Goal: Transaction & Acquisition: Book appointment/travel/reservation

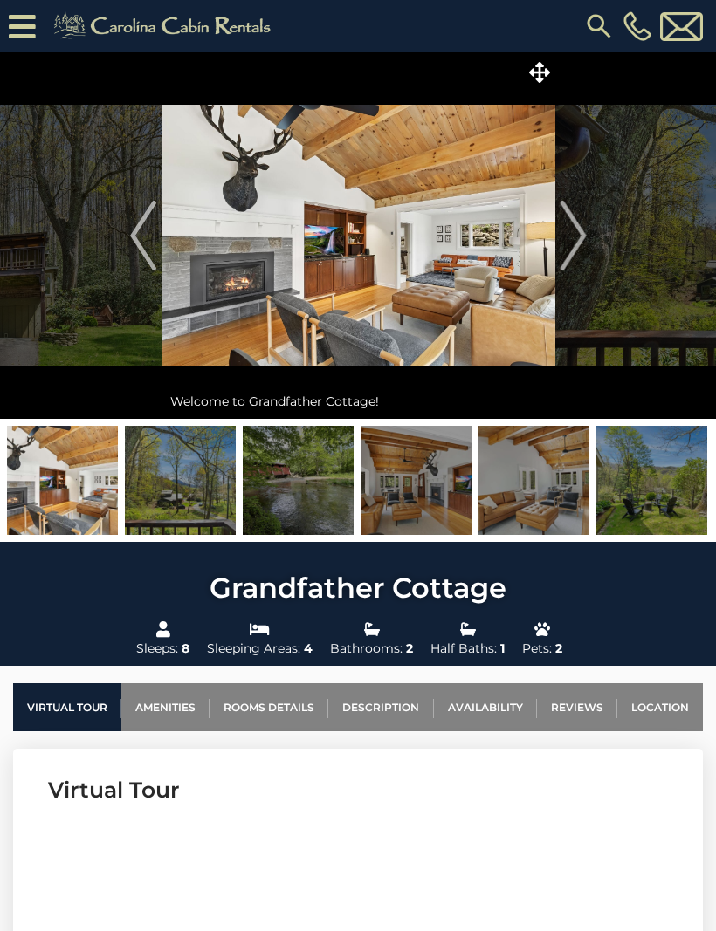
click at [574, 239] on img "Next" at bounding box center [573, 236] width 26 height 70
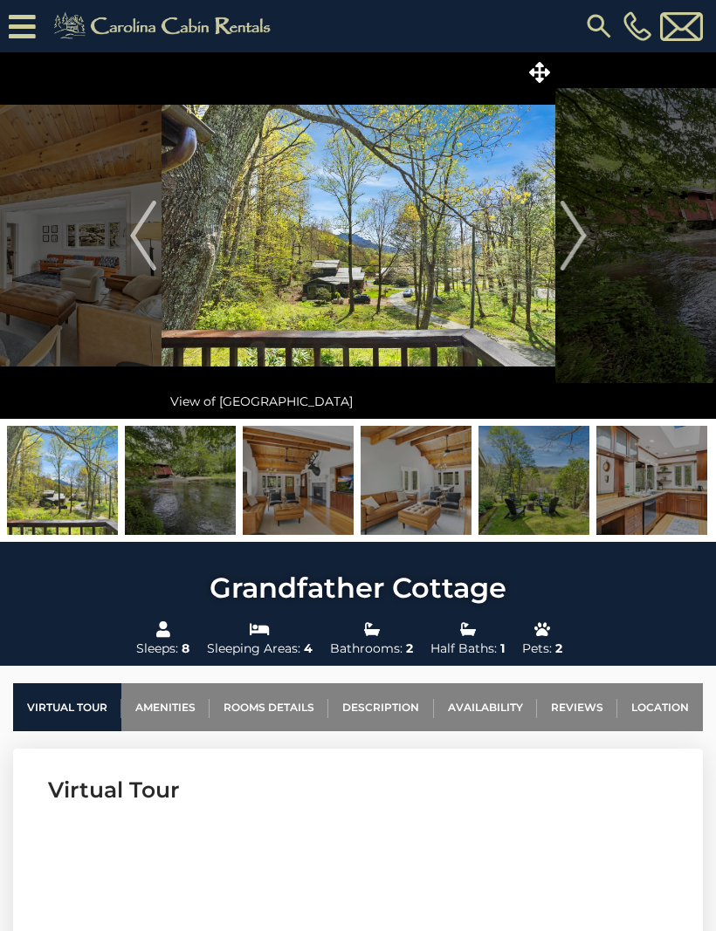
click at [569, 249] on img "Next" at bounding box center [573, 236] width 26 height 70
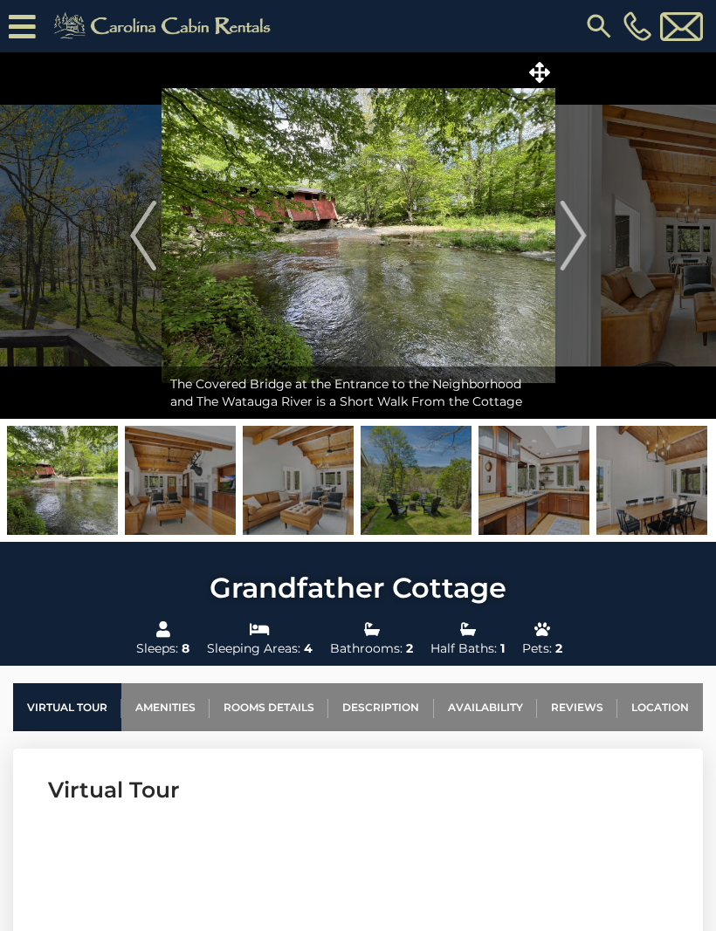
click at [578, 236] on img "Next" at bounding box center [573, 236] width 26 height 70
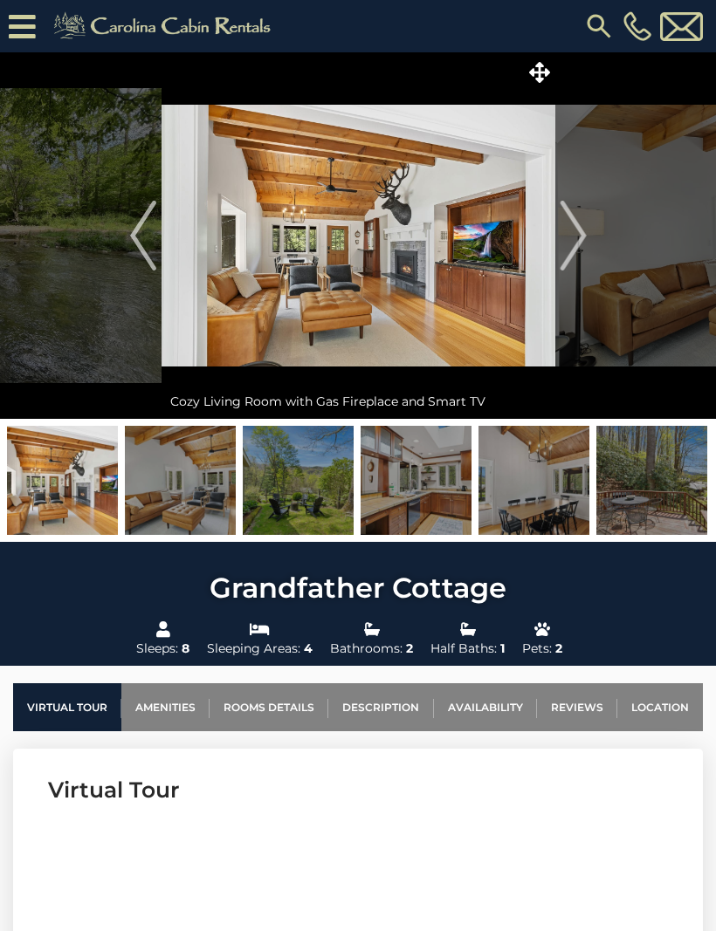
click at [589, 253] on button "Next" at bounding box center [573, 235] width 36 height 367
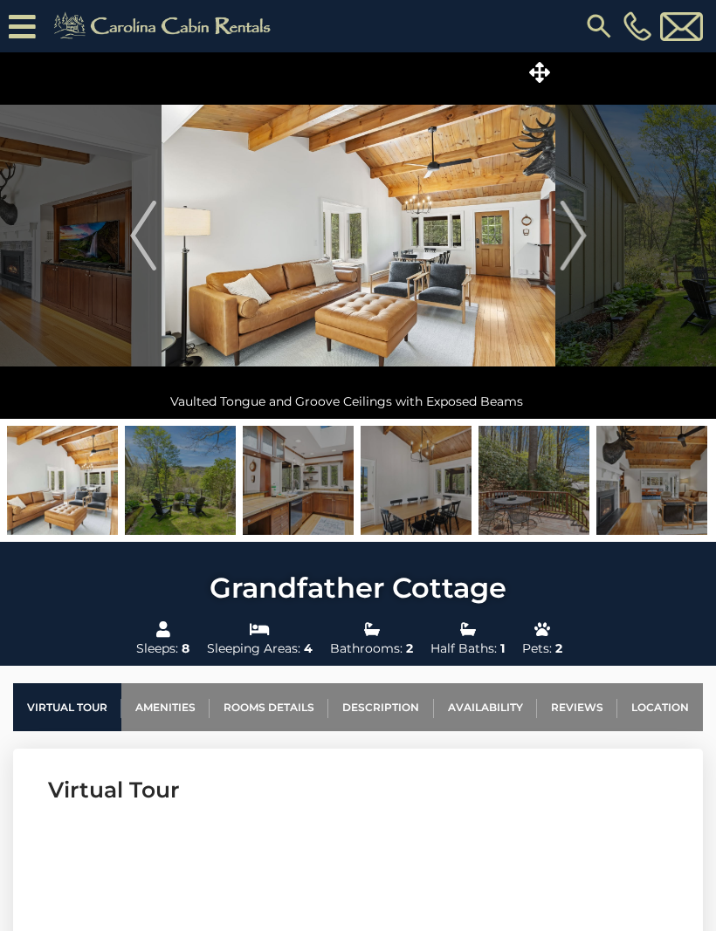
click at [569, 236] on img "Next" at bounding box center [573, 236] width 26 height 70
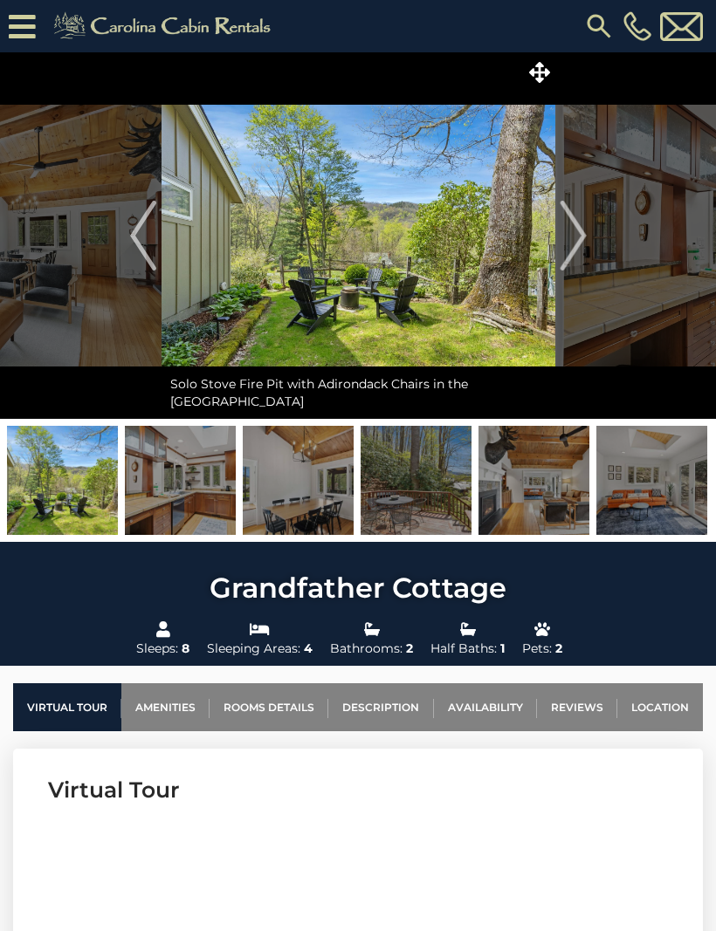
click at [575, 244] on img "Next" at bounding box center [573, 236] width 26 height 70
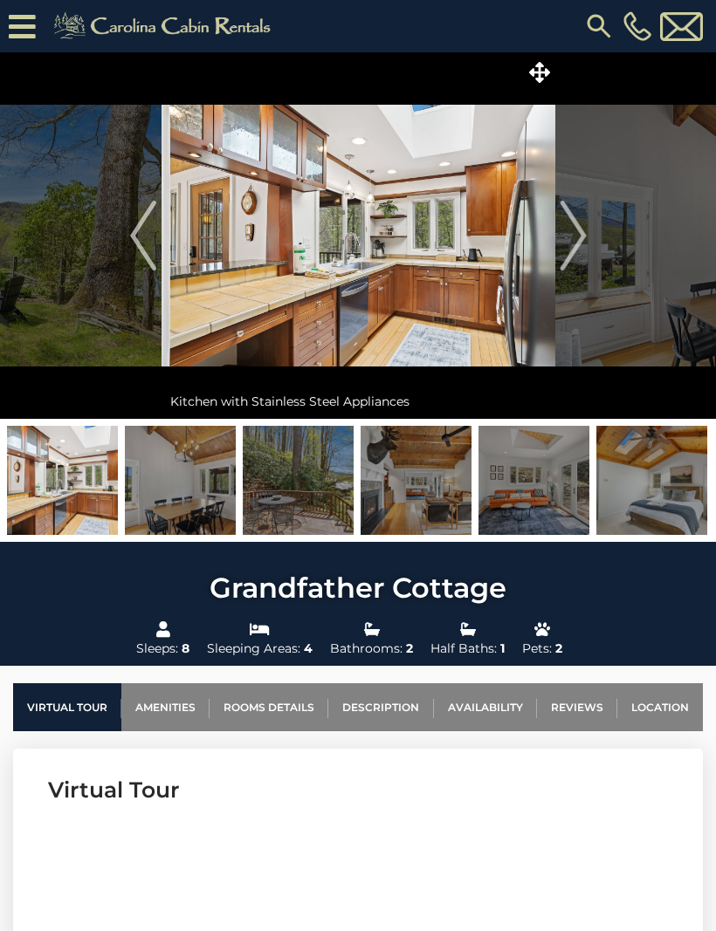
click at [575, 239] on img "Next" at bounding box center [573, 236] width 26 height 70
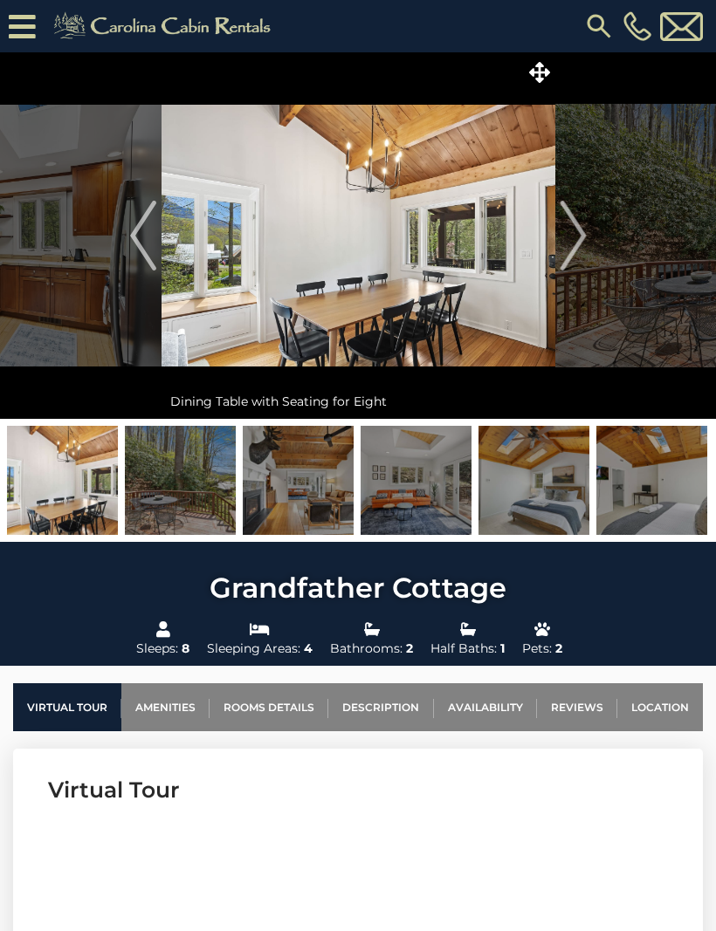
click at [584, 238] on img "Next" at bounding box center [573, 236] width 26 height 70
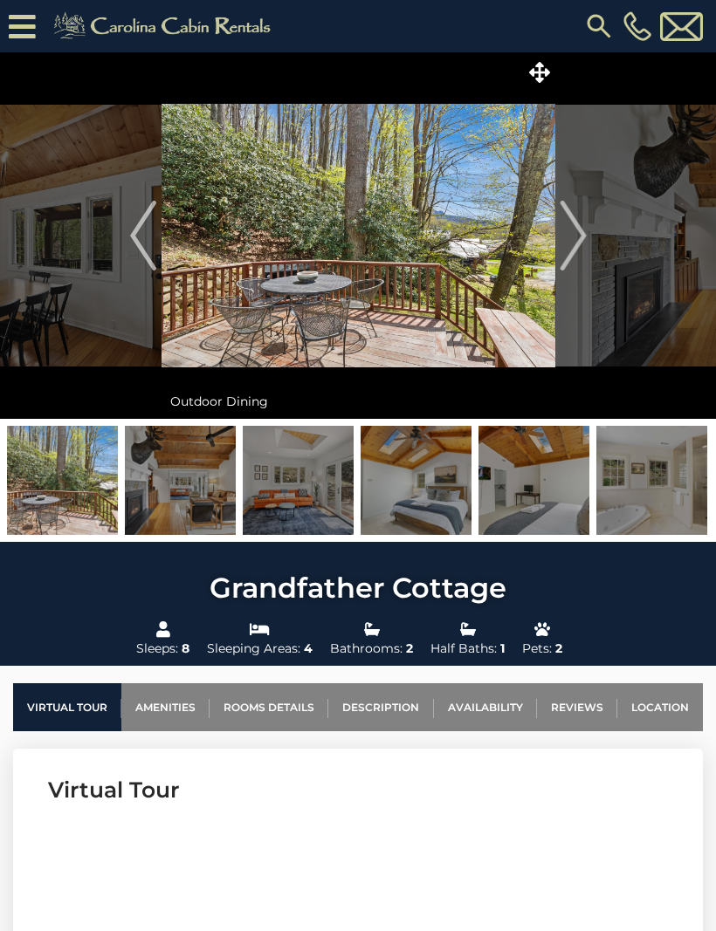
click at [580, 244] on img "Next" at bounding box center [573, 236] width 26 height 70
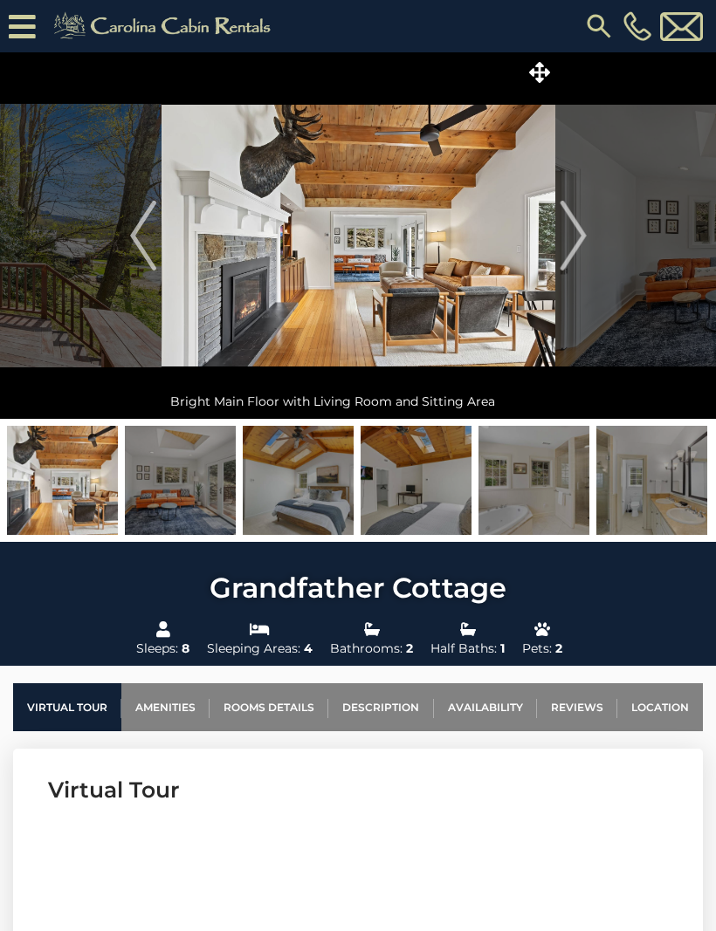
click at [588, 244] on button "Next" at bounding box center [573, 235] width 36 height 367
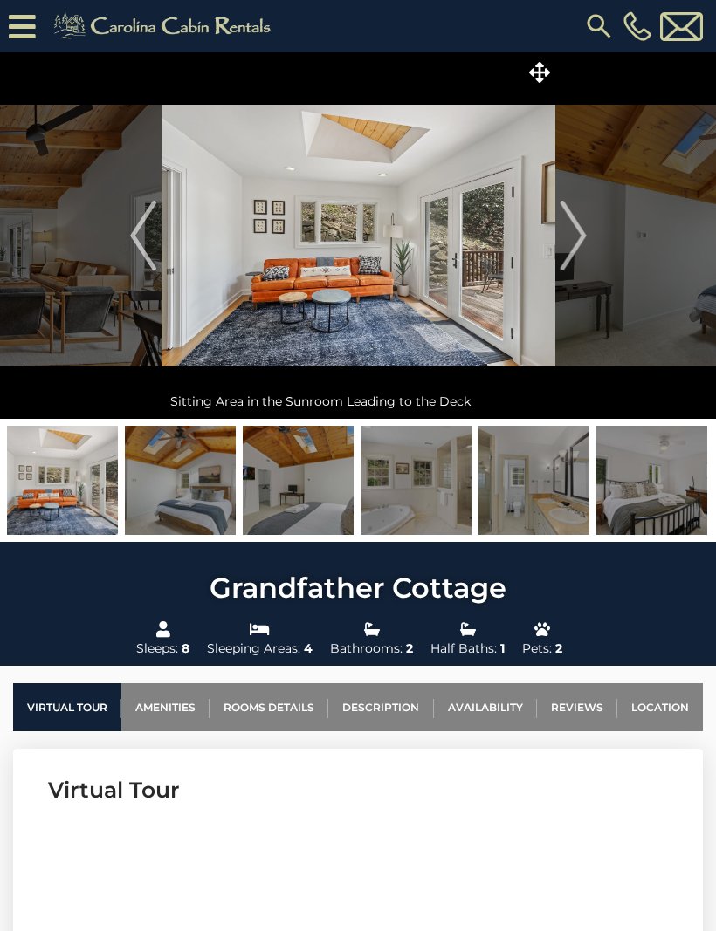
click at [586, 238] on img "Next" at bounding box center [573, 236] width 26 height 70
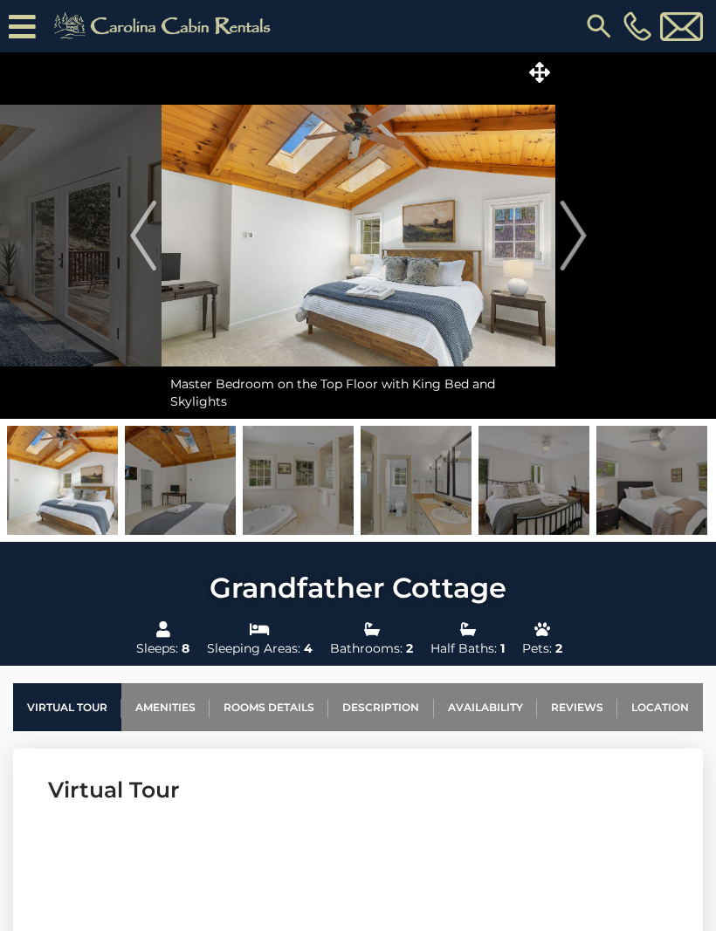
click at [586, 244] on img "Next" at bounding box center [573, 236] width 26 height 70
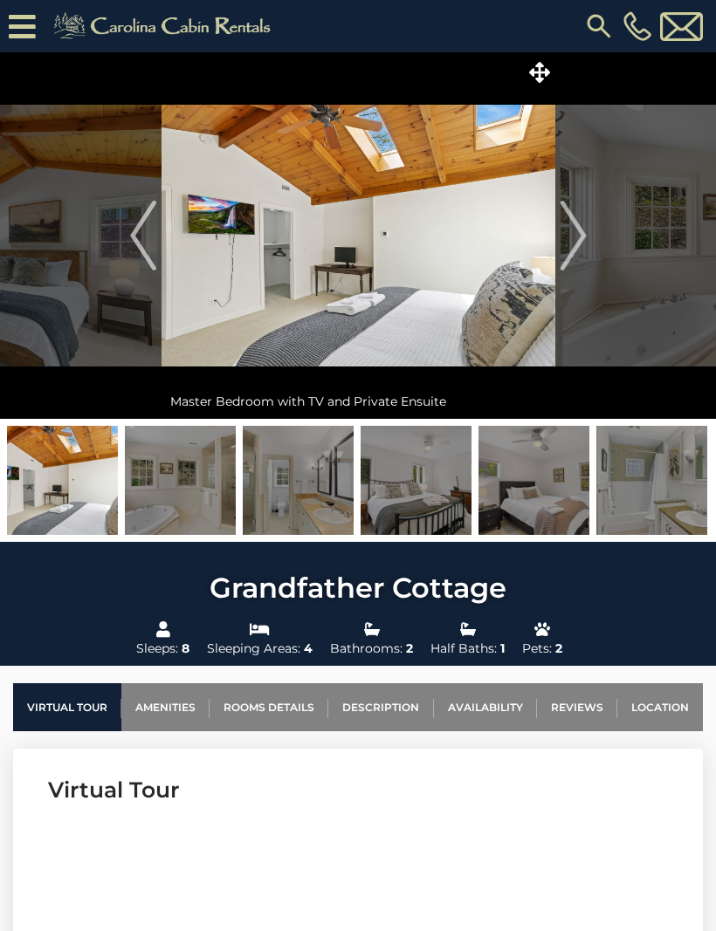
click at [590, 238] on button "Next" at bounding box center [573, 235] width 36 height 367
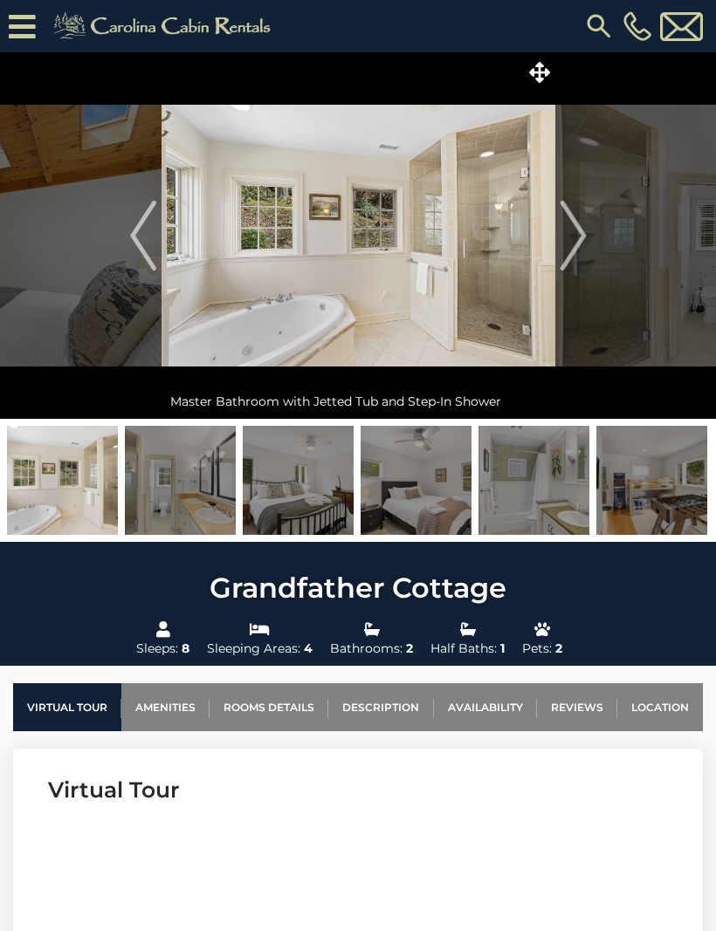
click at [581, 236] on img "Next" at bounding box center [573, 236] width 26 height 70
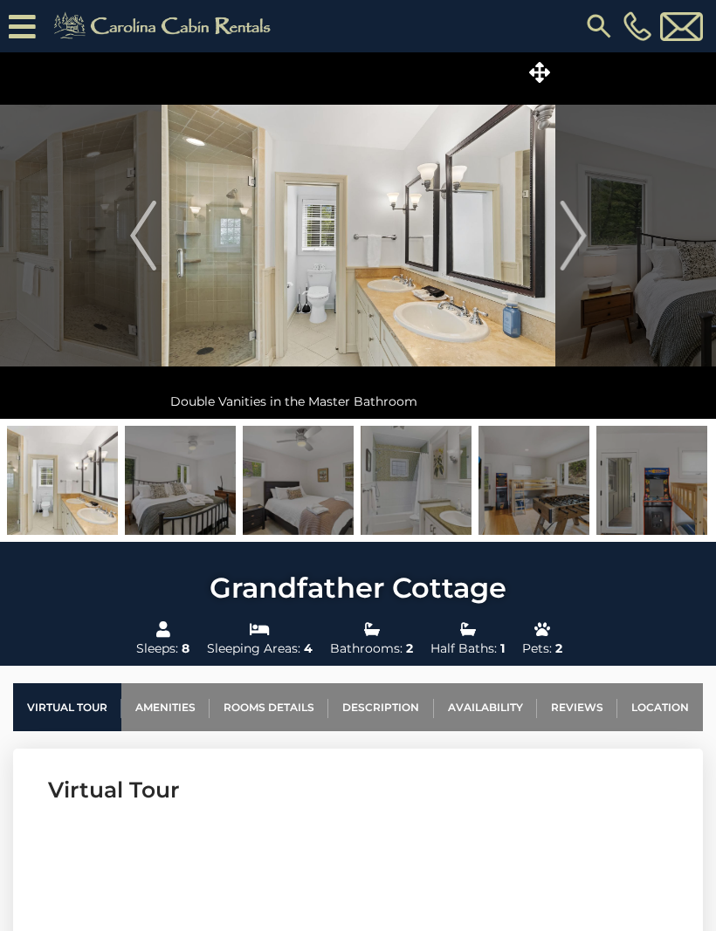
click at [585, 240] on img "Next" at bounding box center [573, 236] width 26 height 70
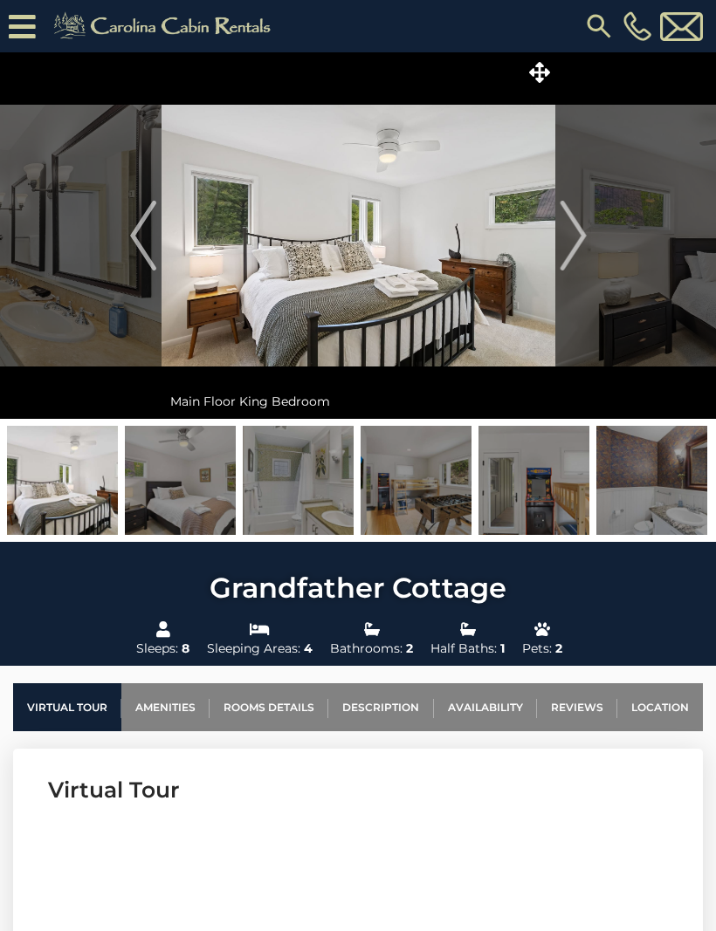
click at [587, 239] on button "Next" at bounding box center [573, 235] width 36 height 367
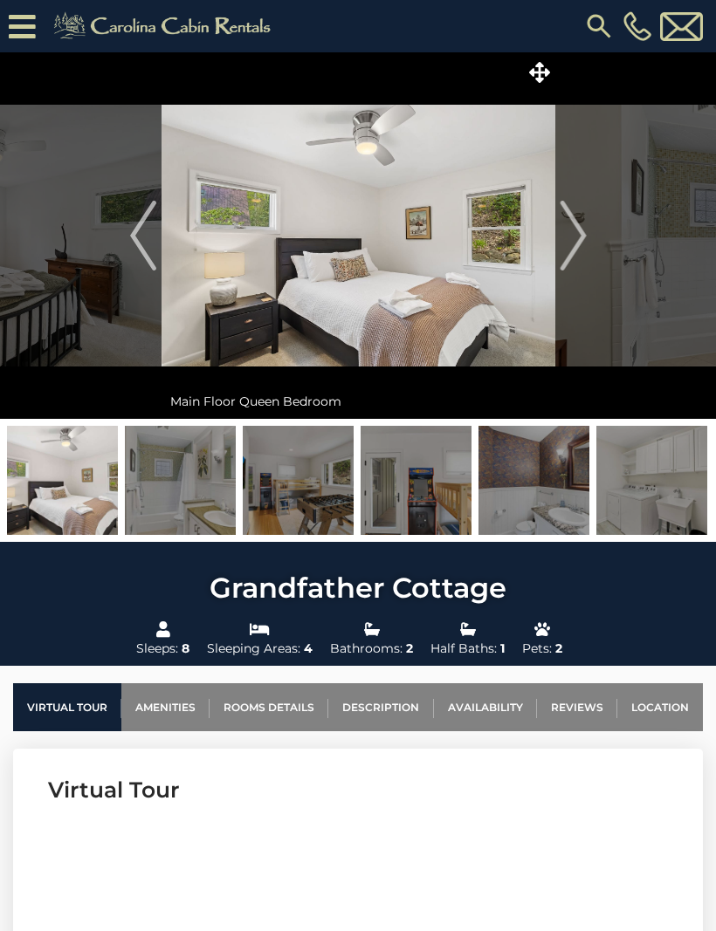
click at [579, 240] on img "Next" at bounding box center [573, 236] width 26 height 70
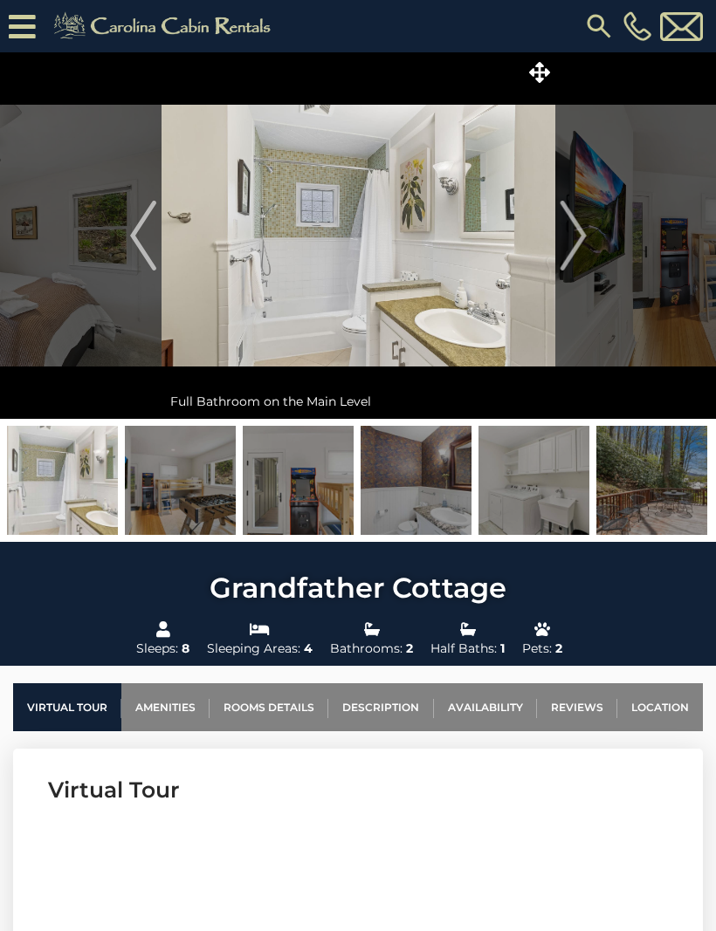
click at [580, 240] on img "Next" at bounding box center [573, 236] width 26 height 70
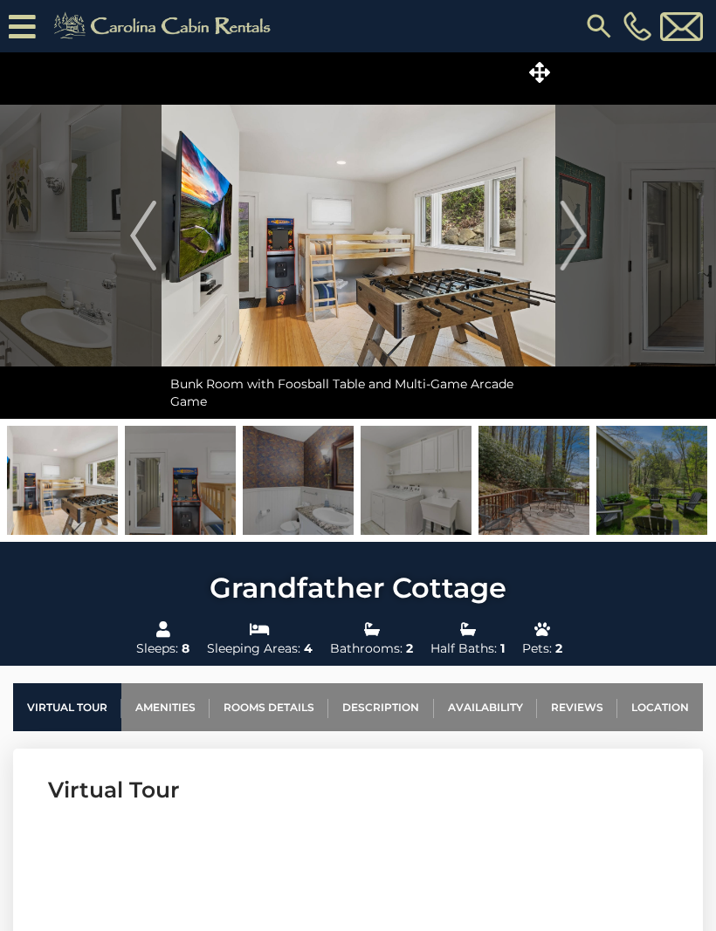
click at [584, 241] on img "Next" at bounding box center [573, 236] width 26 height 70
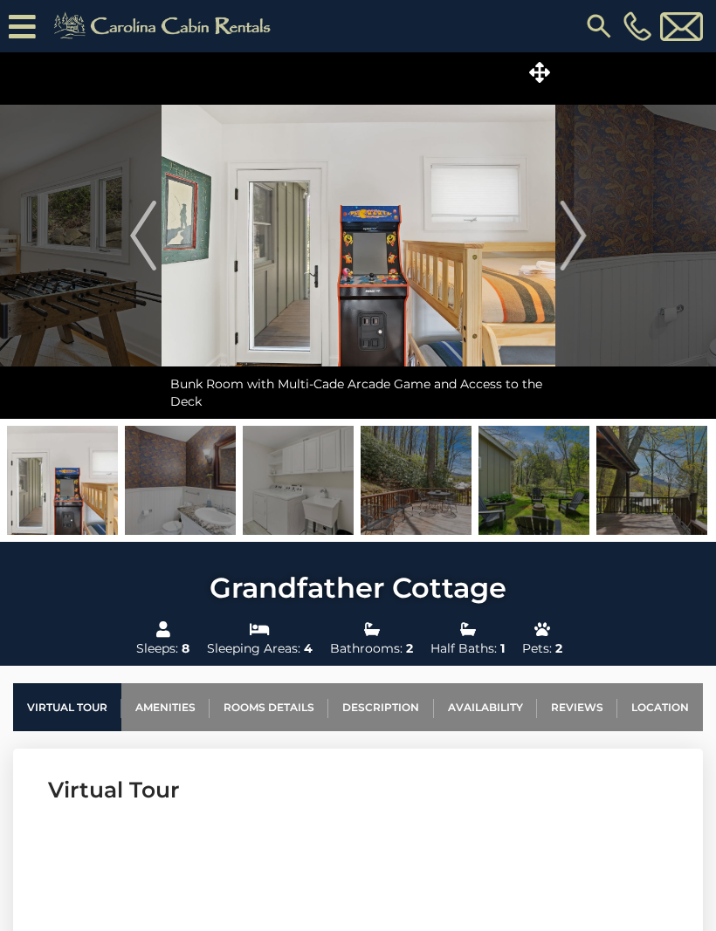
click at [588, 248] on button "Next" at bounding box center [573, 235] width 36 height 367
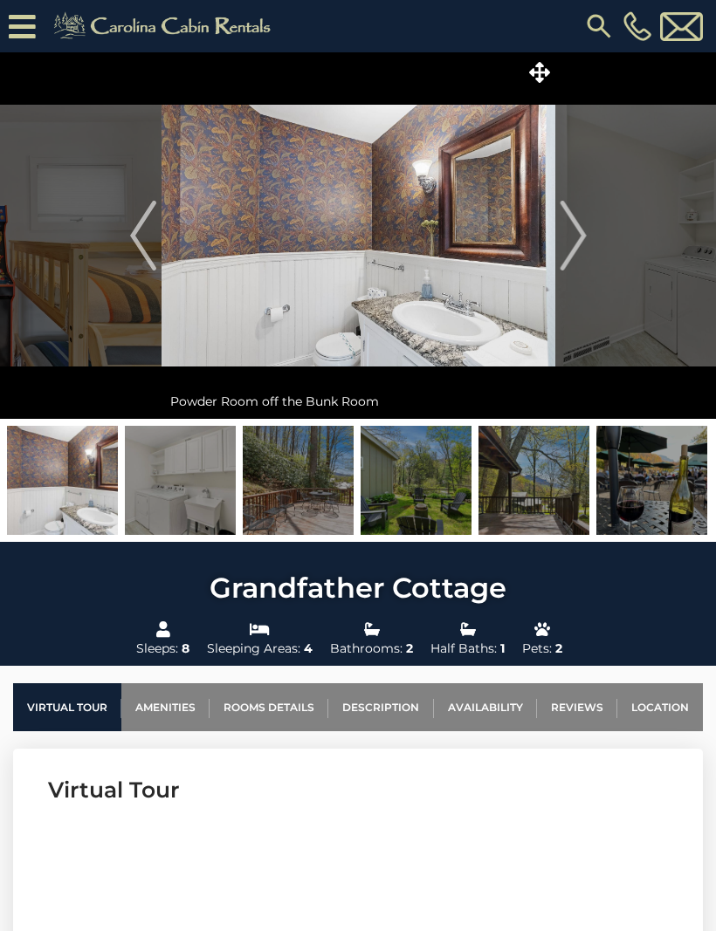
click at [584, 251] on img "Next" at bounding box center [573, 236] width 26 height 70
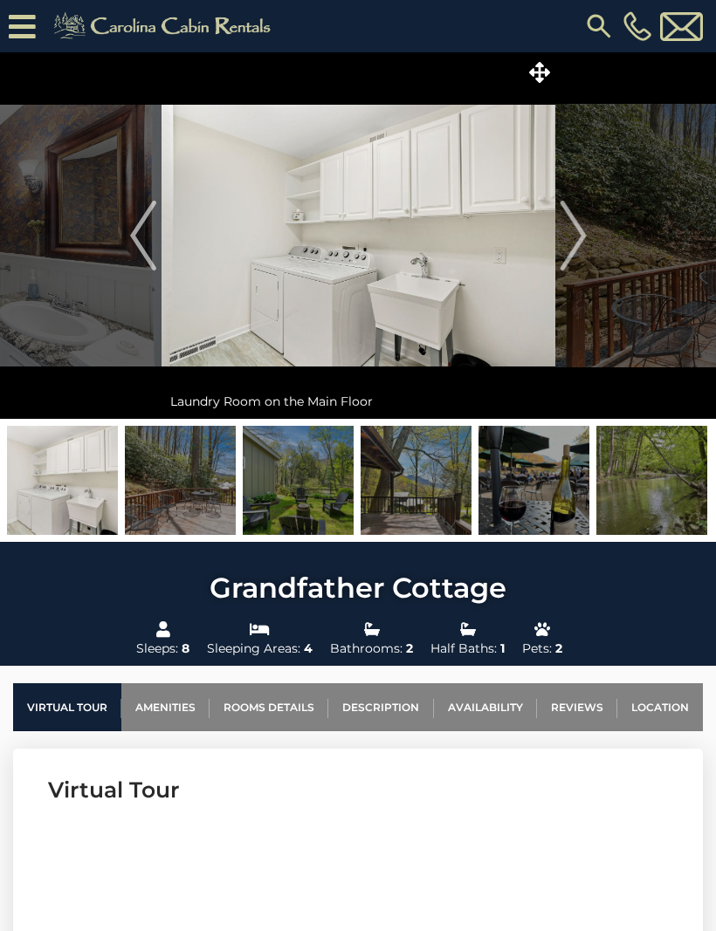
click at [588, 256] on button "Next" at bounding box center [573, 235] width 36 height 367
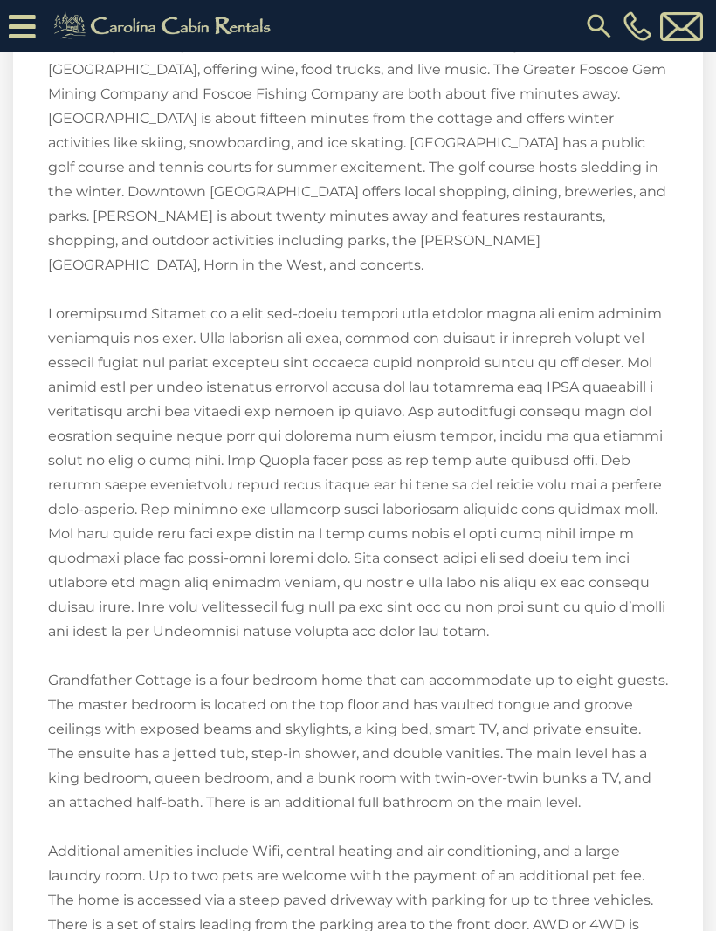
scroll to position [2745, 0]
click at [478, 649] on div "Welcome to Grandfather Cottage! Grandfather Cottage is cozy home in the heart o…" at bounding box center [358, 643] width 620 height 1418
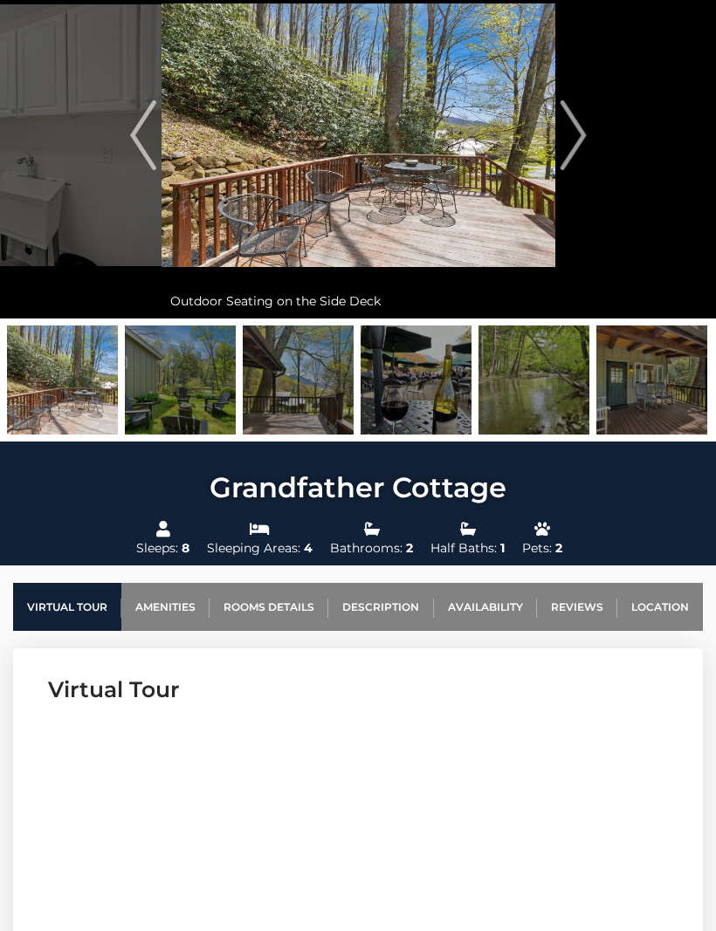
scroll to position [0, 0]
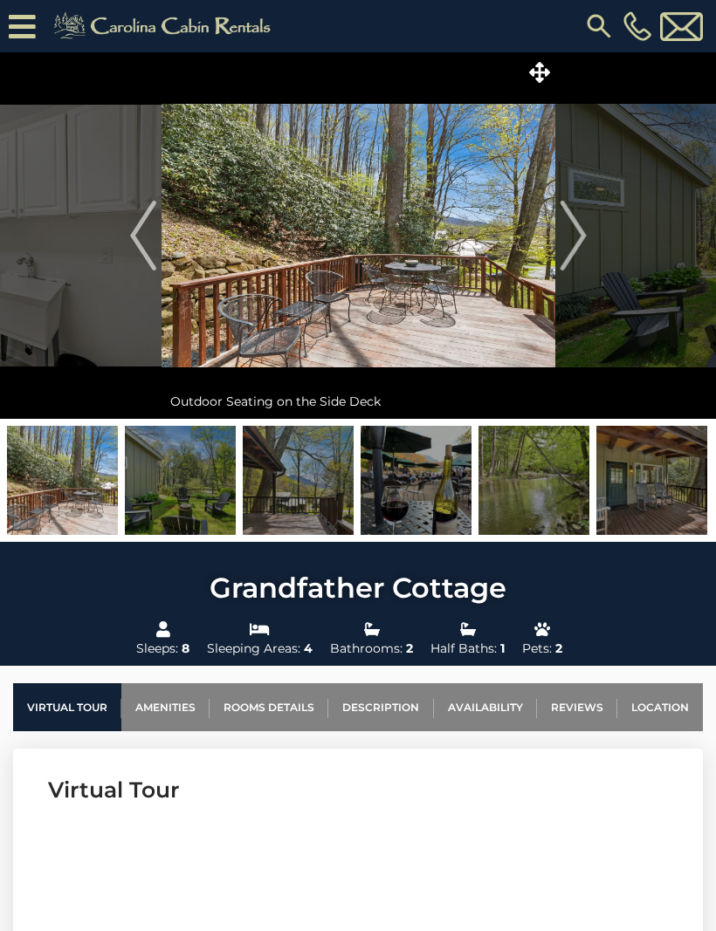
click at [181, 477] on img at bounding box center [180, 480] width 111 height 109
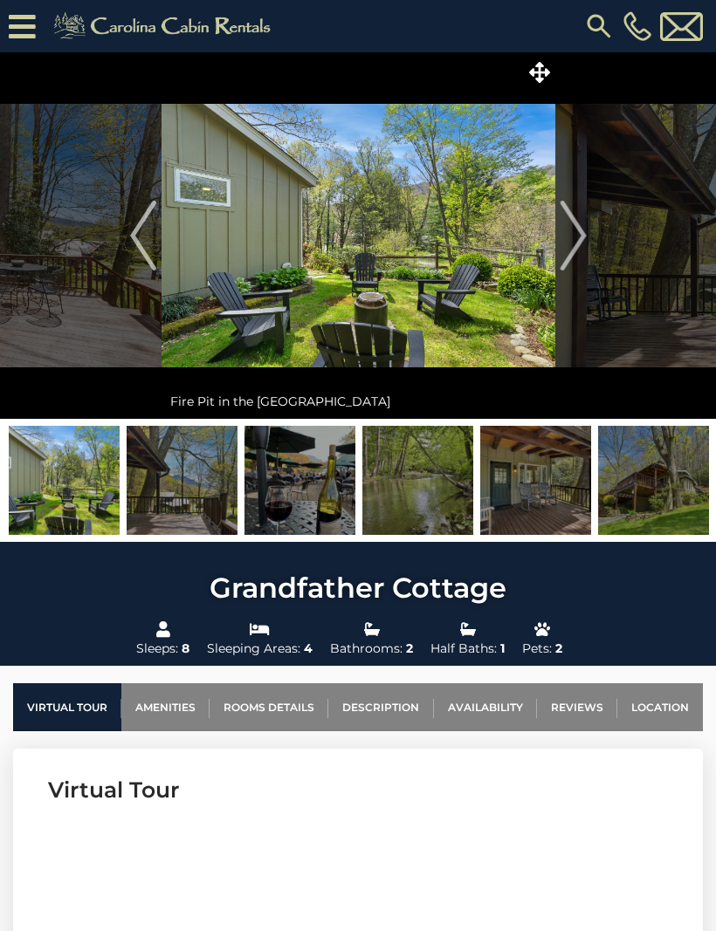
click at [587, 250] on button "Next" at bounding box center [573, 235] width 36 height 367
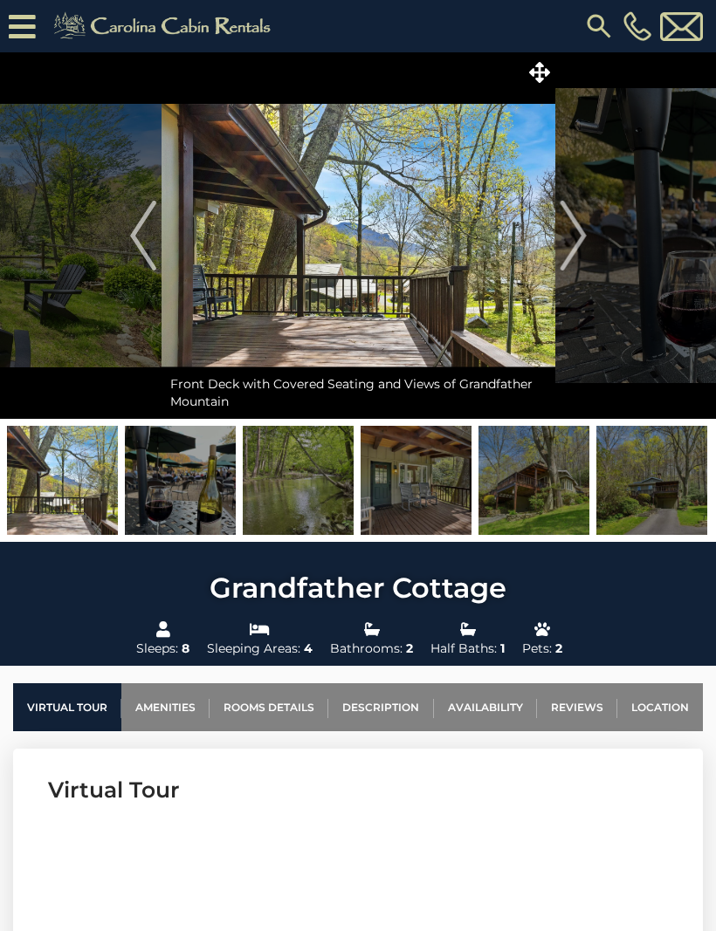
click at [590, 233] on button "Next" at bounding box center [573, 235] width 36 height 367
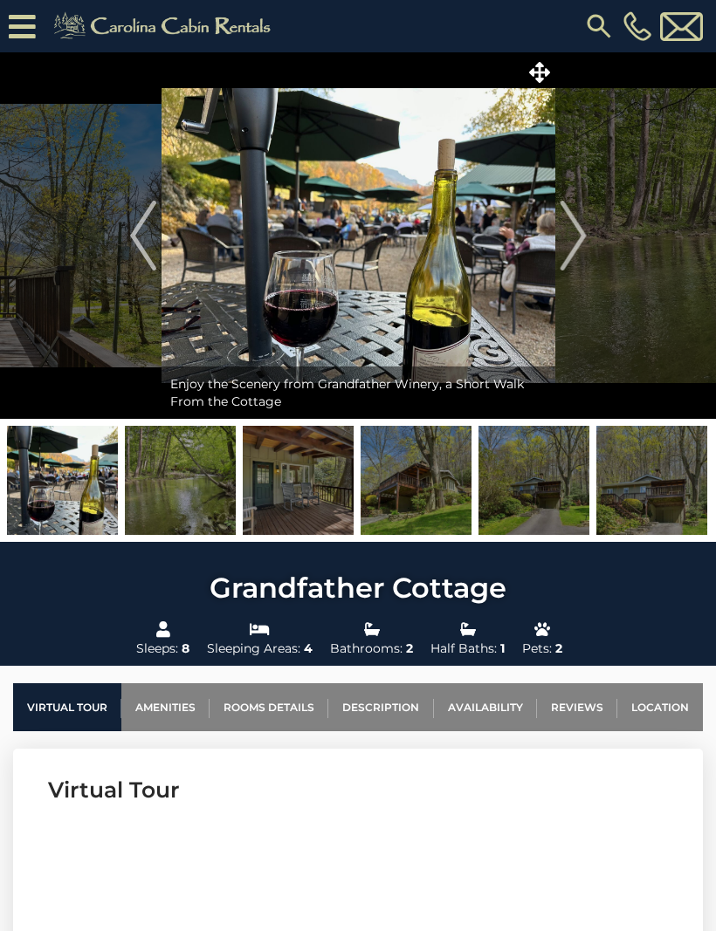
click at [569, 230] on img "Next" at bounding box center [573, 236] width 26 height 70
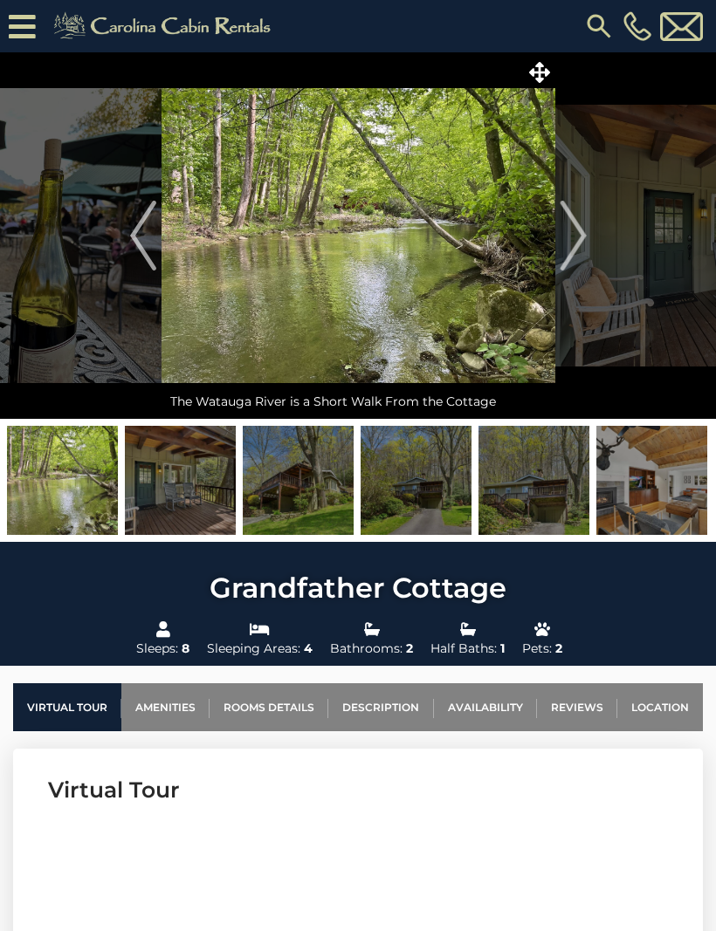
click at [569, 229] on img "Next" at bounding box center [573, 236] width 26 height 70
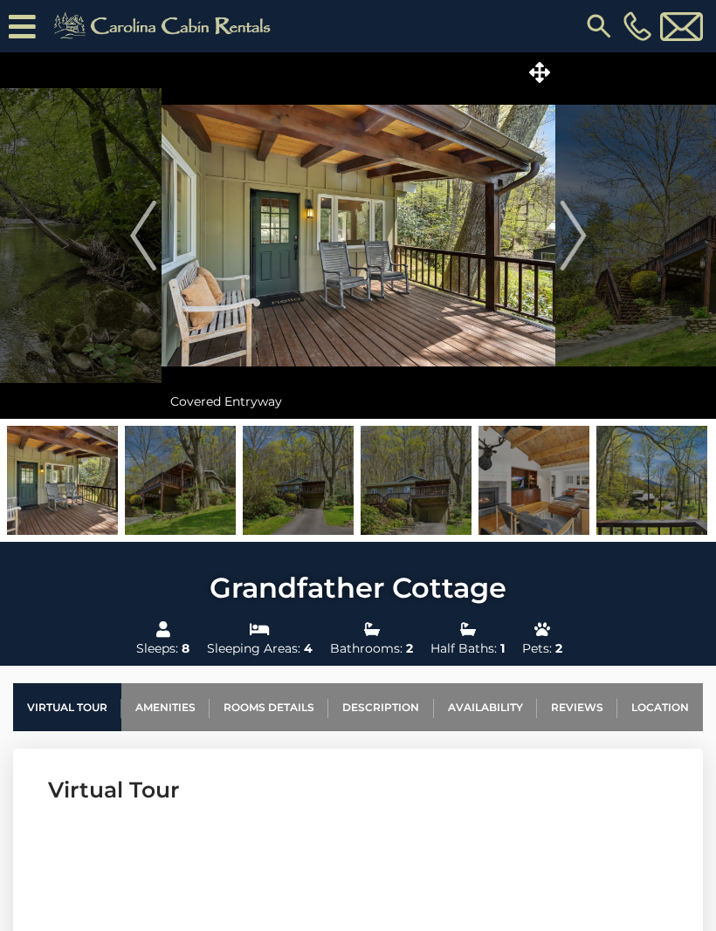
click at [579, 233] on img "Next" at bounding box center [573, 236] width 26 height 70
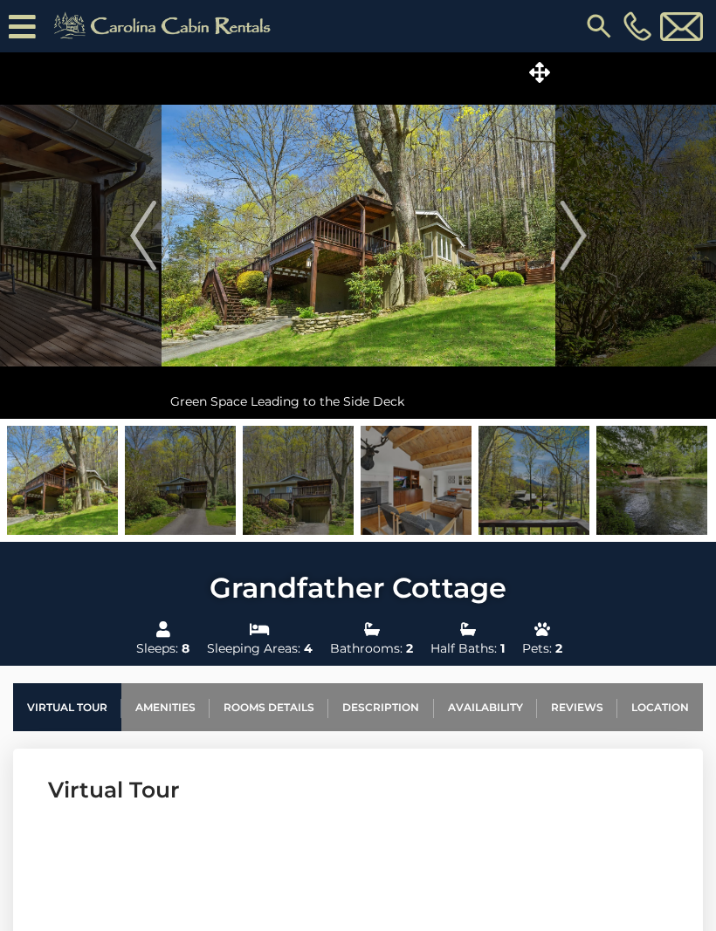
click at [574, 230] on img "Next" at bounding box center [573, 236] width 26 height 70
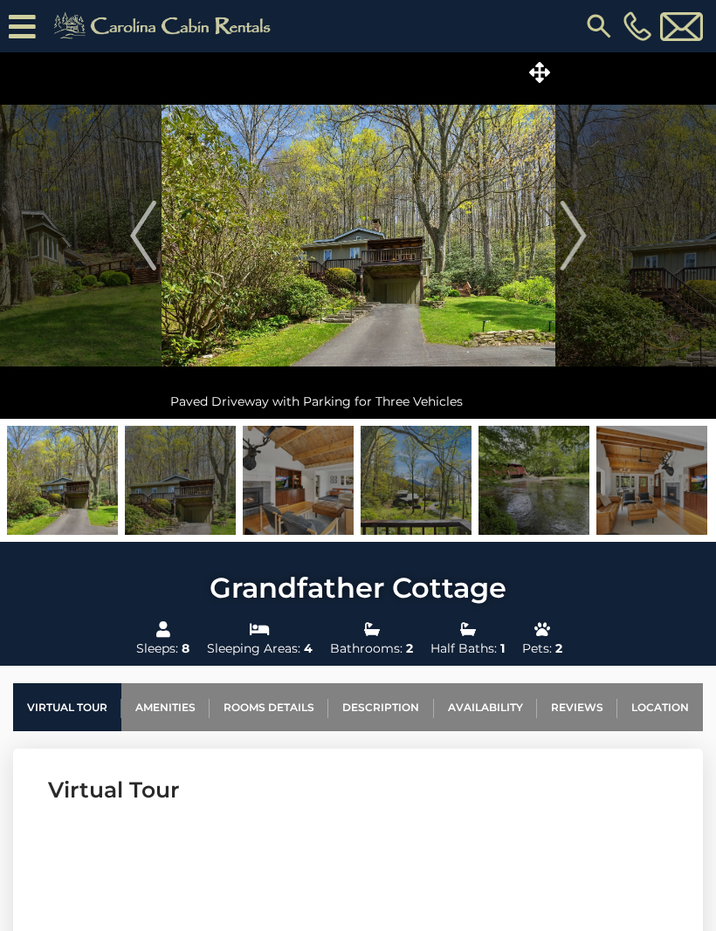
click at [575, 229] on img "Next" at bounding box center [573, 236] width 26 height 70
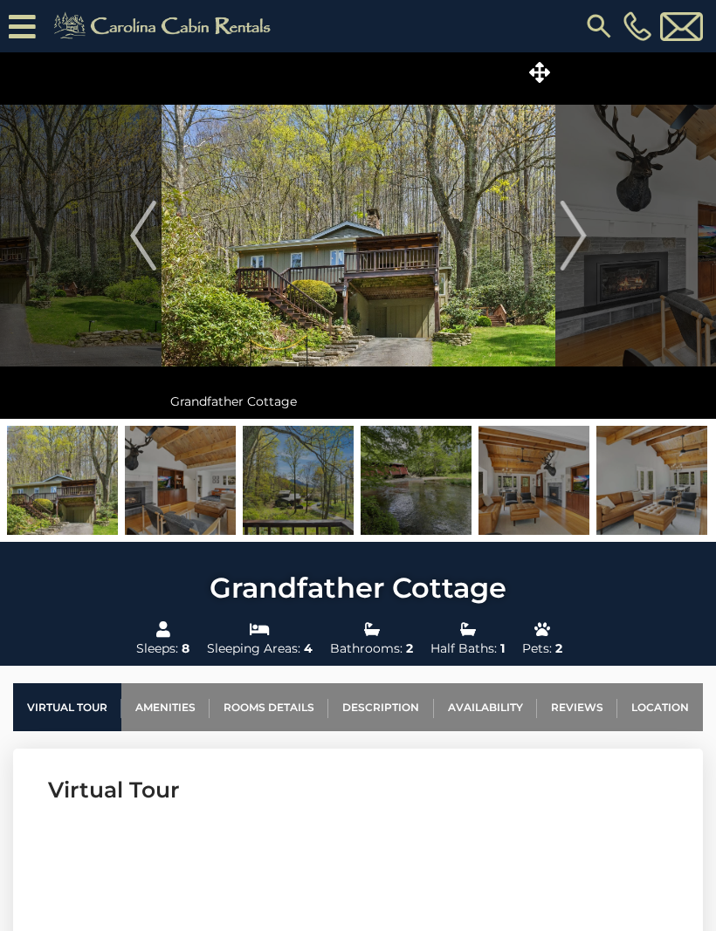
click at [574, 226] on img "Next" at bounding box center [573, 236] width 26 height 70
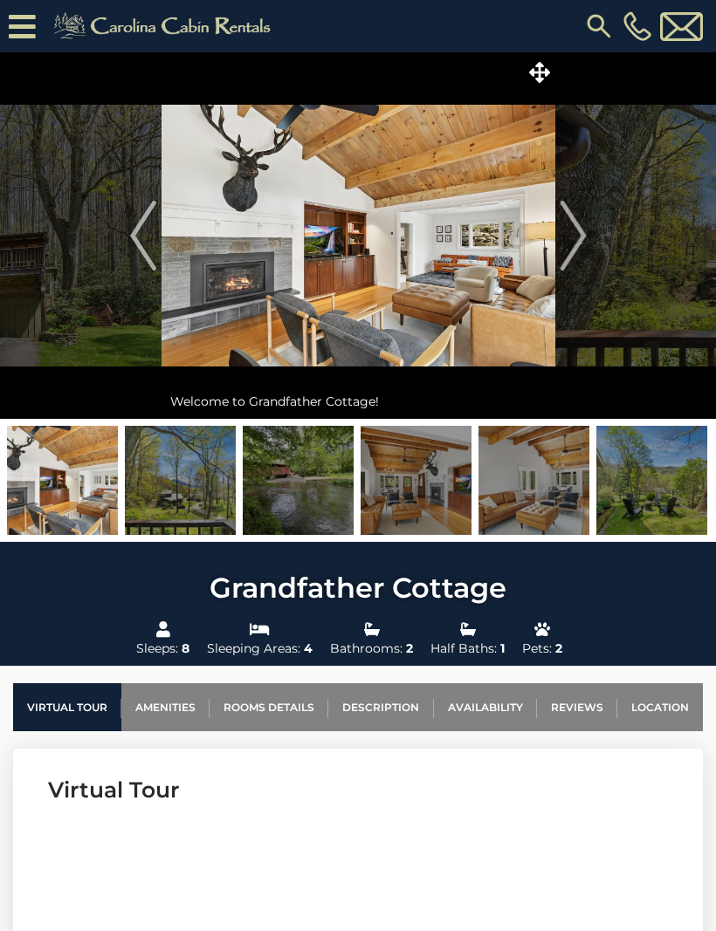
click at [576, 230] on img "Next" at bounding box center [573, 236] width 26 height 70
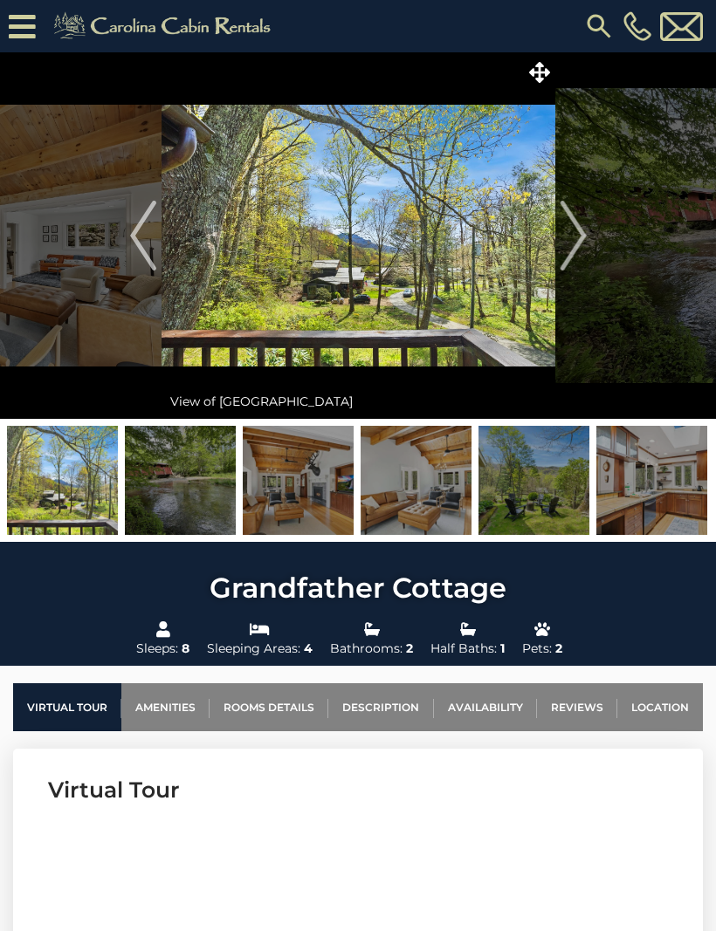
click at [577, 230] on img "Next" at bounding box center [573, 236] width 26 height 70
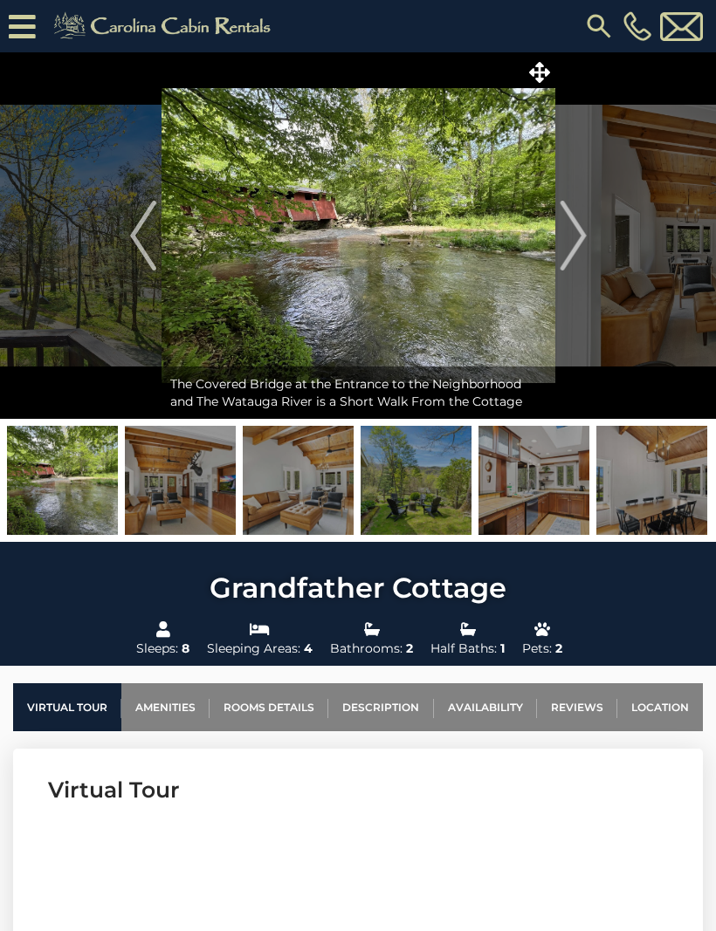
click at [577, 230] on img "Next" at bounding box center [573, 236] width 26 height 70
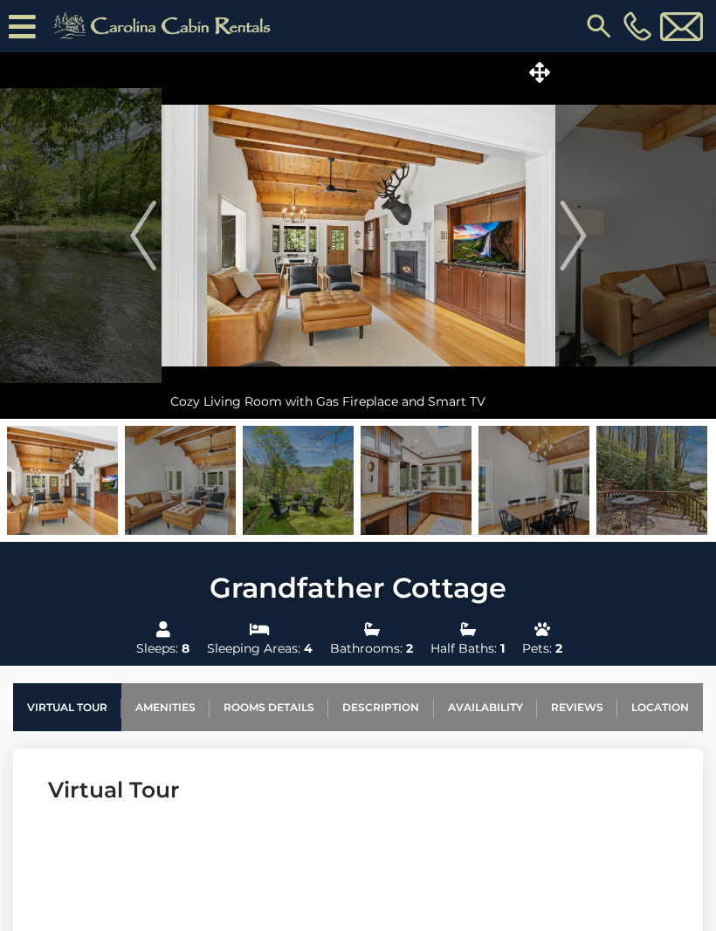
click at [577, 230] on img "Next" at bounding box center [573, 236] width 26 height 70
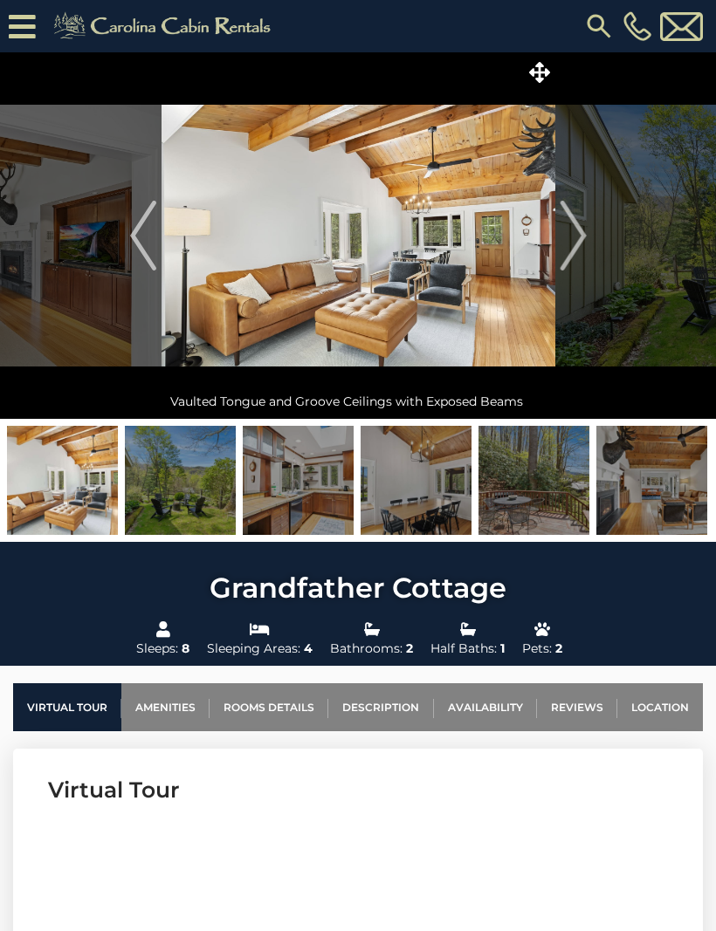
click at [579, 230] on img "Next" at bounding box center [573, 236] width 26 height 70
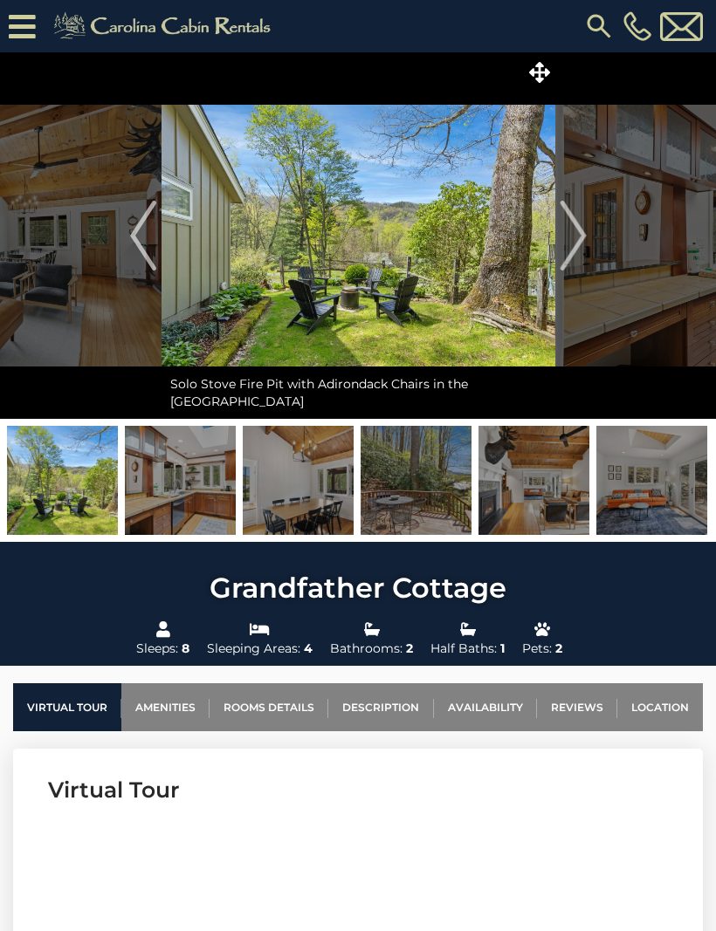
click at [579, 230] on img "Next" at bounding box center [573, 236] width 26 height 70
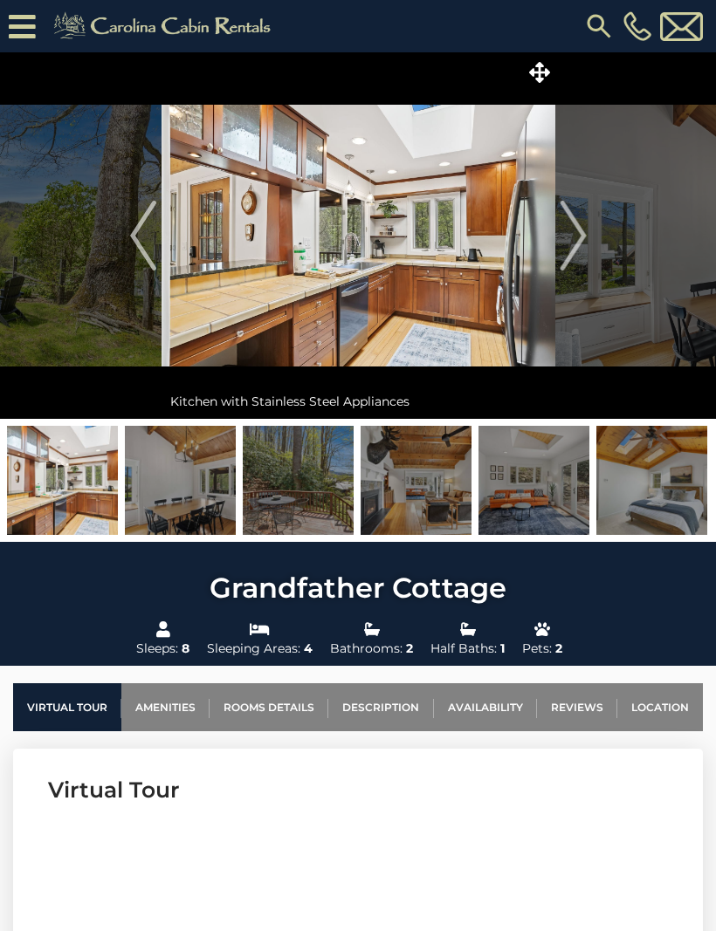
click at [578, 230] on img "Next" at bounding box center [573, 236] width 26 height 70
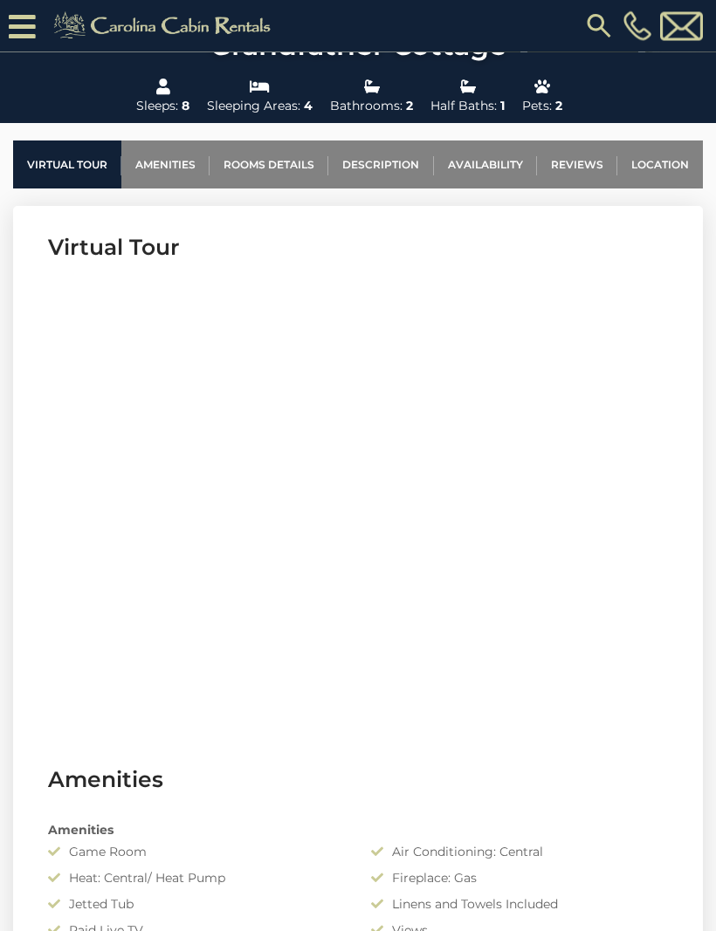
scroll to position [578, 0]
click at [52, 182] on link "Virtual Tour" at bounding box center [67, 165] width 108 height 48
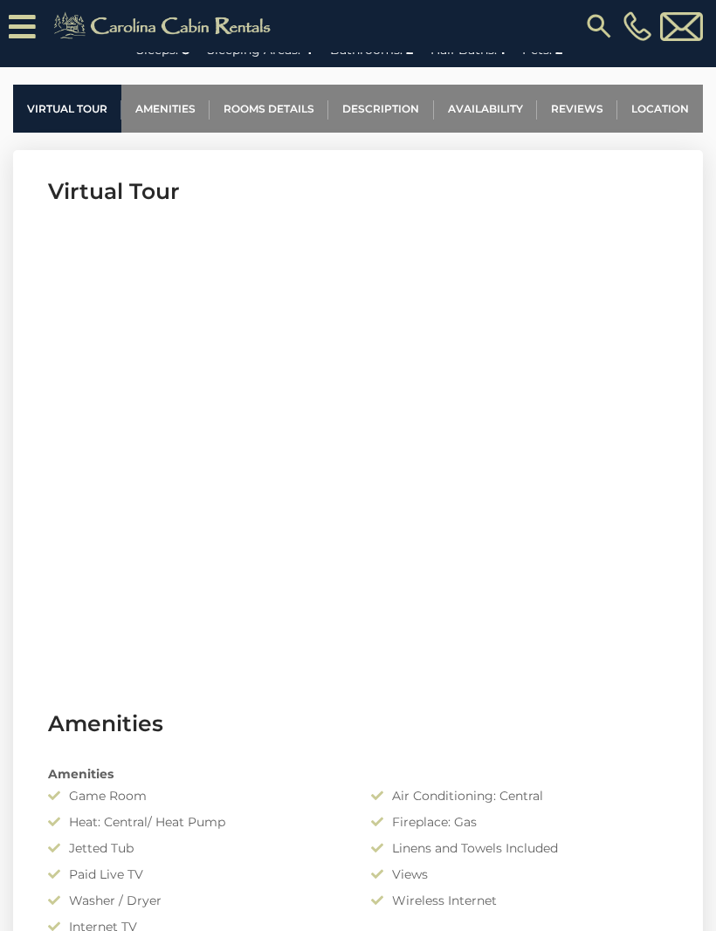
scroll to position [636, 0]
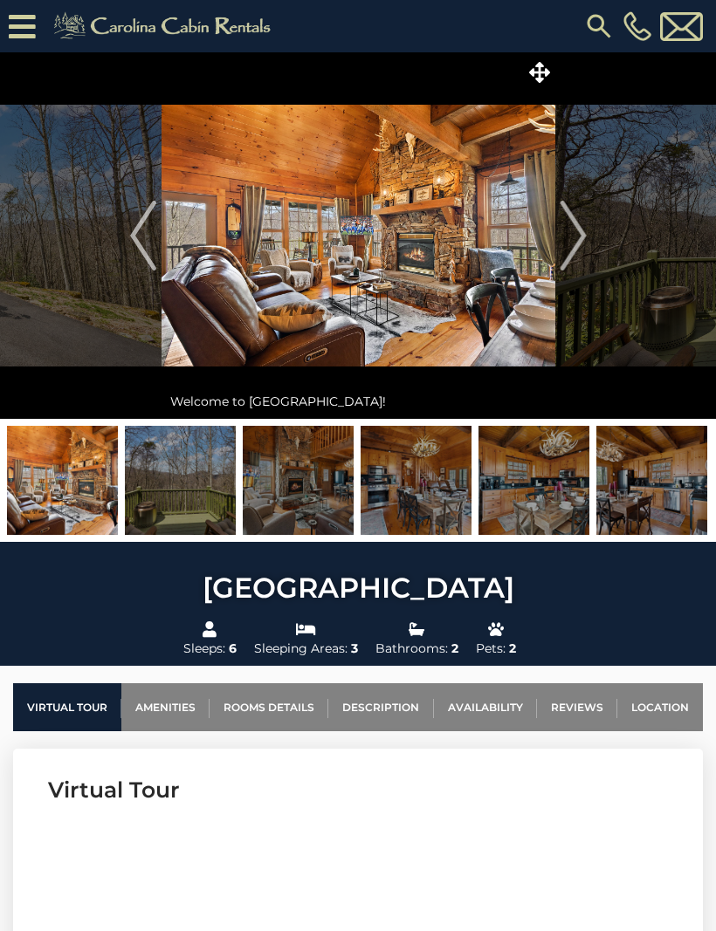
click at [210, 493] on img at bounding box center [180, 480] width 111 height 109
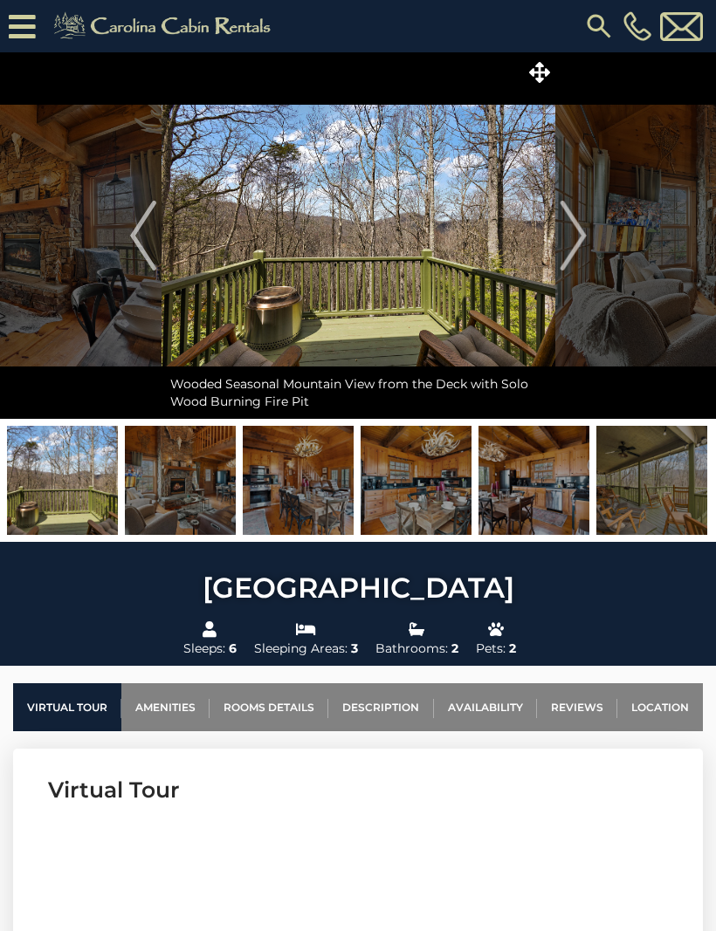
click at [586, 255] on img "Next" at bounding box center [573, 236] width 26 height 70
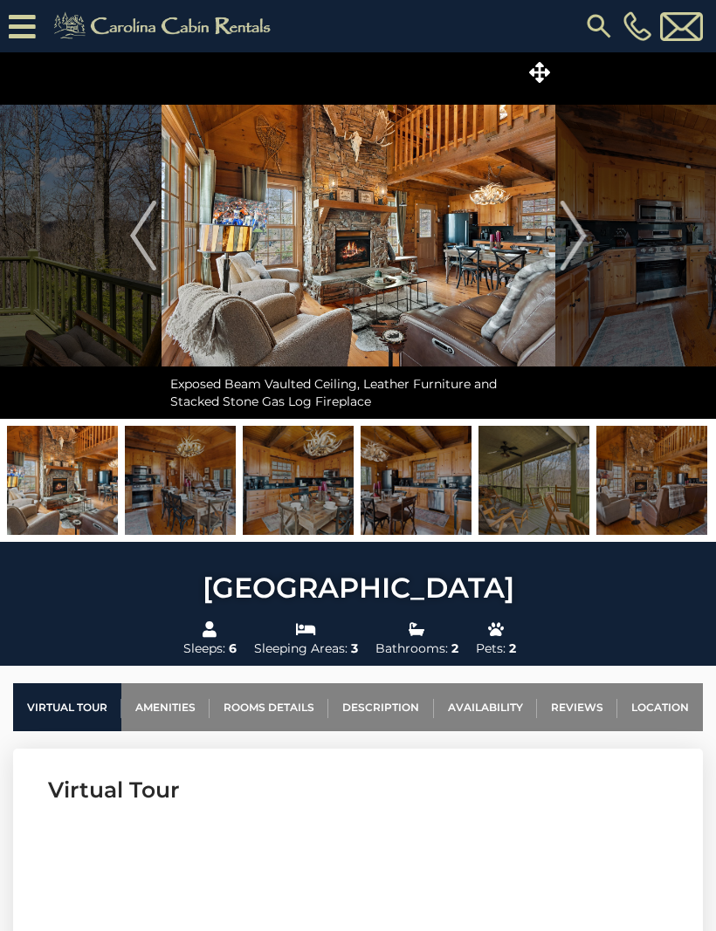
click at [580, 258] on img "Next" at bounding box center [573, 236] width 26 height 70
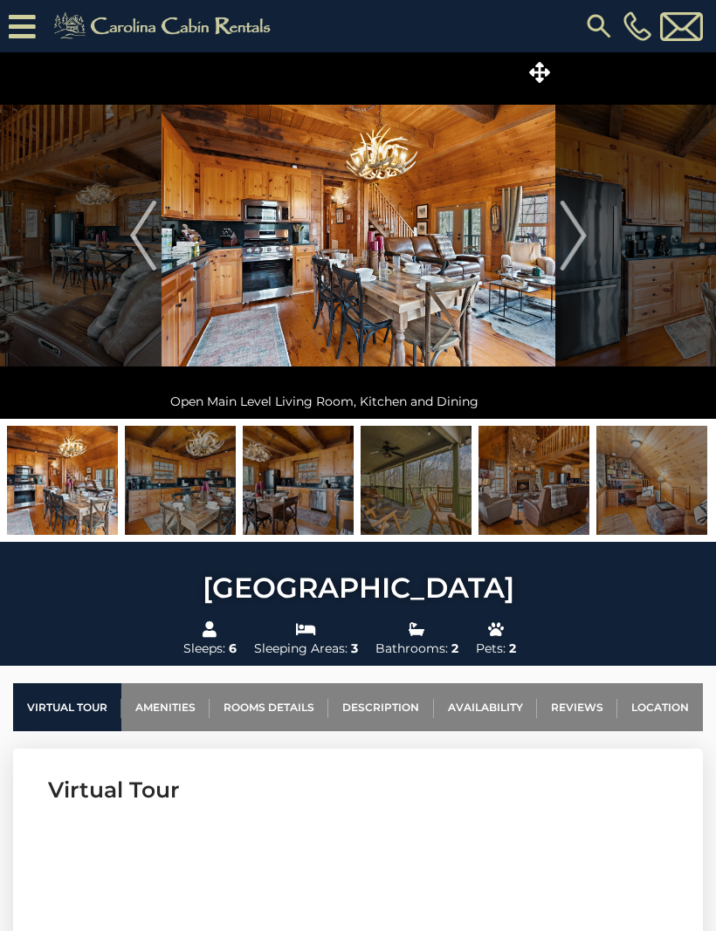
click at [553, 250] on img at bounding box center [358, 235] width 394 height 367
click at [568, 244] on img "Next" at bounding box center [573, 236] width 26 height 70
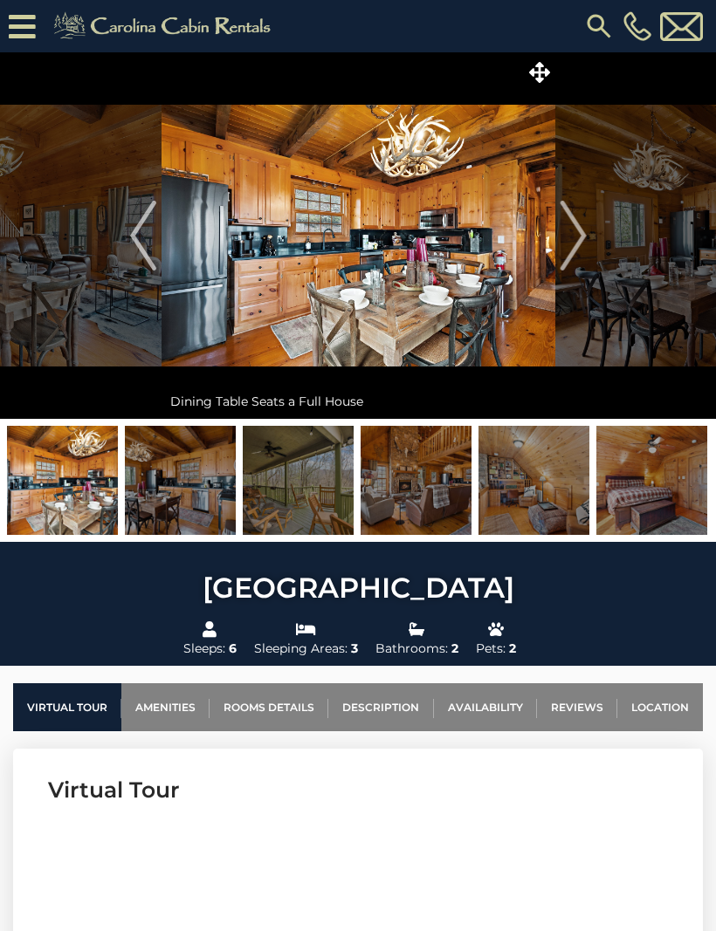
click at [558, 248] on button "Next" at bounding box center [573, 235] width 36 height 367
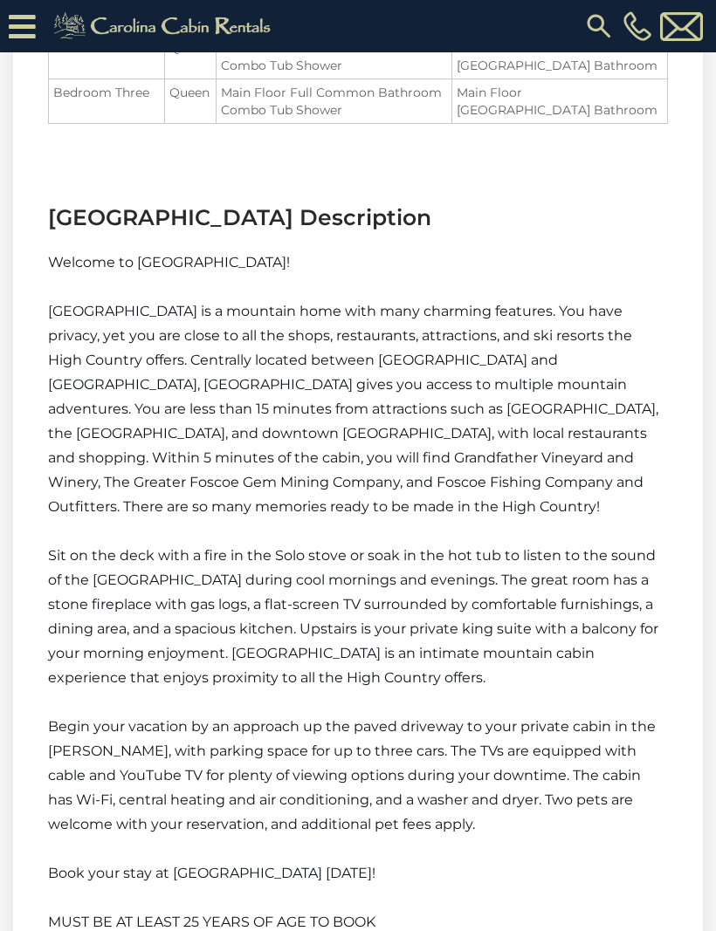
scroll to position [2084, 0]
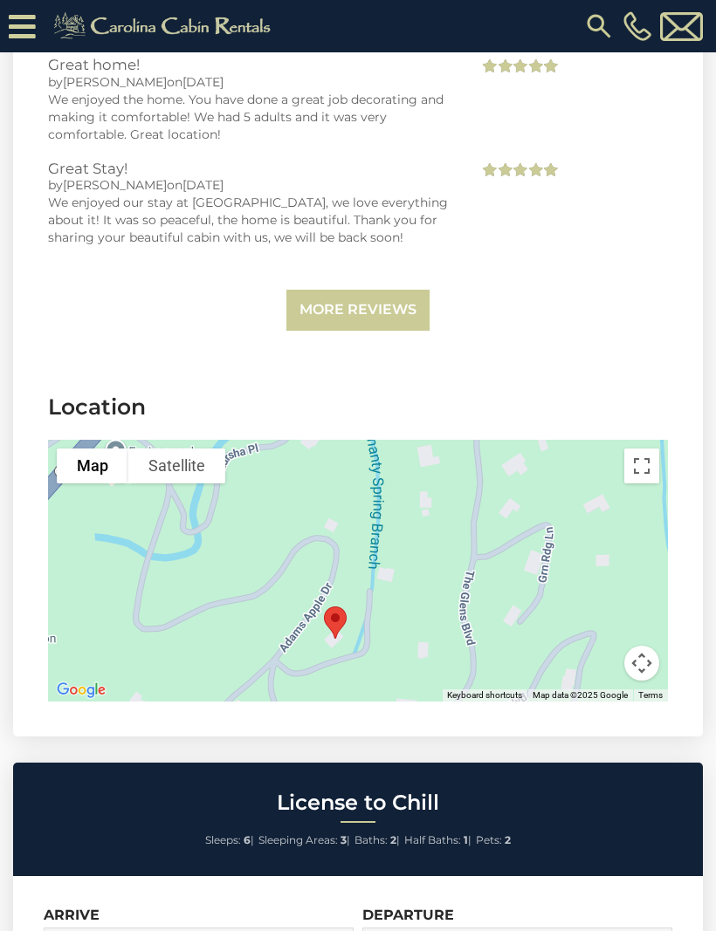
scroll to position [4224, 0]
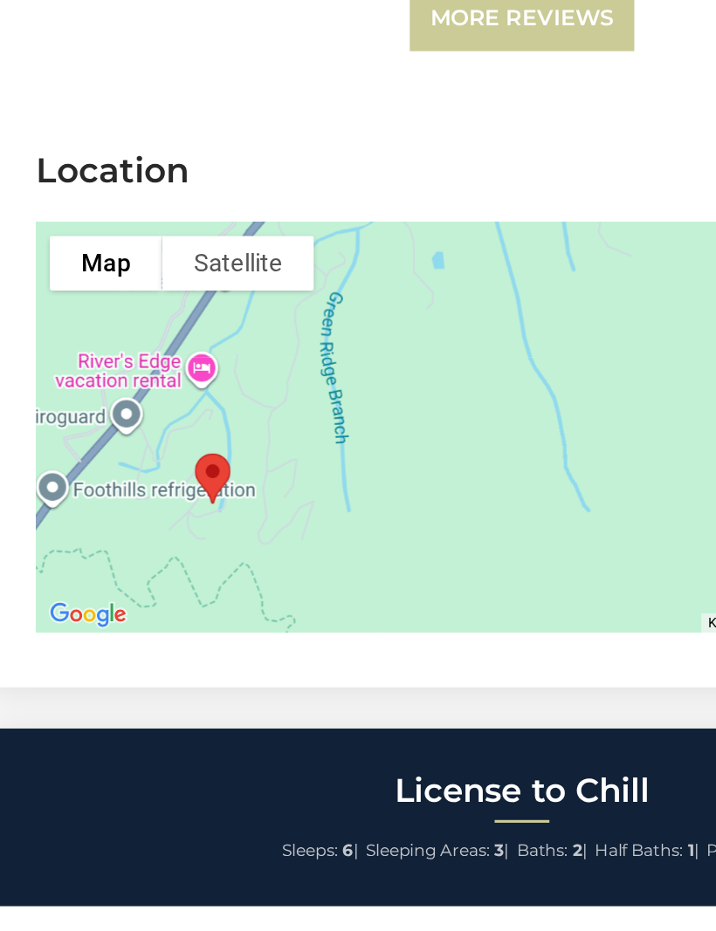
click at [155, 409] on button "Satellite" at bounding box center [176, 426] width 97 height 35
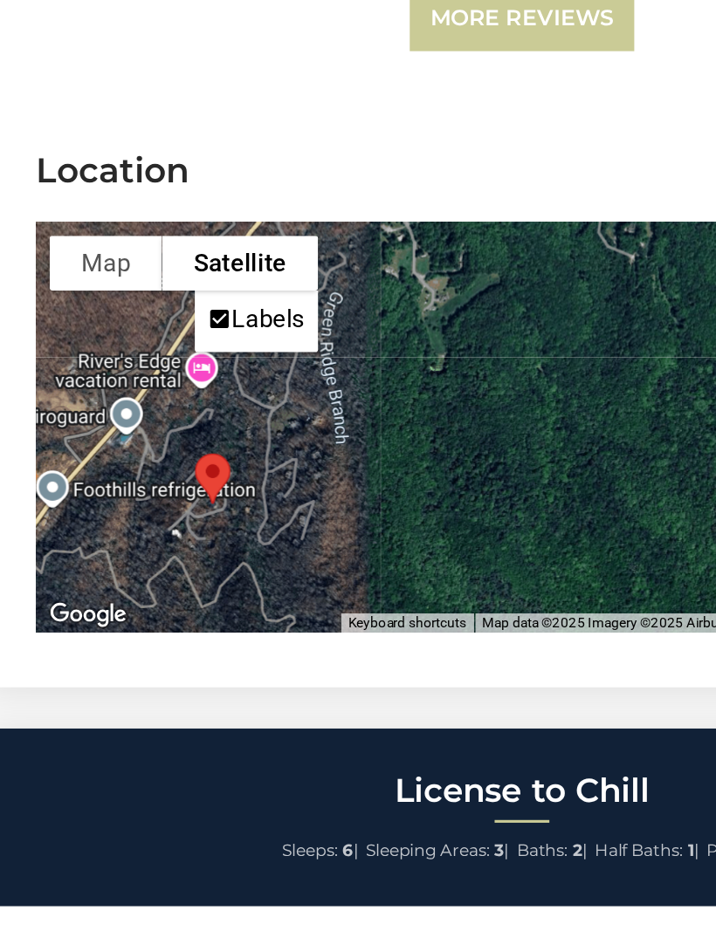
click at [306, 401] on div at bounding box center [358, 532] width 620 height 262
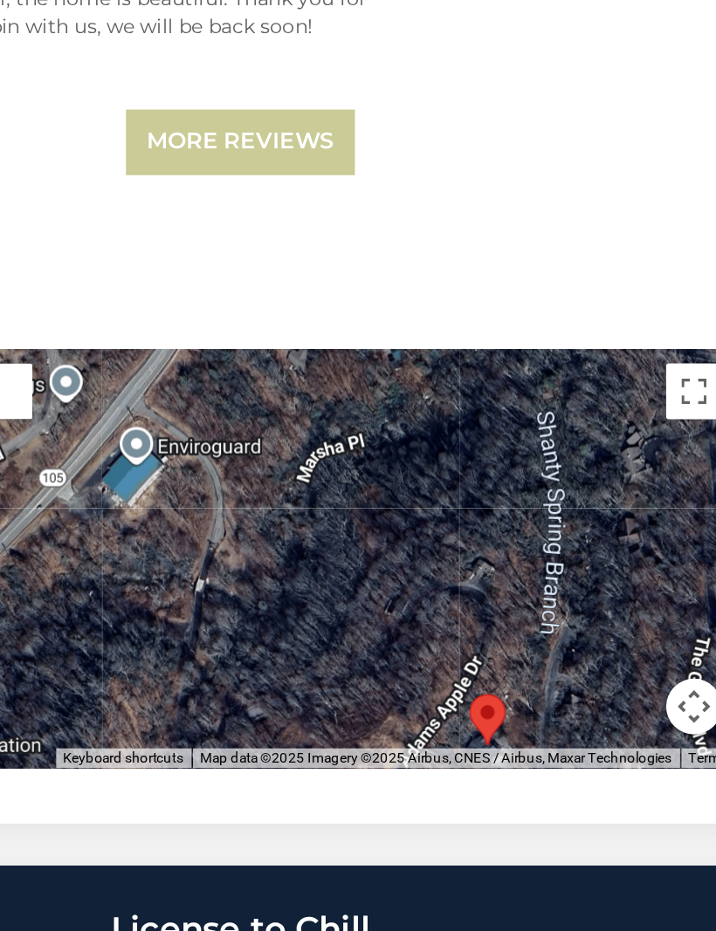
click at [281, 401] on div at bounding box center [358, 532] width 620 height 262
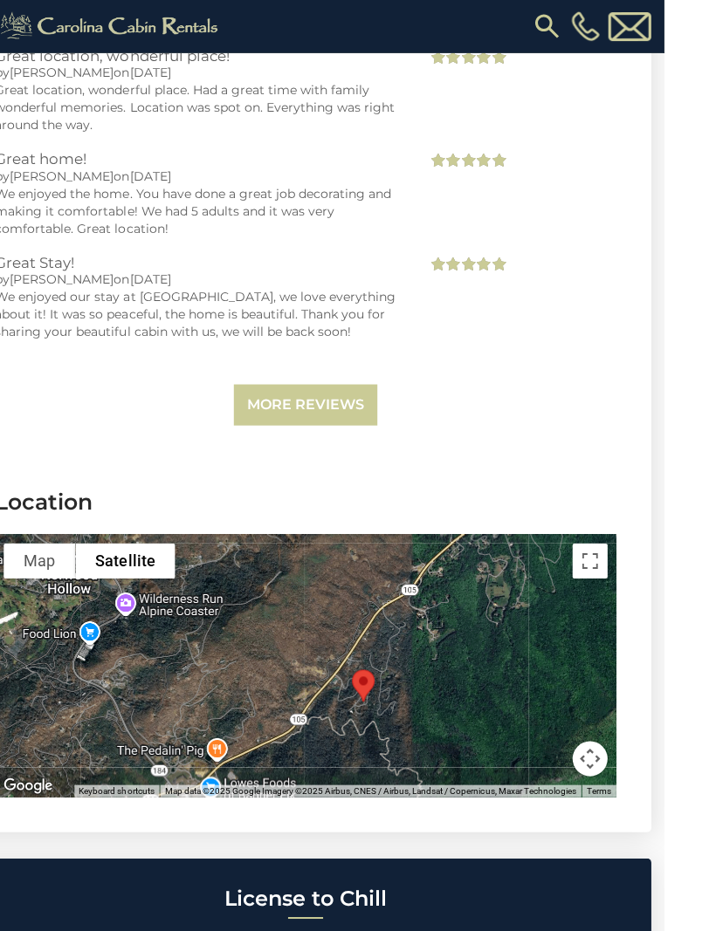
scroll to position [4090, 0]
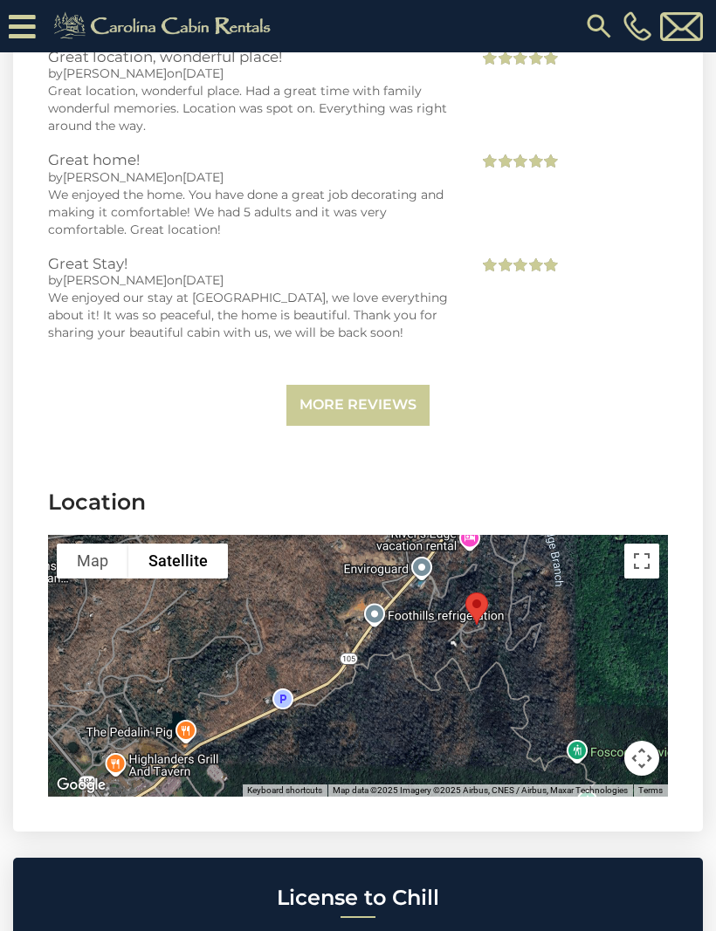
click at [401, 422] on link "More Reviews" at bounding box center [357, 405] width 143 height 41
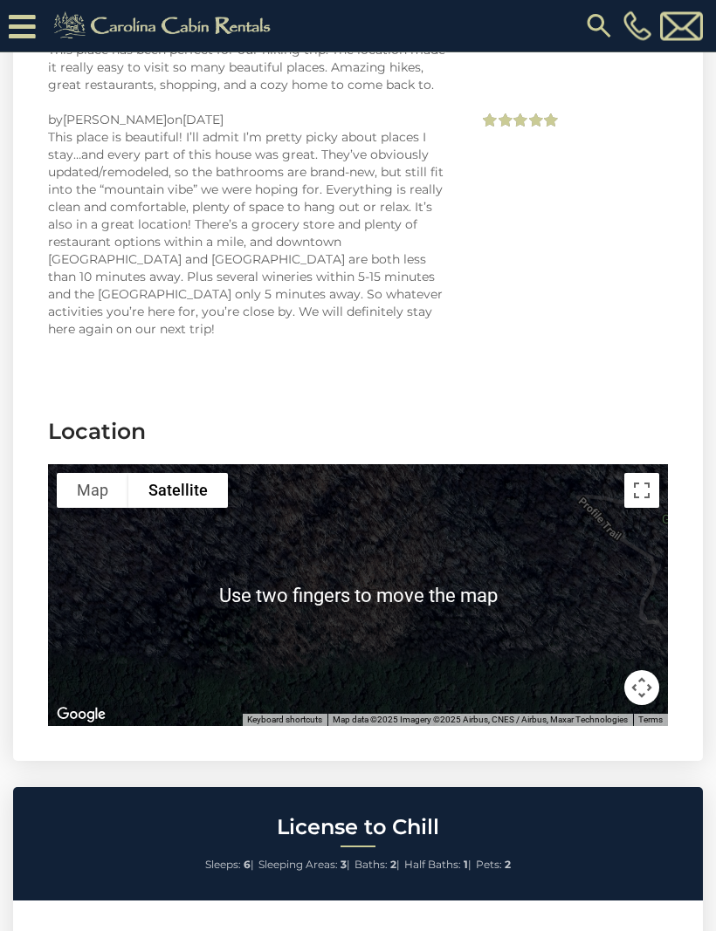
scroll to position [5768, 0]
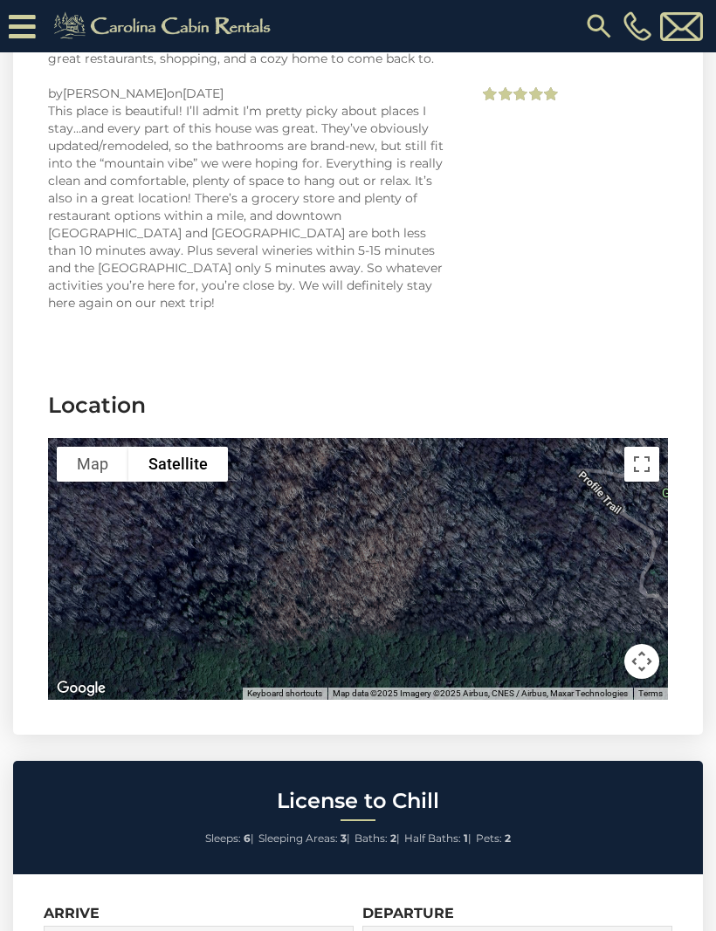
click at [651, 644] on button "Map camera controls" at bounding box center [641, 661] width 35 height 35
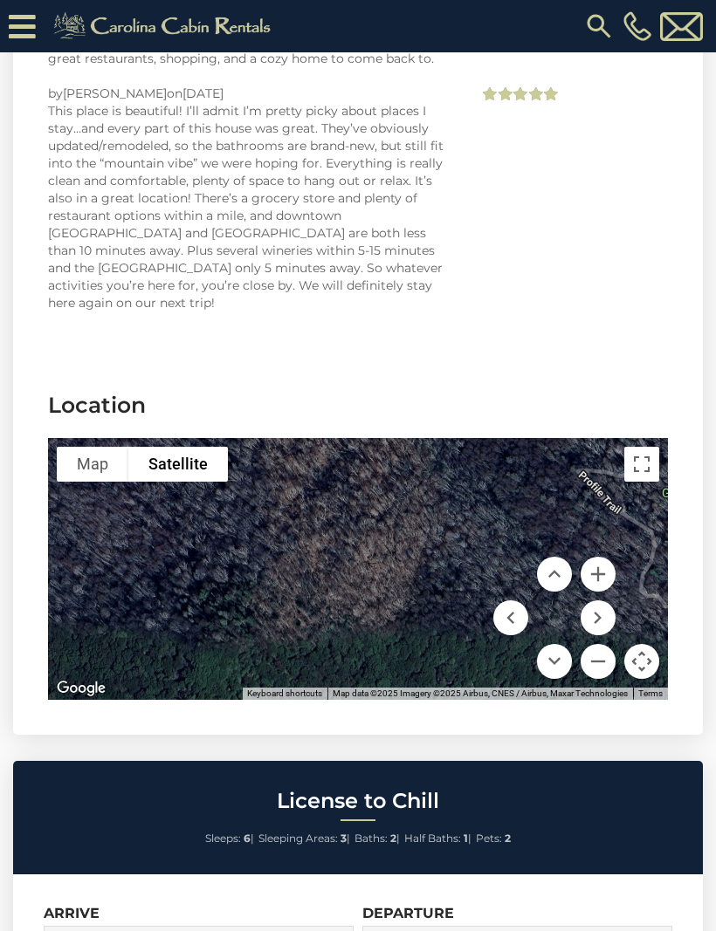
click at [516, 601] on button "Move left" at bounding box center [510, 618] width 35 height 35
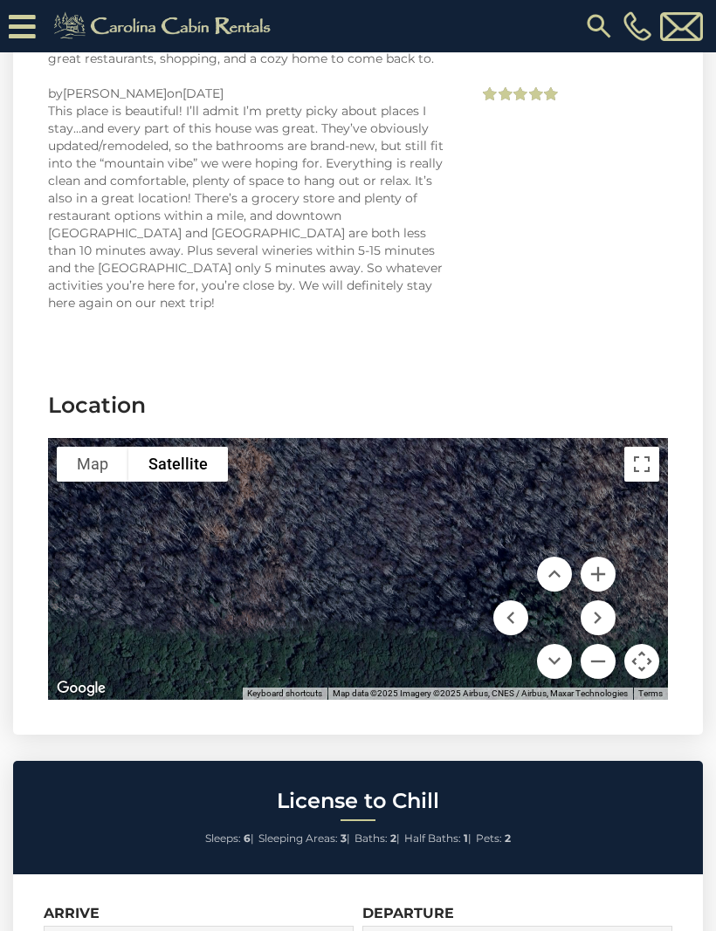
click at [562, 557] on button "Move up" at bounding box center [554, 574] width 35 height 35
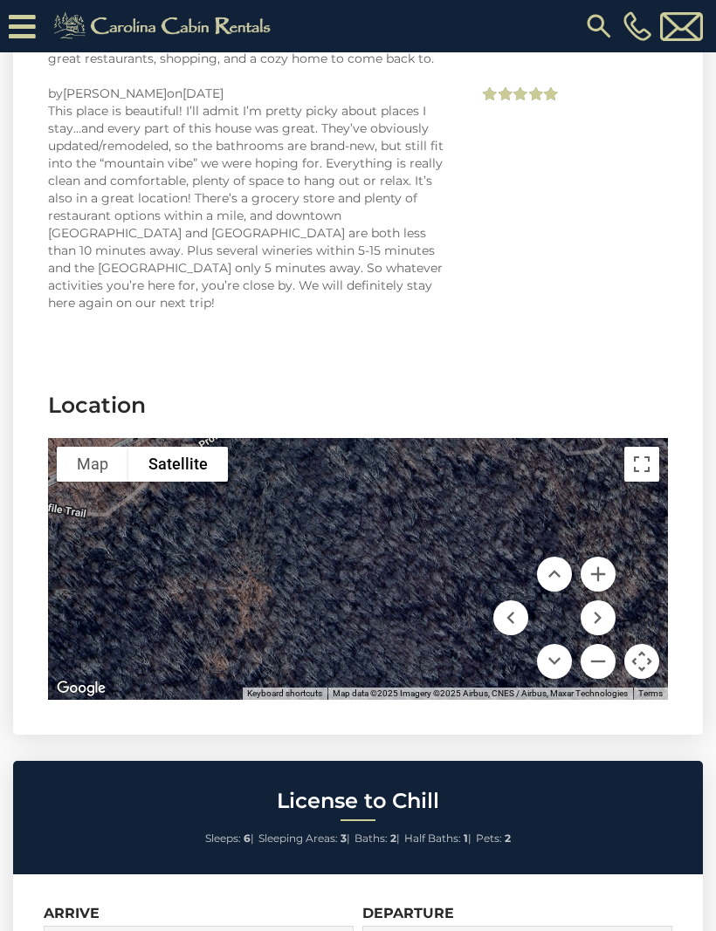
click at [560, 557] on button "Move up" at bounding box center [554, 574] width 35 height 35
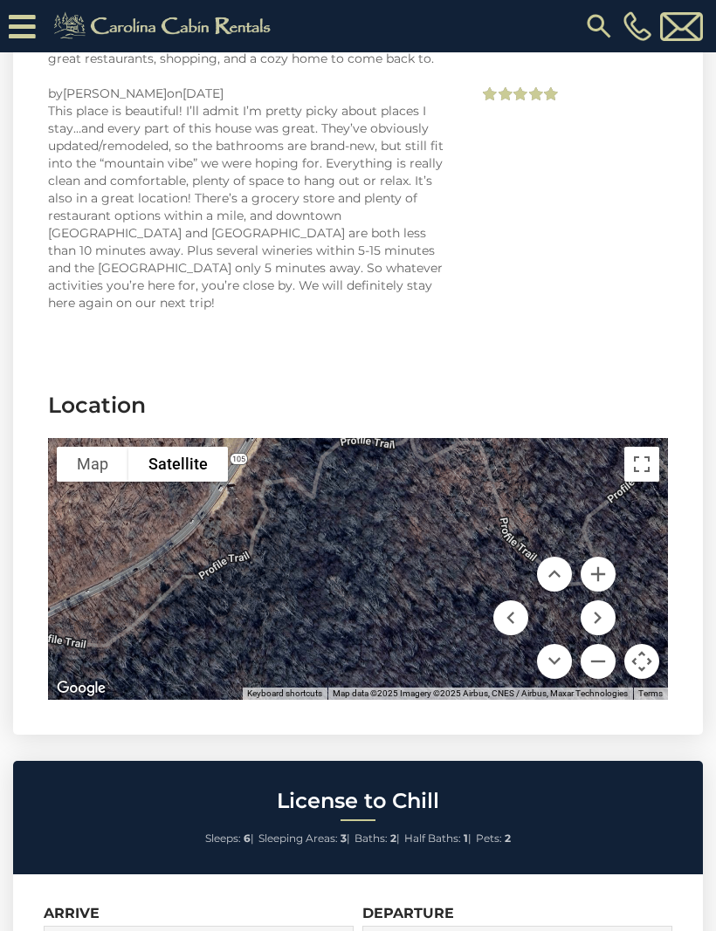
click at [560, 557] on button "Move up" at bounding box center [554, 574] width 35 height 35
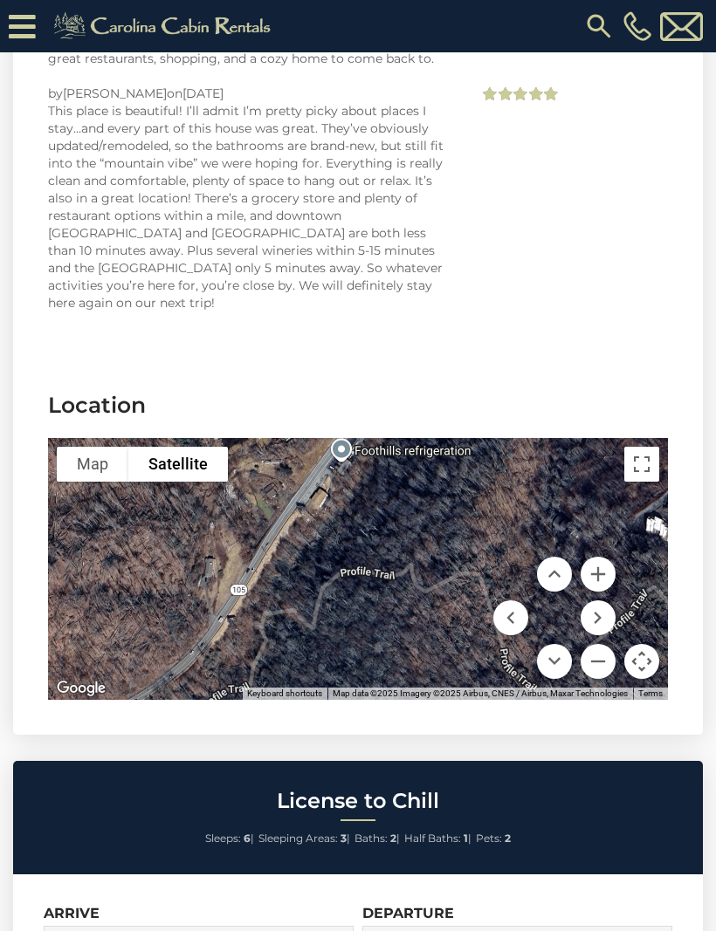
click at [560, 557] on button "Move up" at bounding box center [554, 574] width 35 height 35
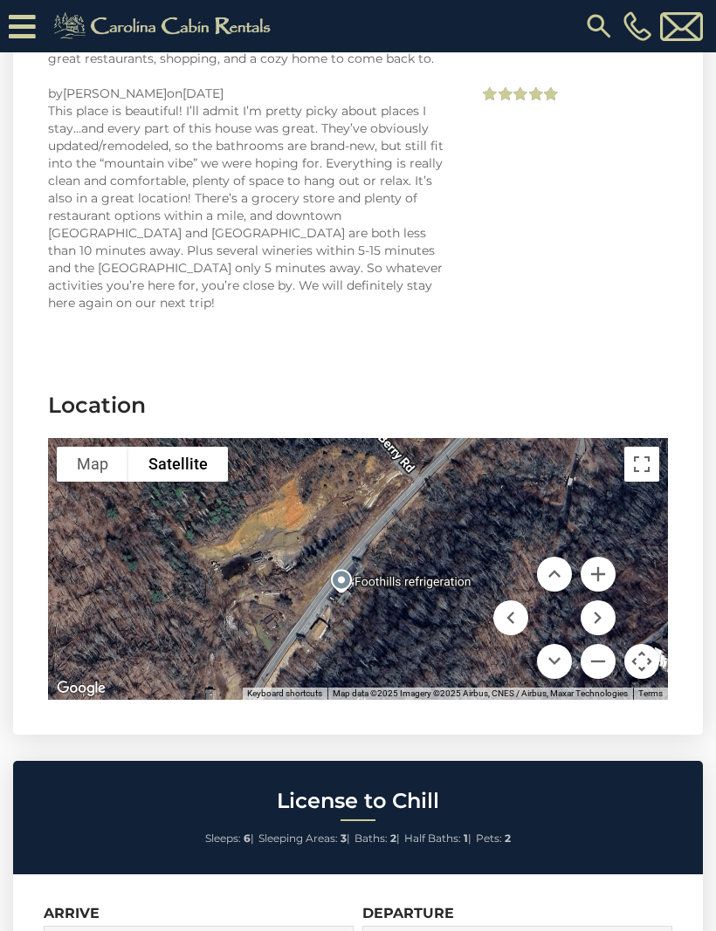
click at [552, 557] on button "Move up" at bounding box center [554, 574] width 35 height 35
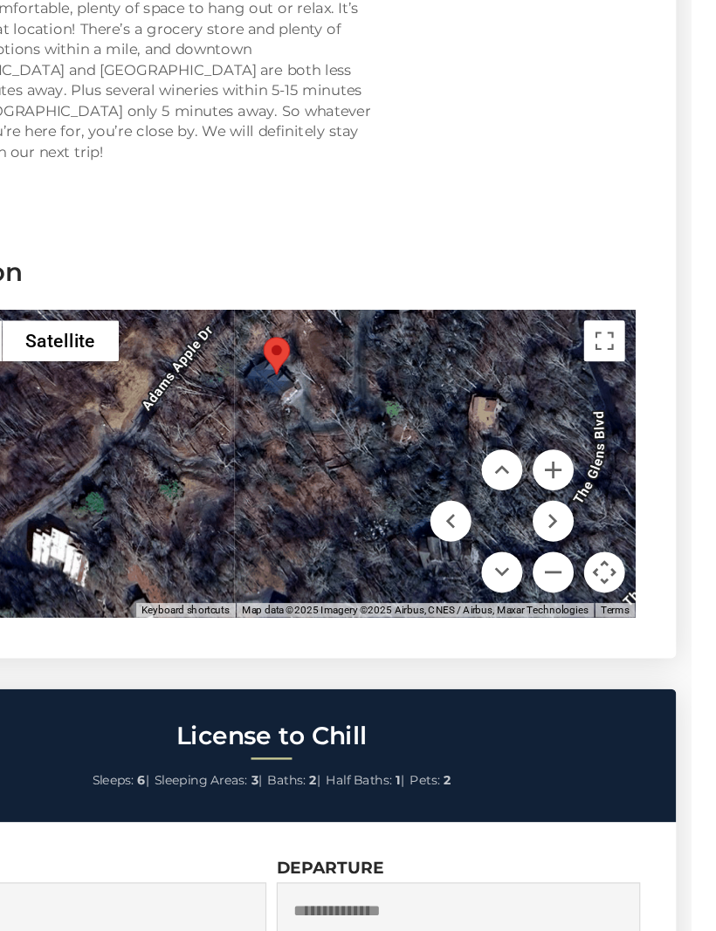
scroll to position [5854, 0]
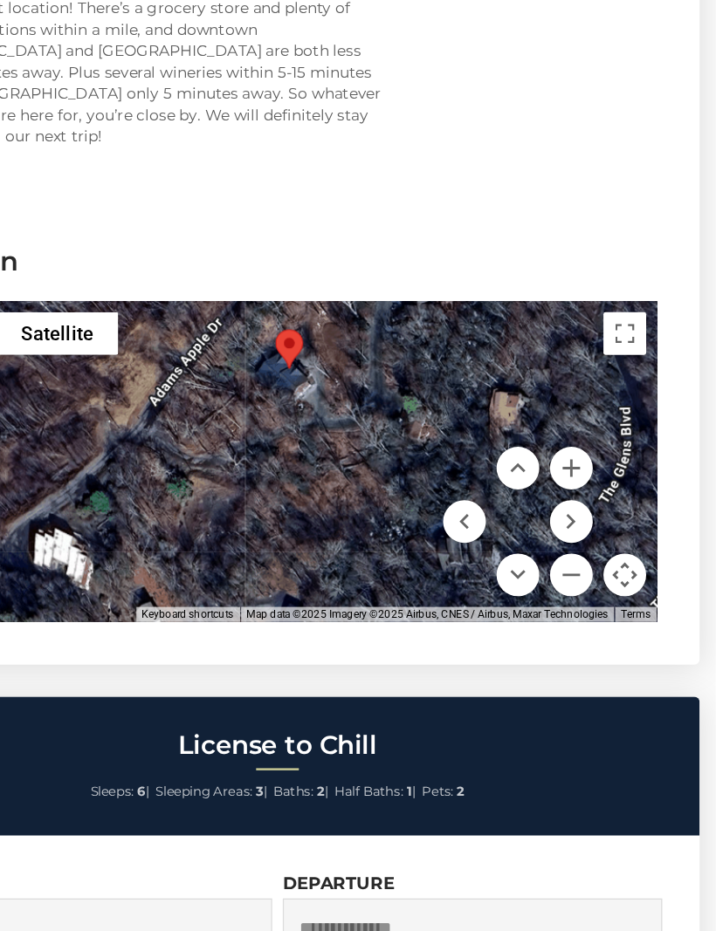
click at [581, 514] on button "Move right" at bounding box center [598, 531] width 35 height 35
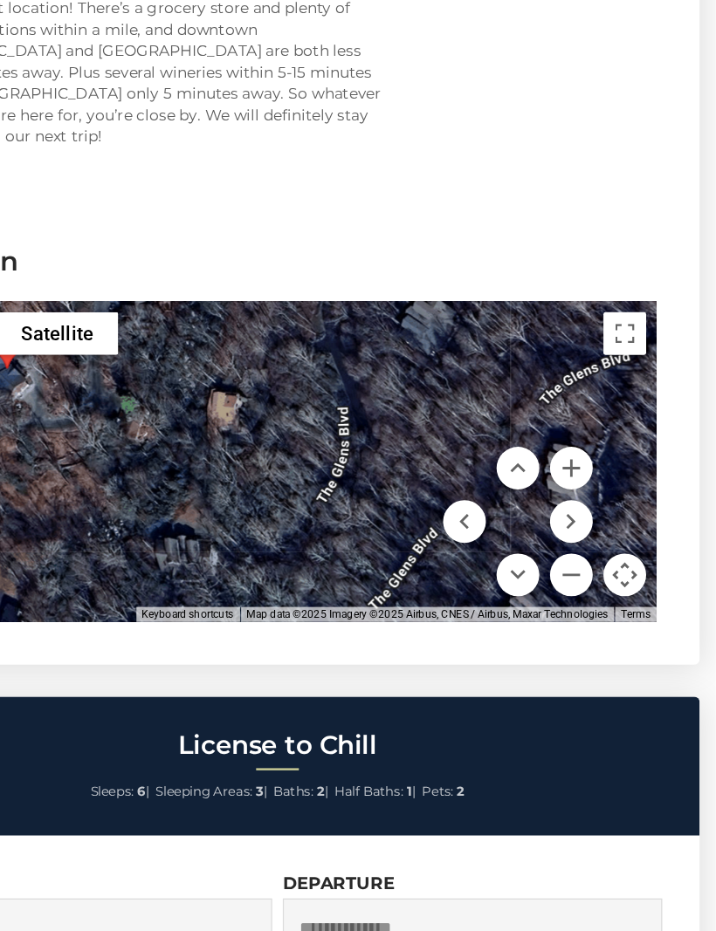
click at [581, 514] on button "Move right" at bounding box center [598, 531] width 35 height 35
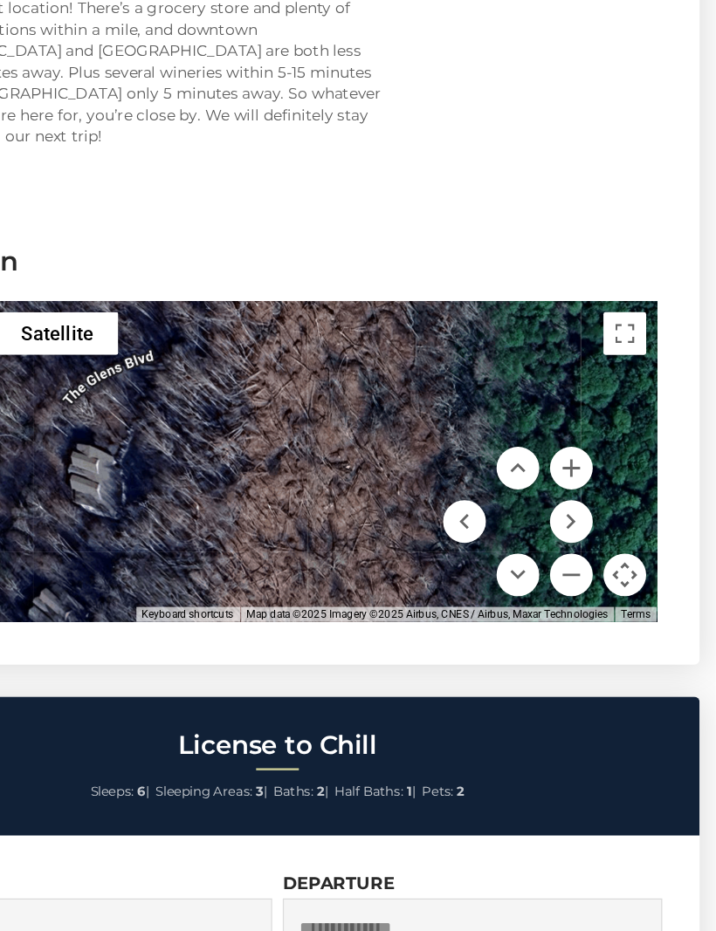
click at [493, 514] on button "Move left" at bounding box center [510, 531] width 35 height 35
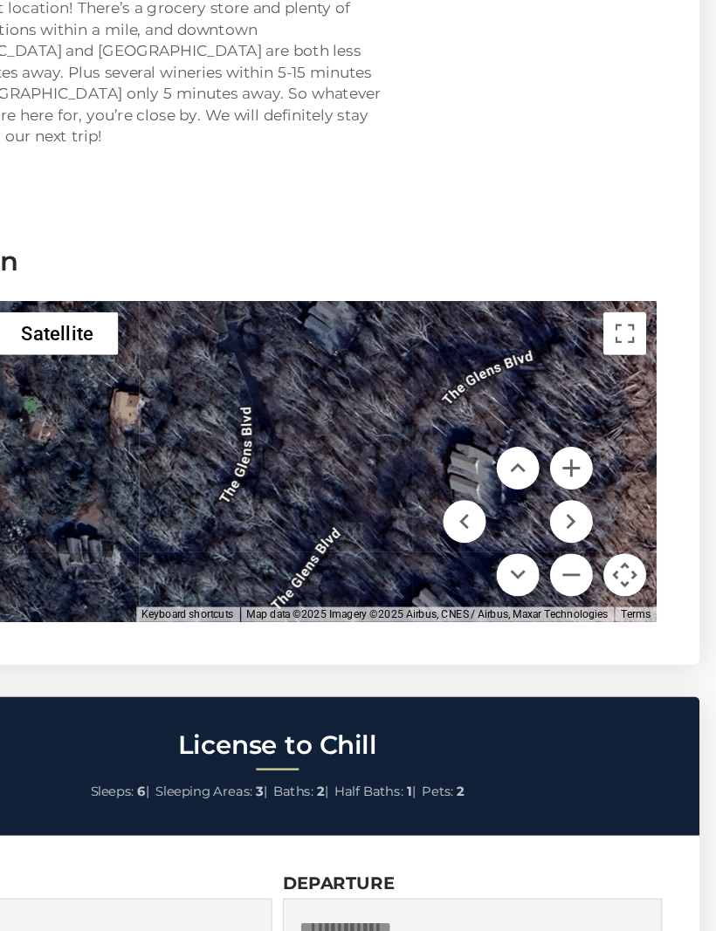
click at [493, 514] on button "Move left" at bounding box center [510, 531] width 35 height 35
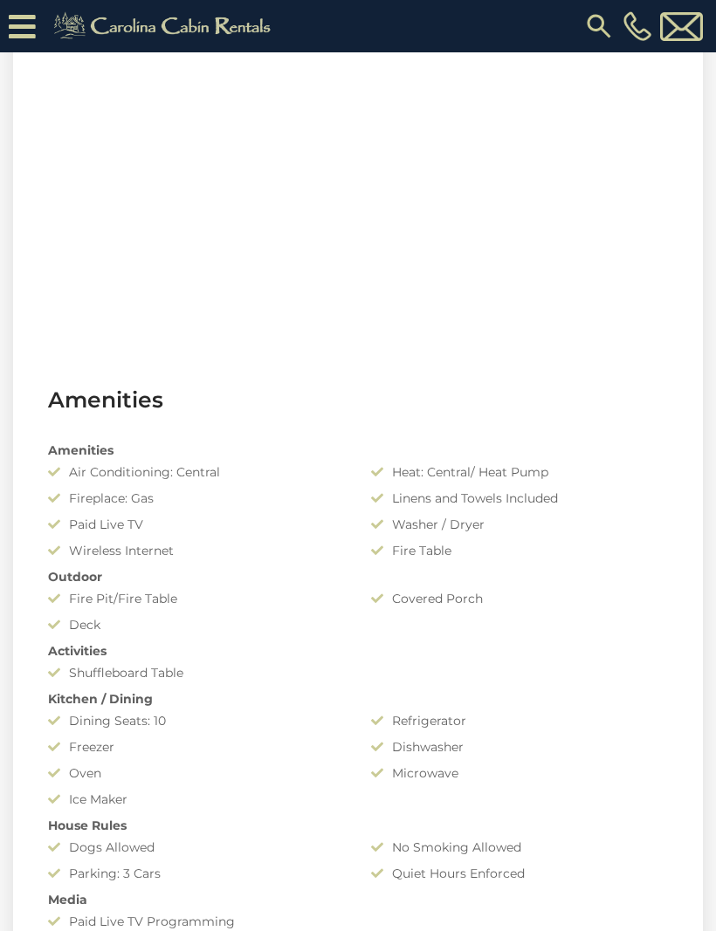
scroll to position [0, 0]
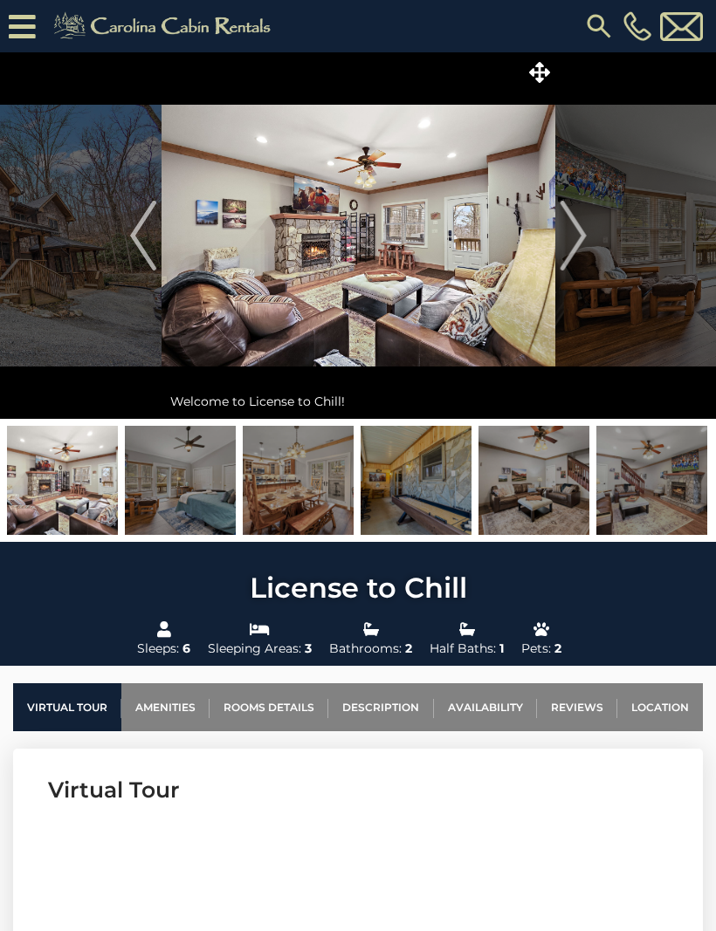
click at [583, 251] on img "Next" at bounding box center [573, 236] width 26 height 70
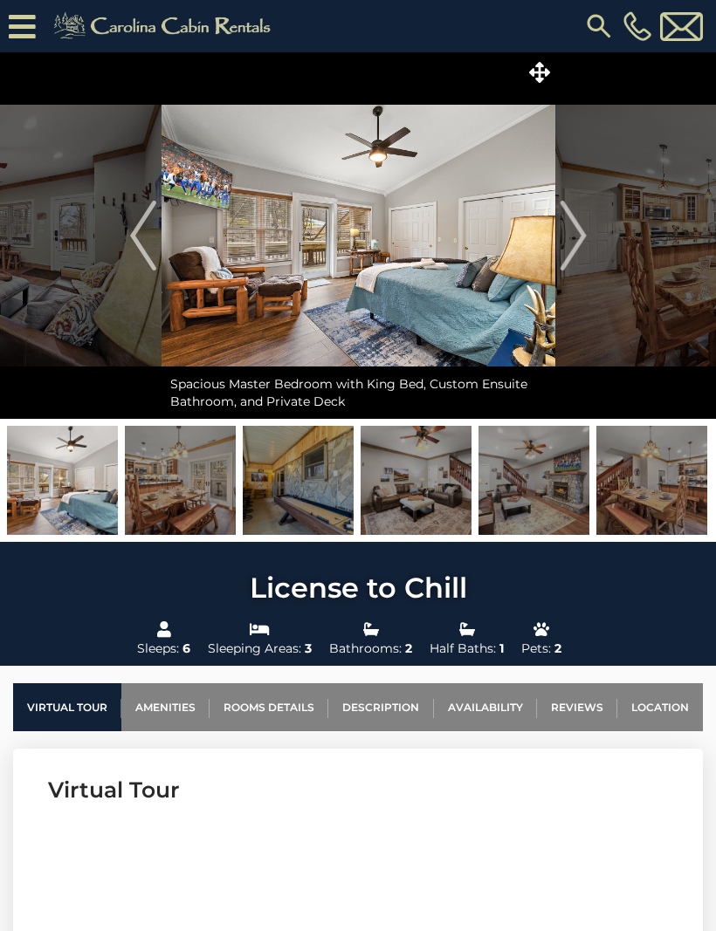
click at [567, 241] on img "Next" at bounding box center [573, 236] width 26 height 70
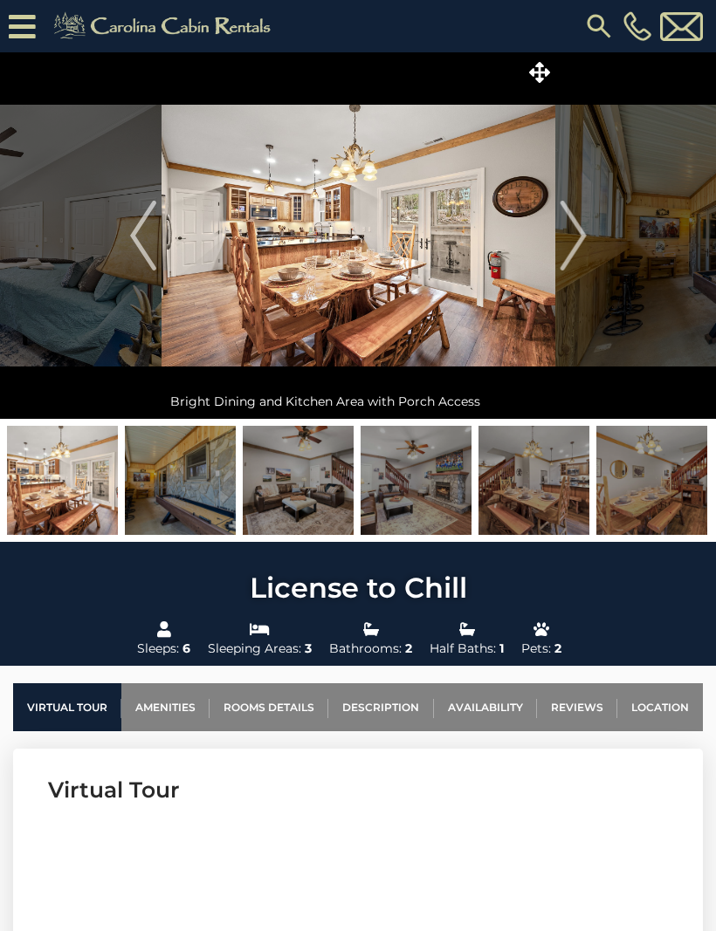
click at [583, 248] on img "Next" at bounding box center [573, 236] width 26 height 70
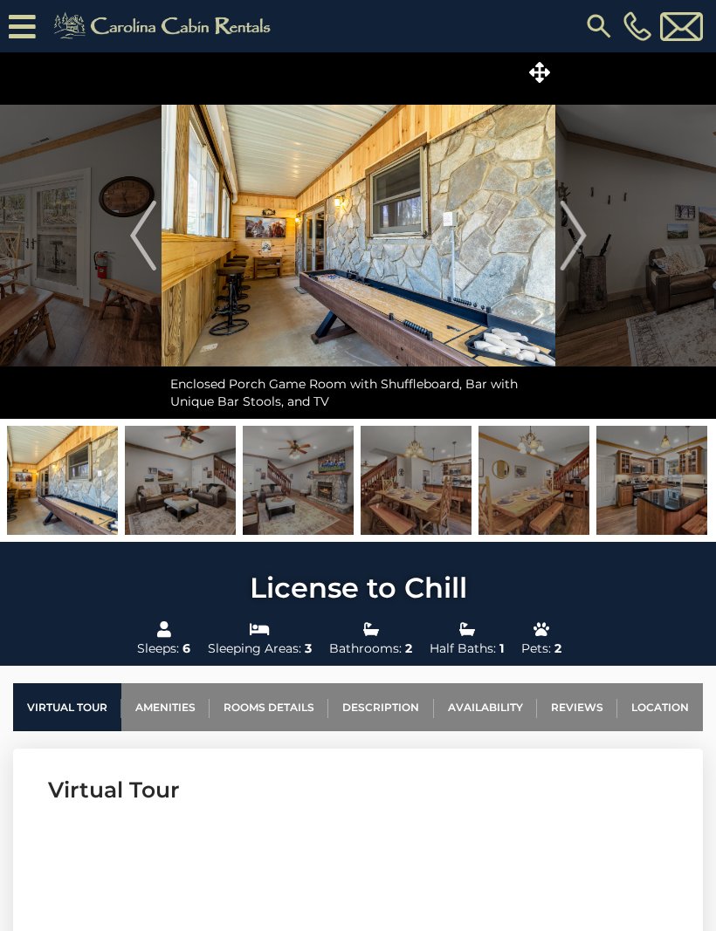
click at [586, 237] on img "Next" at bounding box center [573, 236] width 26 height 70
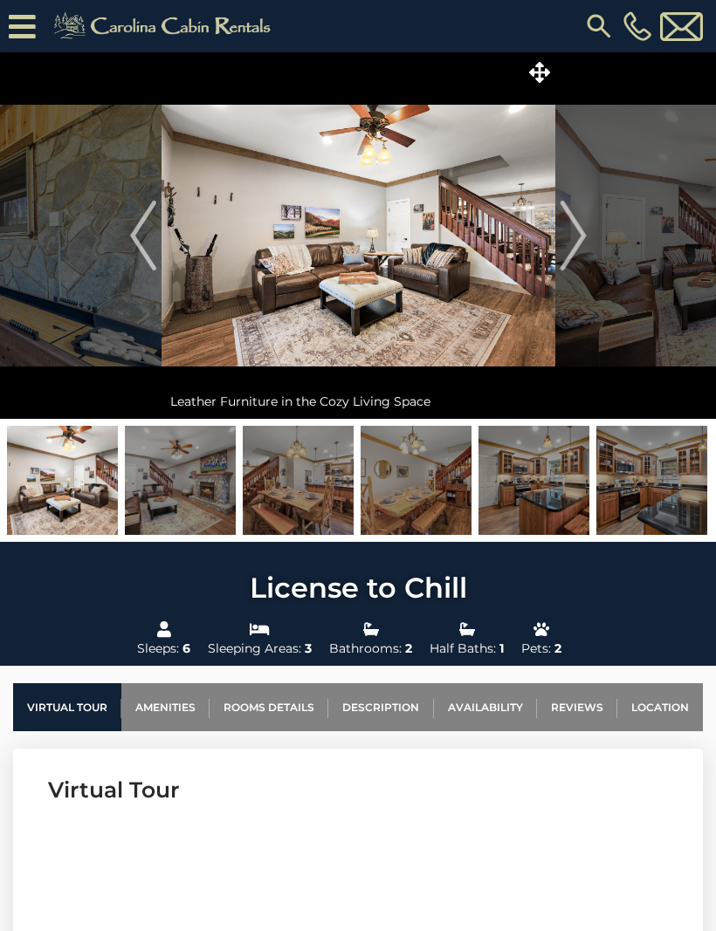
click at [587, 237] on button "Next" at bounding box center [573, 235] width 36 height 367
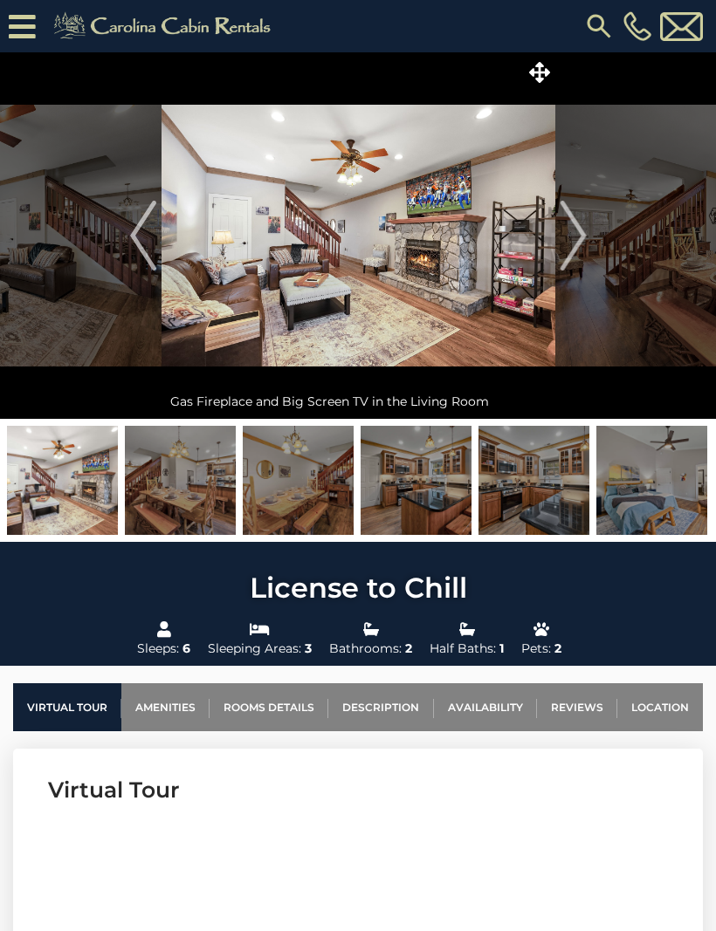
click at [590, 239] on button "Next" at bounding box center [573, 235] width 36 height 367
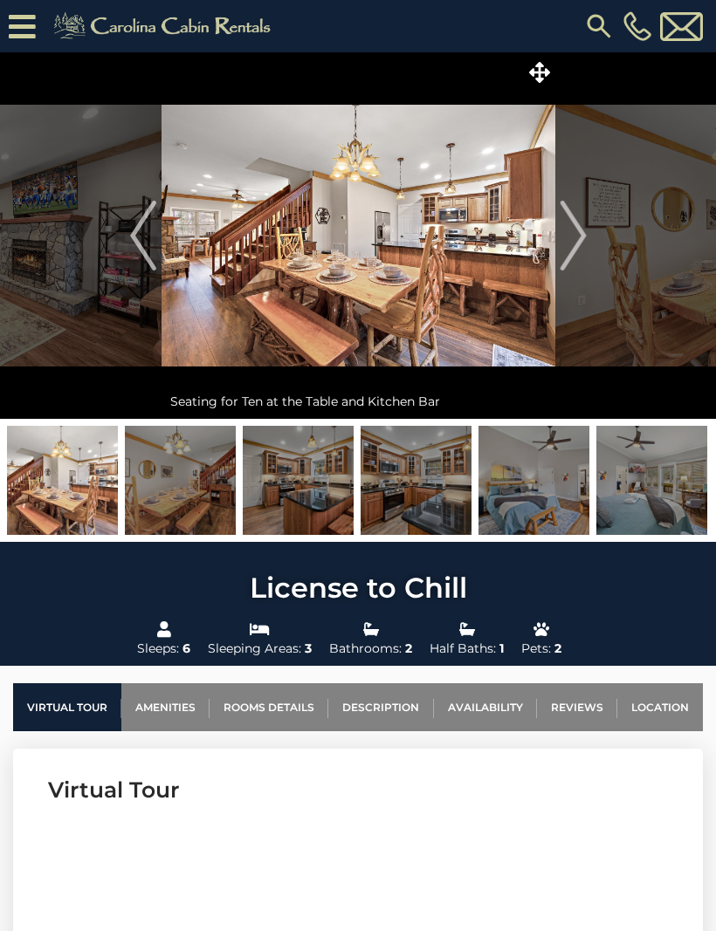
click at [584, 236] on img "Next" at bounding box center [573, 236] width 26 height 70
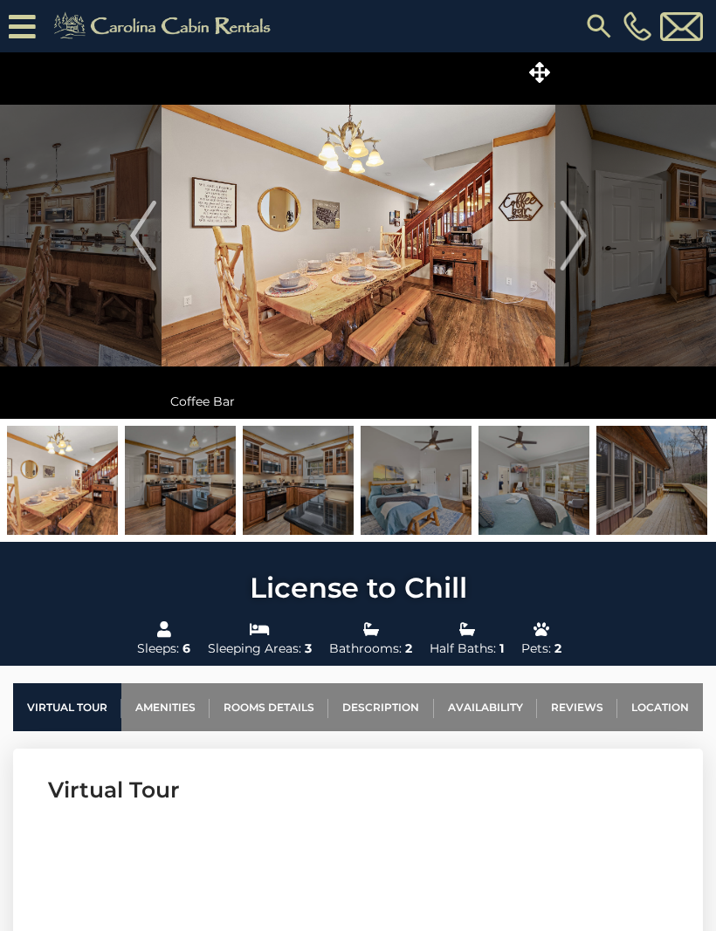
click at [588, 241] on button "Next" at bounding box center [573, 235] width 36 height 367
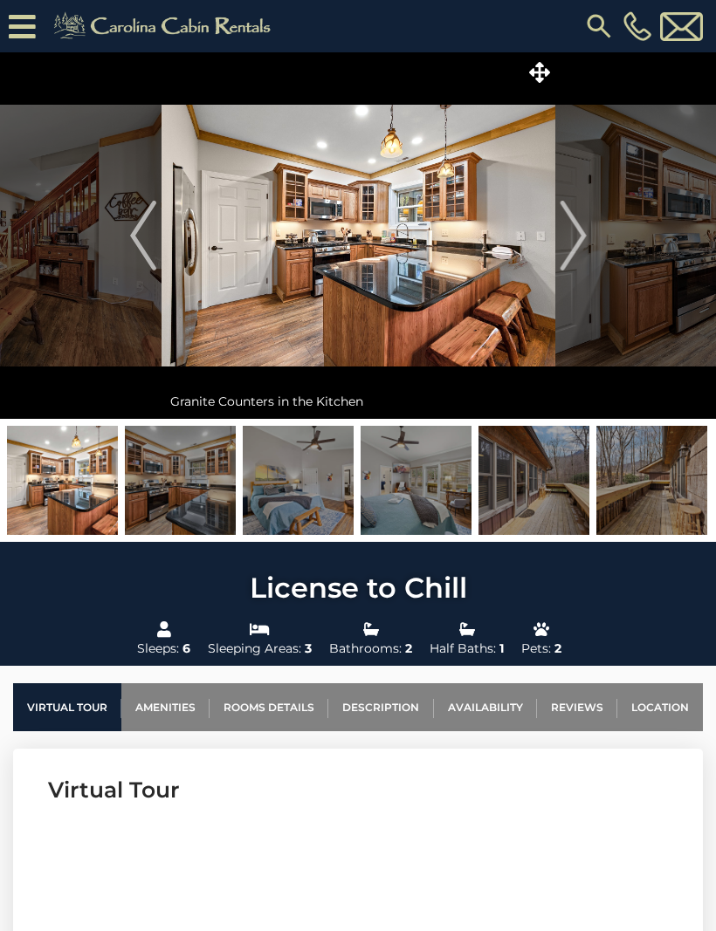
click at [587, 237] on button "Next" at bounding box center [573, 235] width 36 height 367
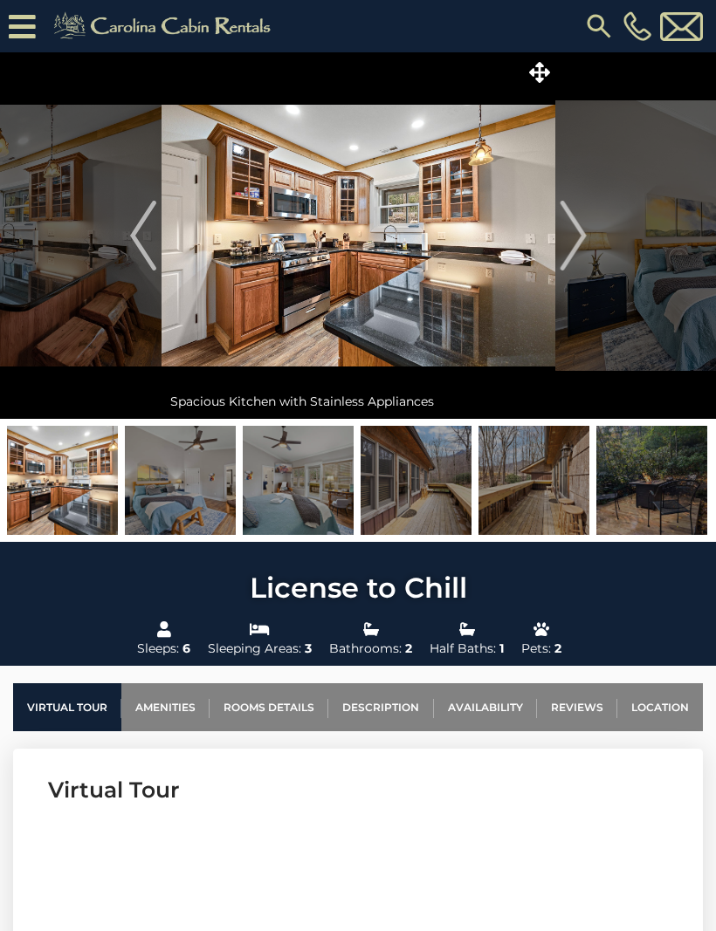
click at [580, 236] on img "Next" at bounding box center [573, 236] width 26 height 70
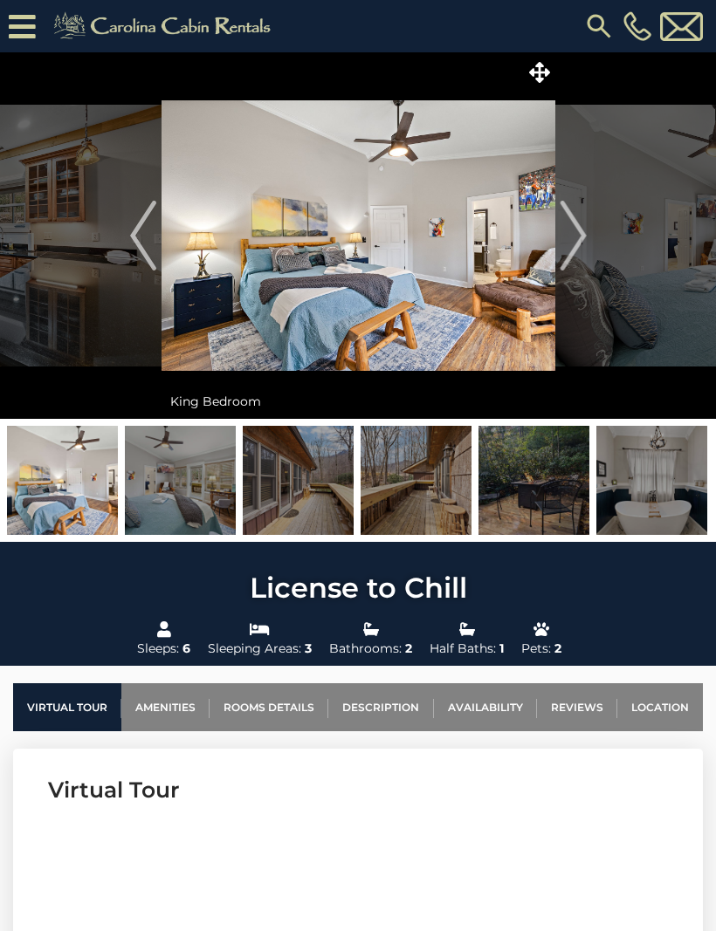
click at [570, 233] on img "Next" at bounding box center [573, 236] width 26 height 70
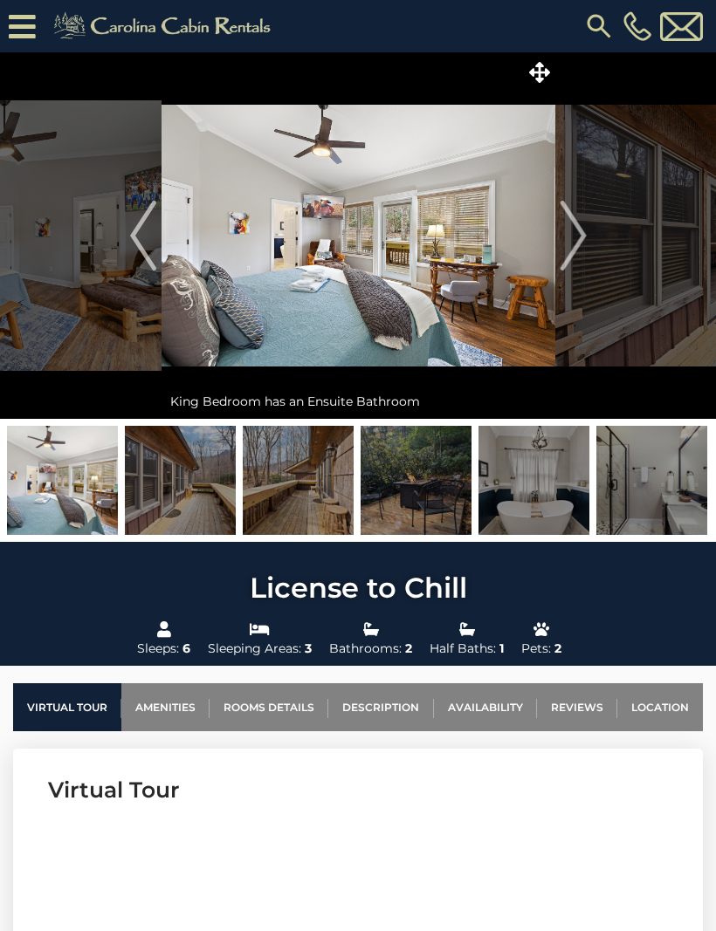
click at [582, 255] on img "Next" at bounding box center [573, 236] width 26 height 70
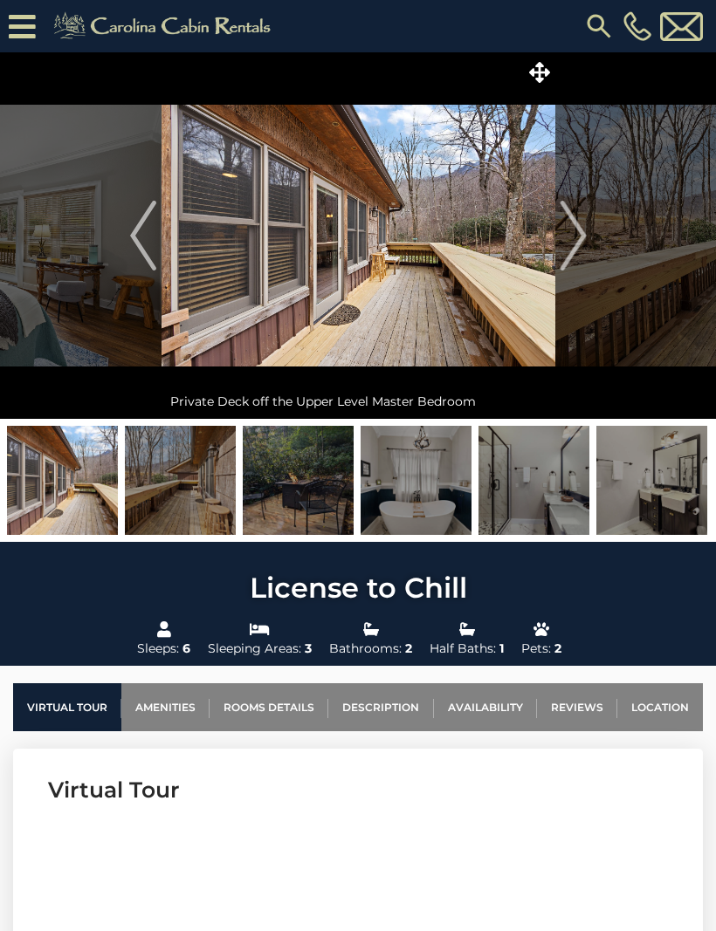
click at [571, 246] on img "Next" at bounding box center [573, 236] width 26 height 70
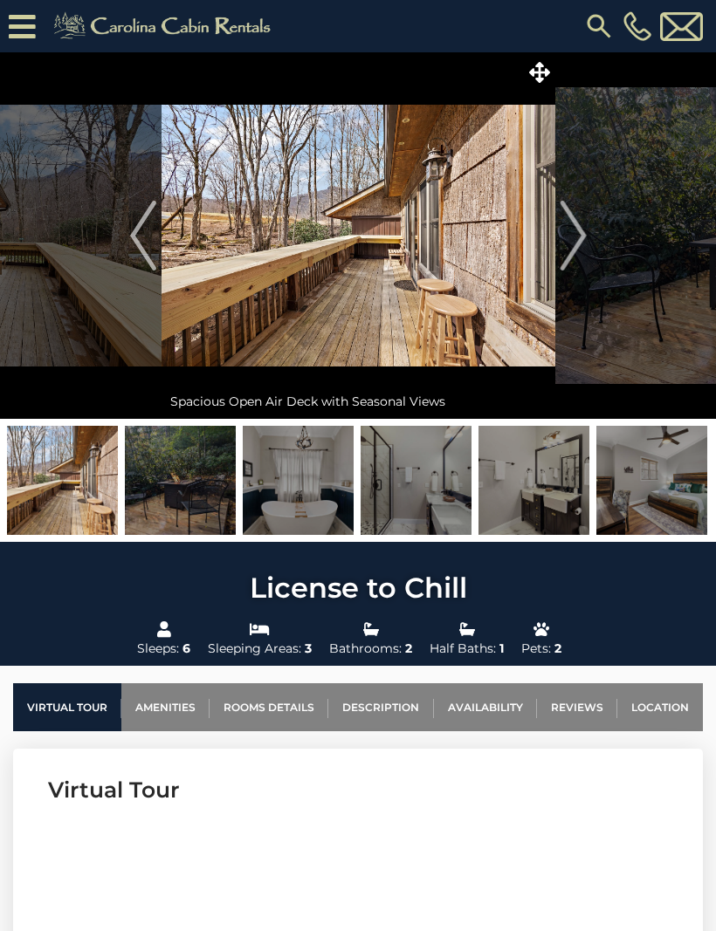
click at [581, 237] on img "Next" at bounding box center [573, 236] width 26 height 70
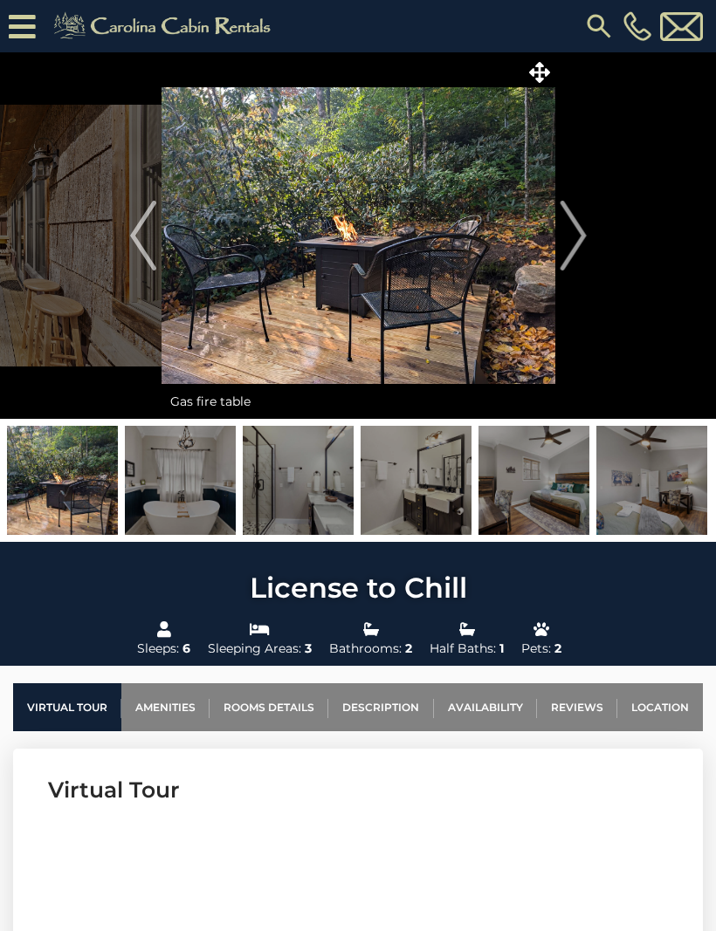
click at [587, 241] on button "Next" at bounding box center [573, 235] width 36 height 367
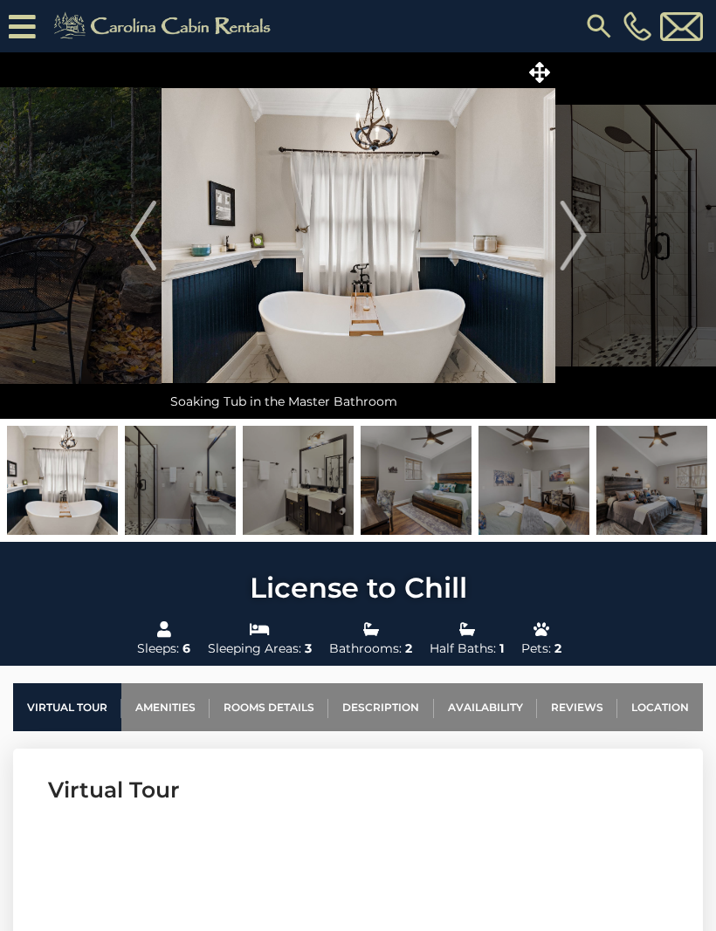
click at [585, 248] on img "Next" at bounding box center [573, 236] width 26 height 70
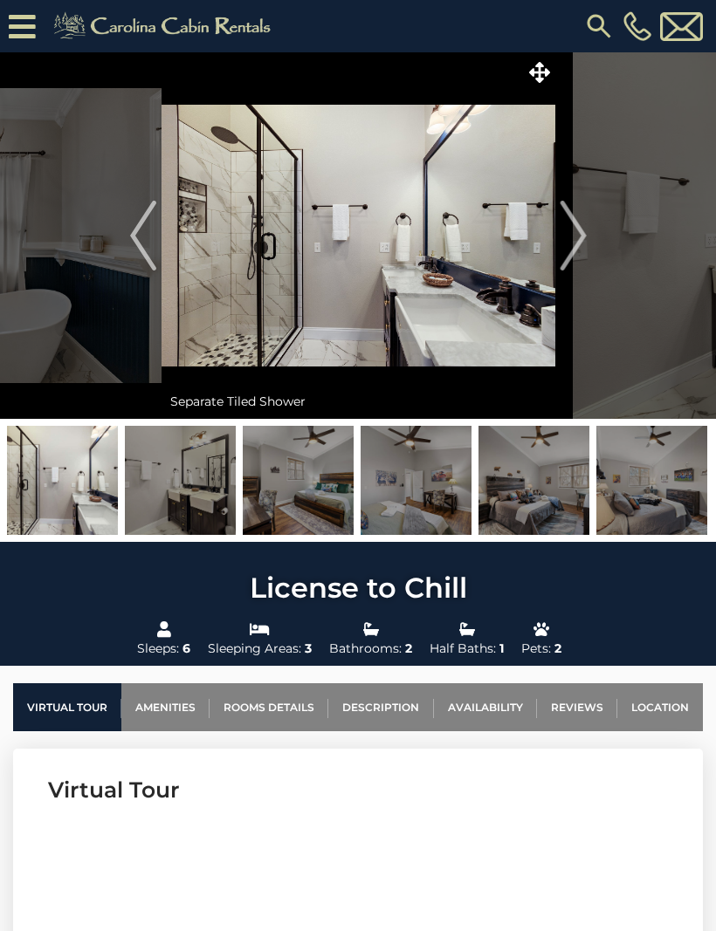
click at [587, 249] on button "Next" at bounding box center [573, 235] width 36 height 367
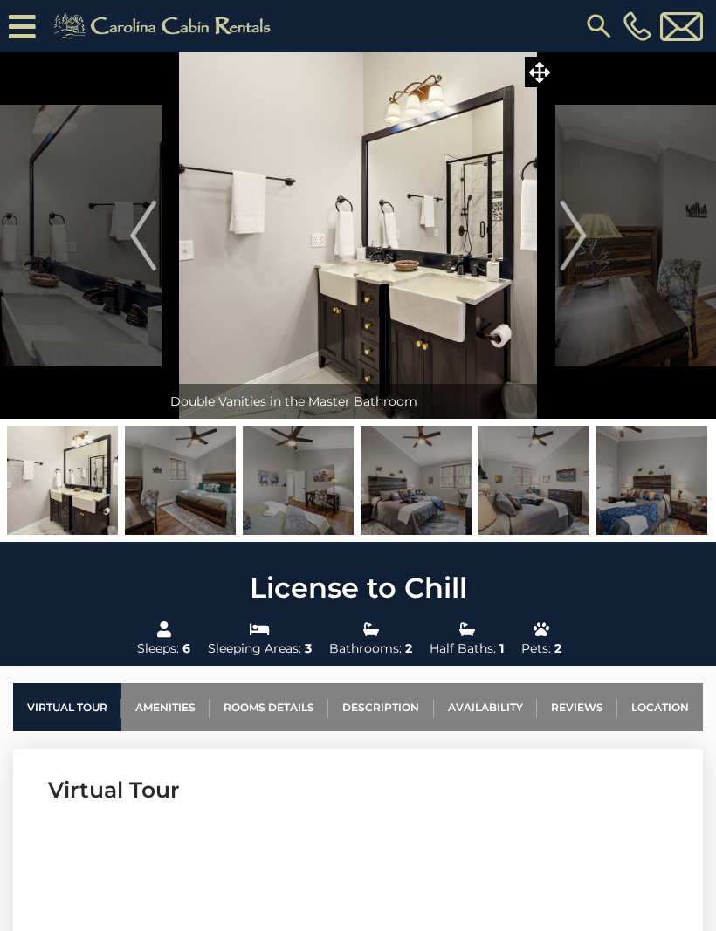
click at [579, 245] on img "Next" at bounding box center [573, 236] width 26 height 70
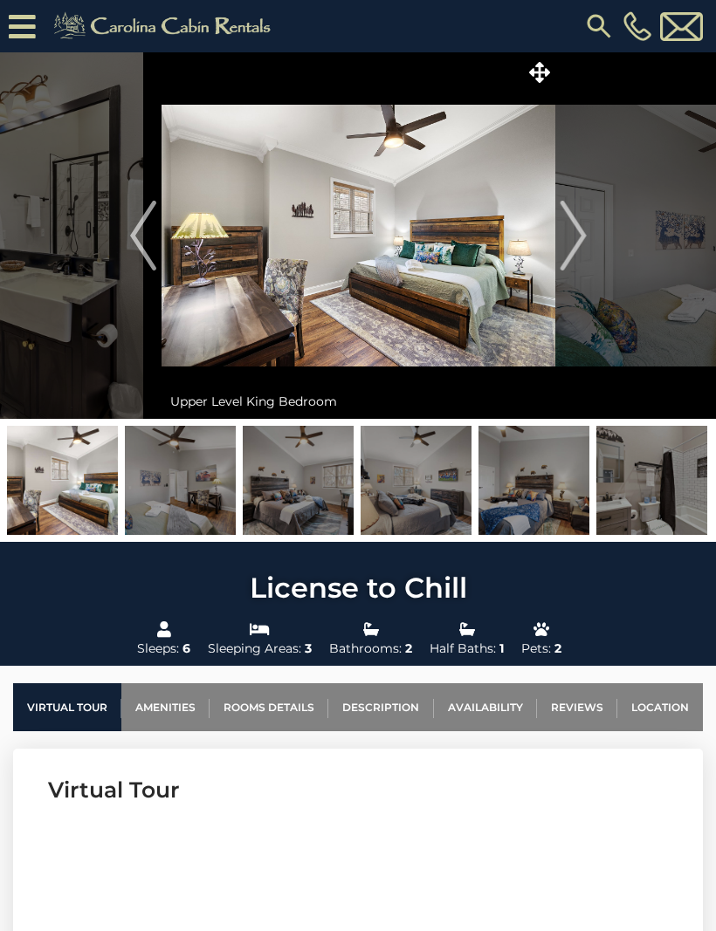
click at [584, 254] on img "Next" at bounding box center [573, 236] width 26 height 70
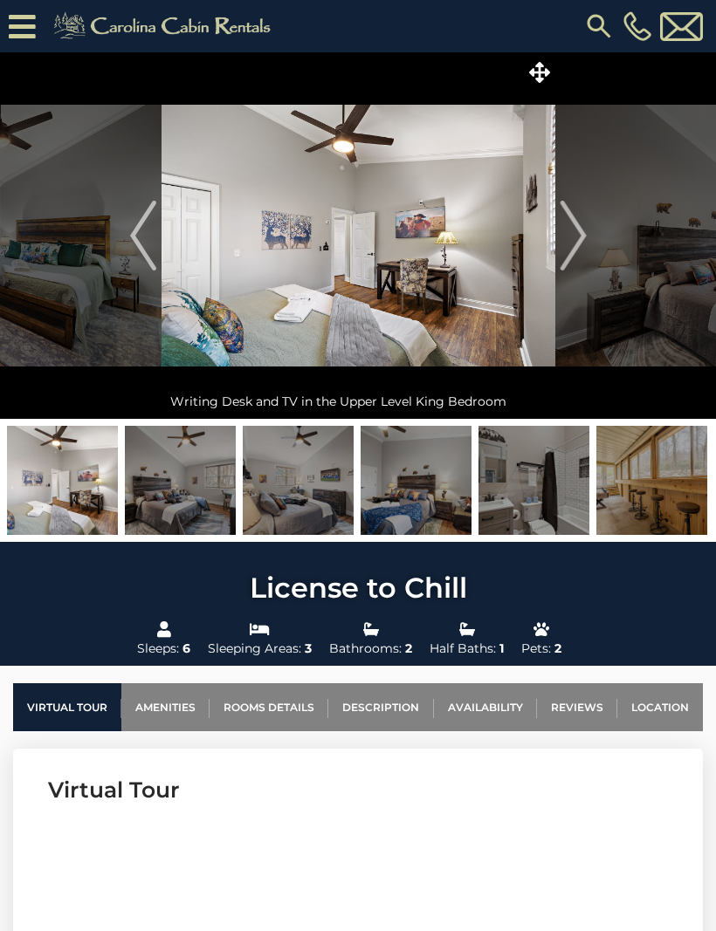
click at [582, 257] on img "Next" at bounding box center [573, 236] width 26 height 70
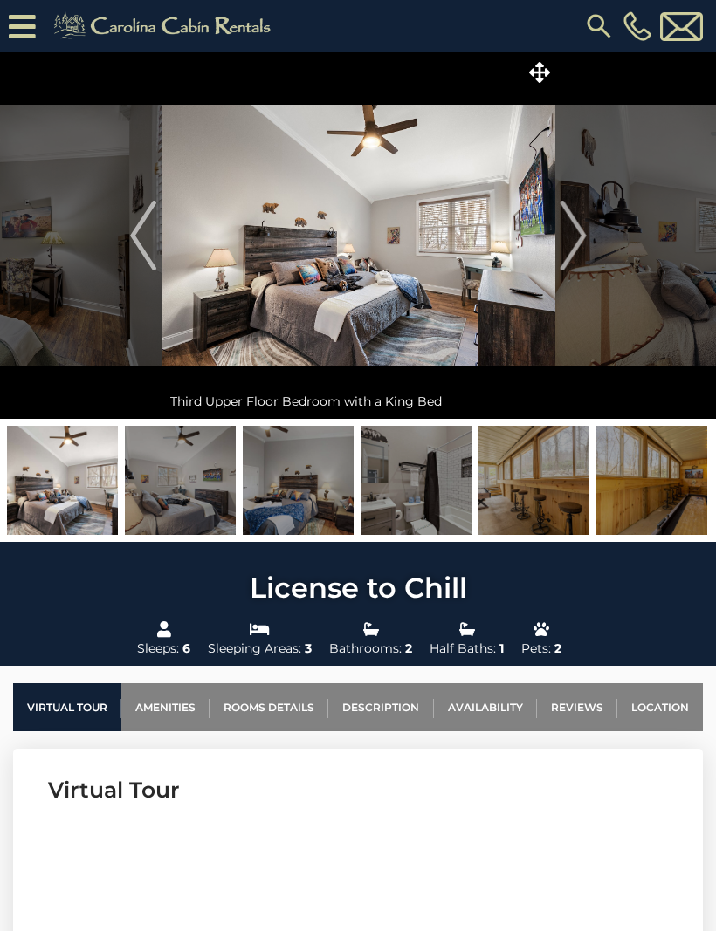
click at [586, 243] on img "Next" at bounding box center [573, 236] width 26 height 70
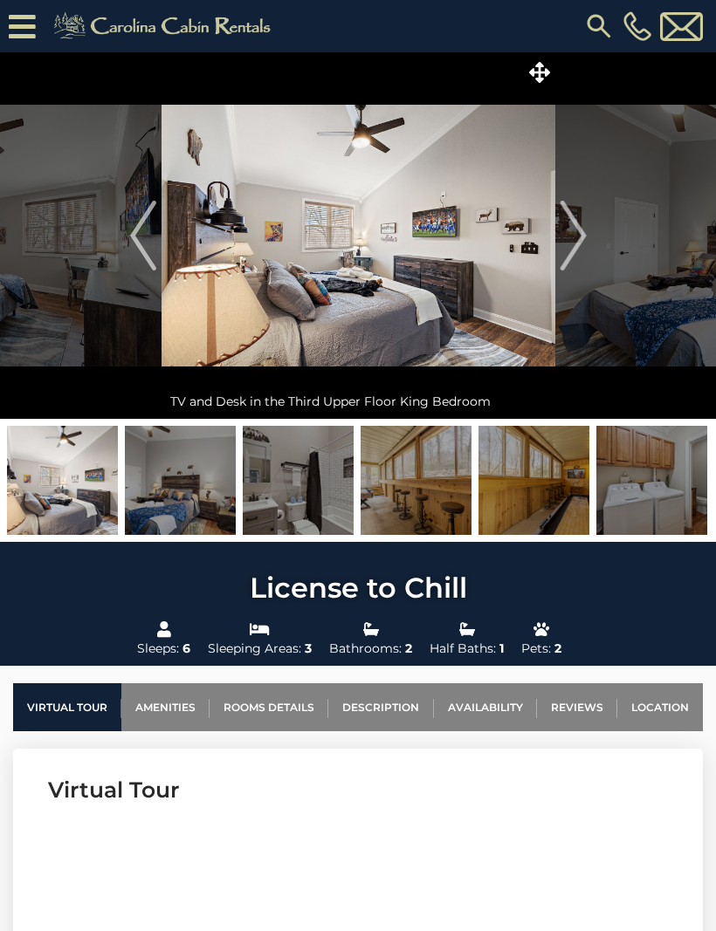
click at [587, 245] on button "Next" at bounding box center [573, 235] width 36 height 367
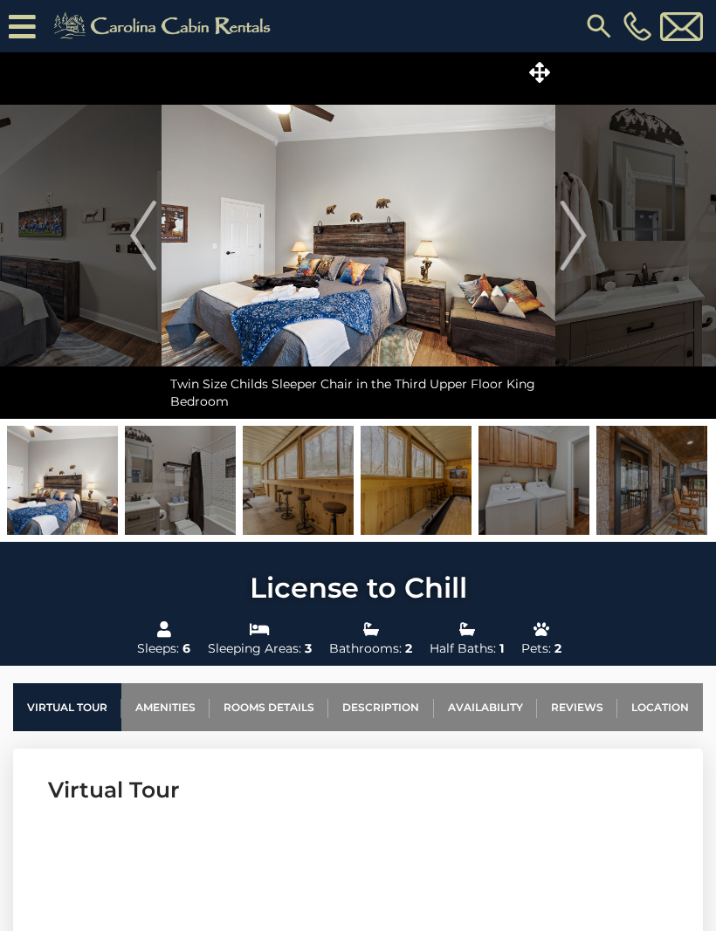
click at [588, 246] on button "Next" at bounding box center [573, 235] width 36 height 367
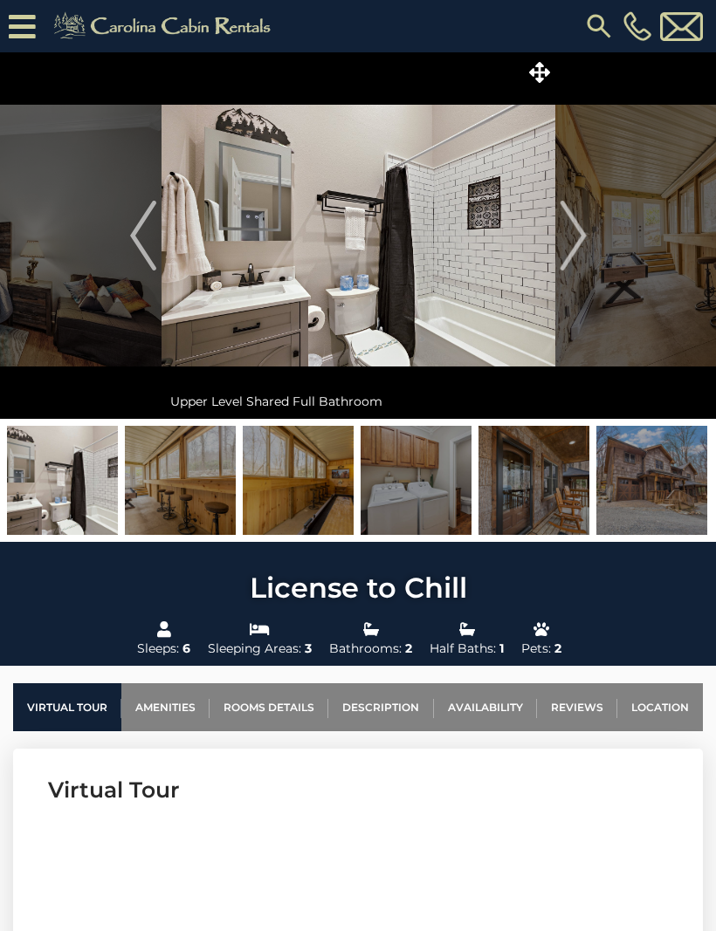
click at [584, 251] on img "Next" at bounding box center [573, 236] width 26 height 70
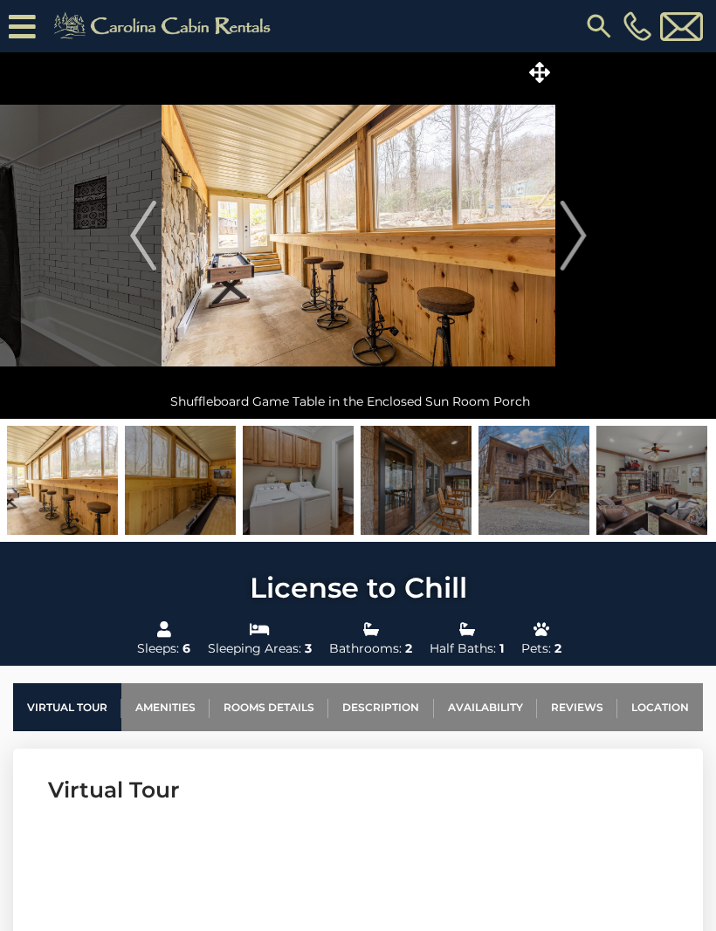
click at [583, 246] on img "Next" at bounding box center [573, 236] width 26 height 70
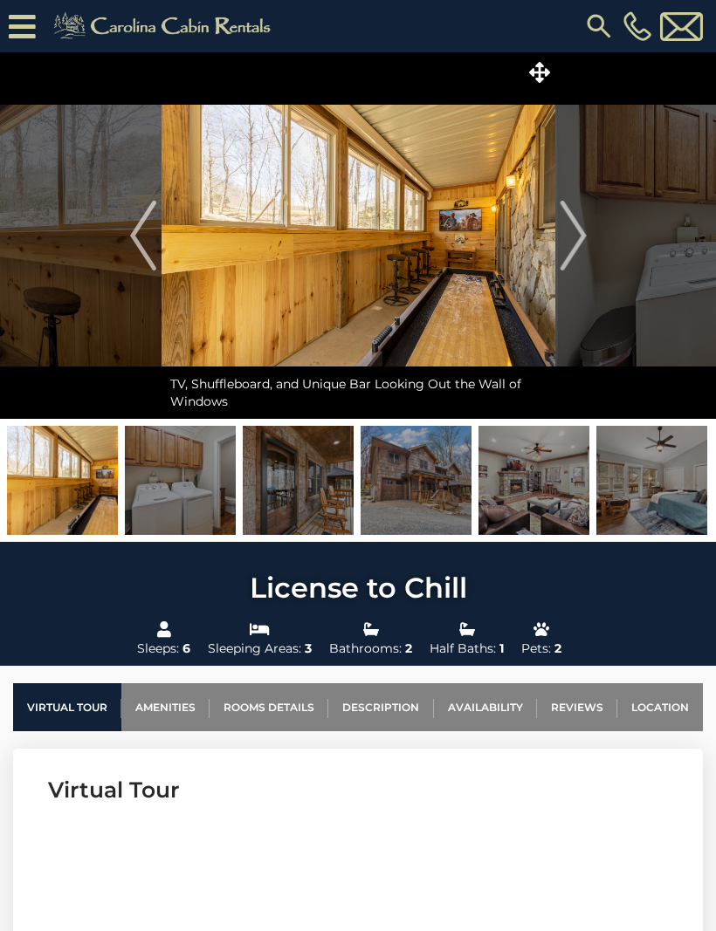
click at [586, 241] on img "Next" at bounding box center [573, 236] width 26 height 70
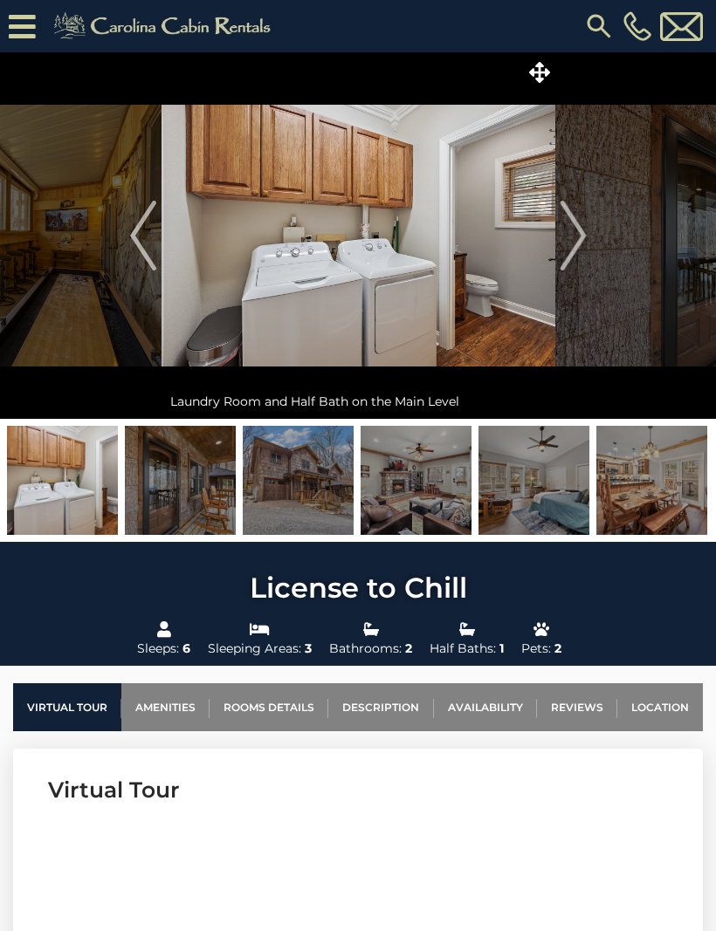
click at [581, 246] on img "Next" at bounding box center [573, 236] width 26 height 70
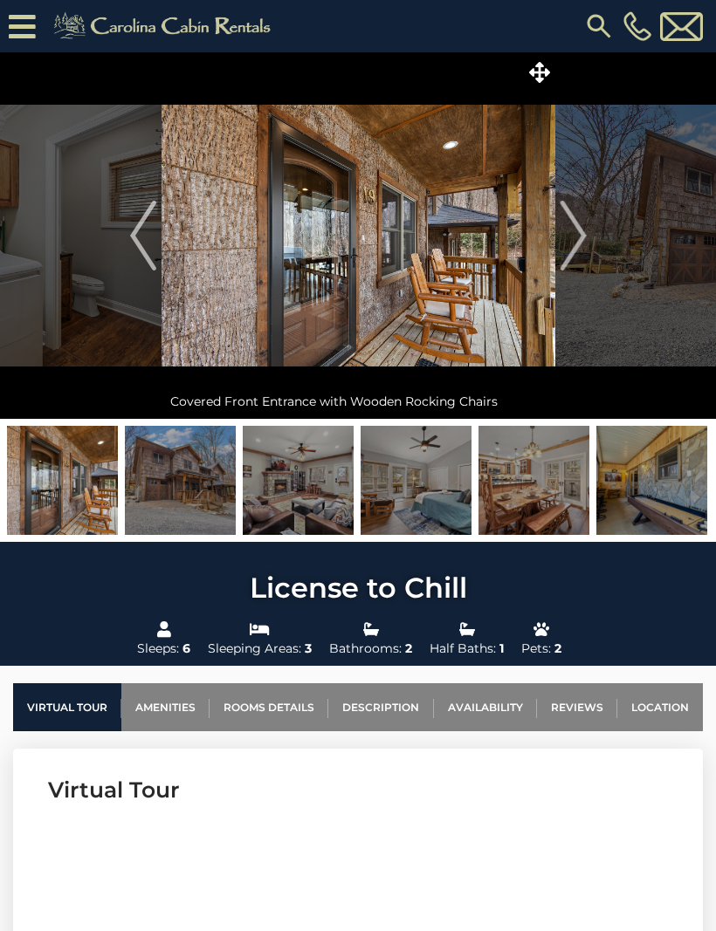
click at [527, 301] on img at bounding box center [358, 235] width 394 height 367
click at [582, 242] on img "Next" at bounding box center [573, 236] width 26 height 70
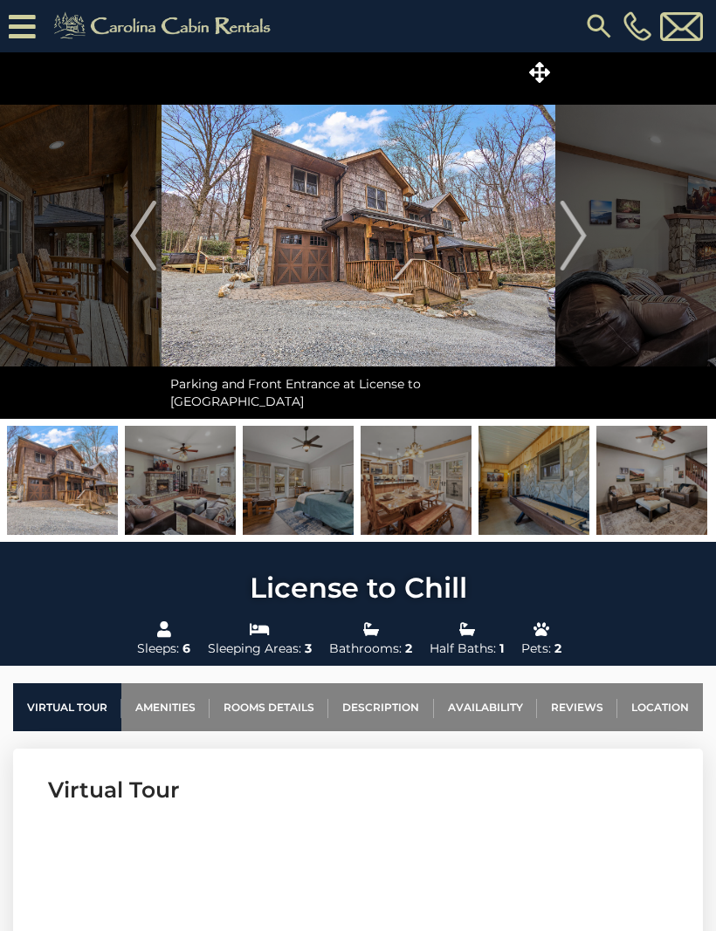
click at [455, 285] on img at bounding box center [358, 235] width 394 height 367
click at [423, 206] on img at bounding box center [358, 235] width 394 height 367
click at [587, 247] on button "Next" at bounding box center [573, 235] width 36 height 367
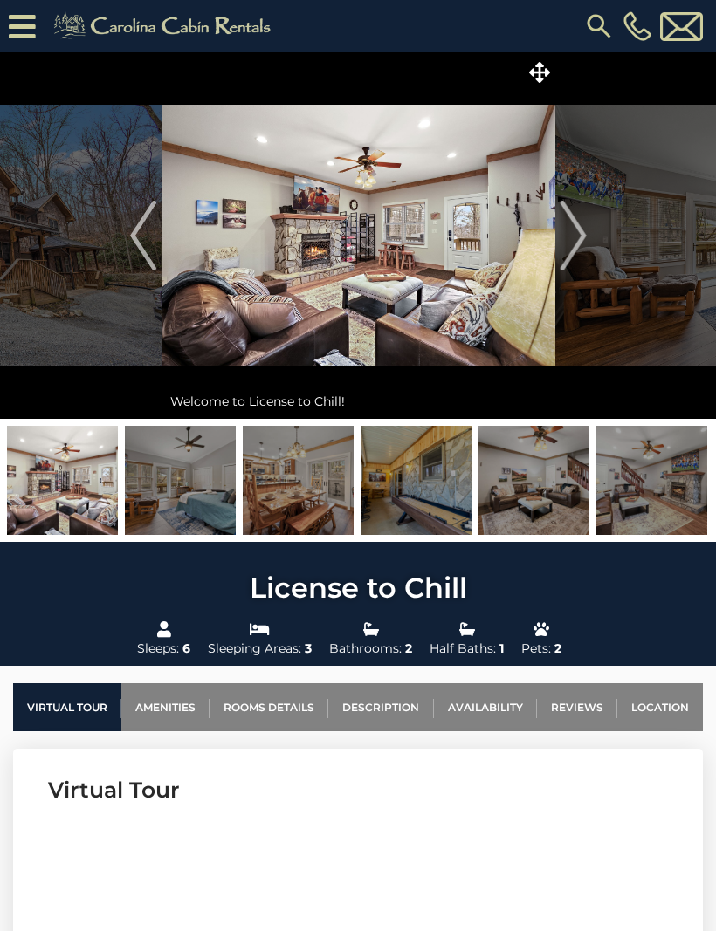
click at [142, 239] on img "Previous" at bounding box center [143, 236] width 26 height 70
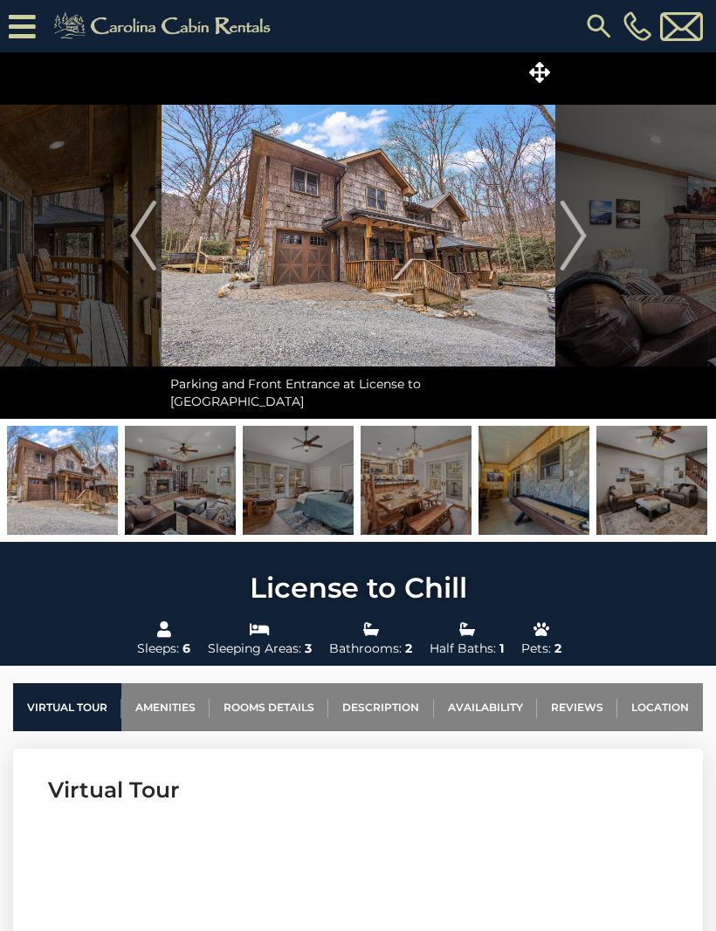
click at [90, 471] on img at bounding box center [62, 480] width 111 height 109
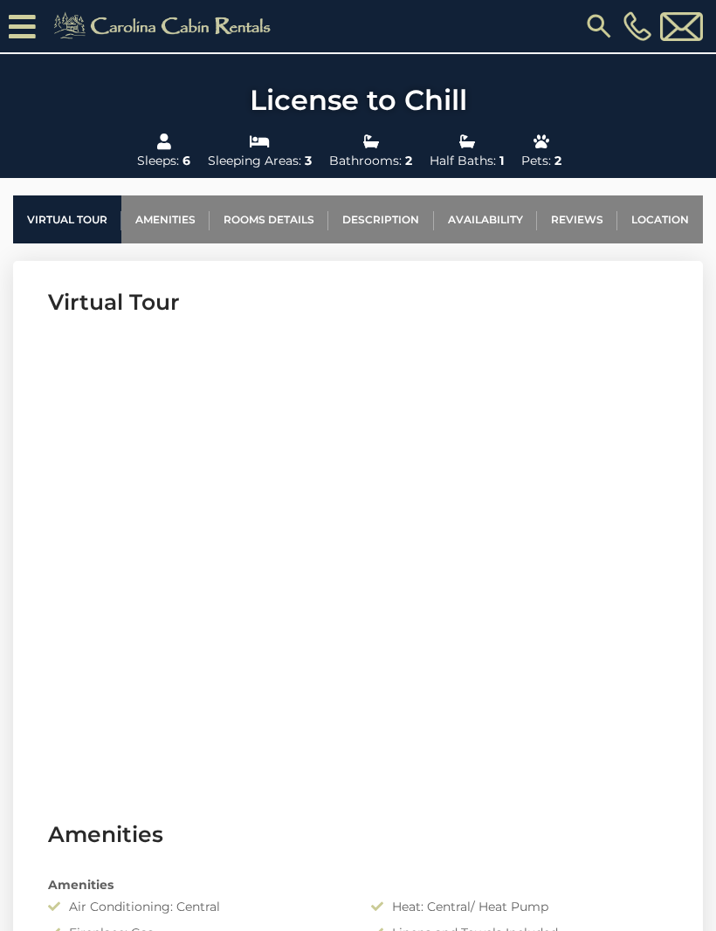
scroll to position [529, 0]
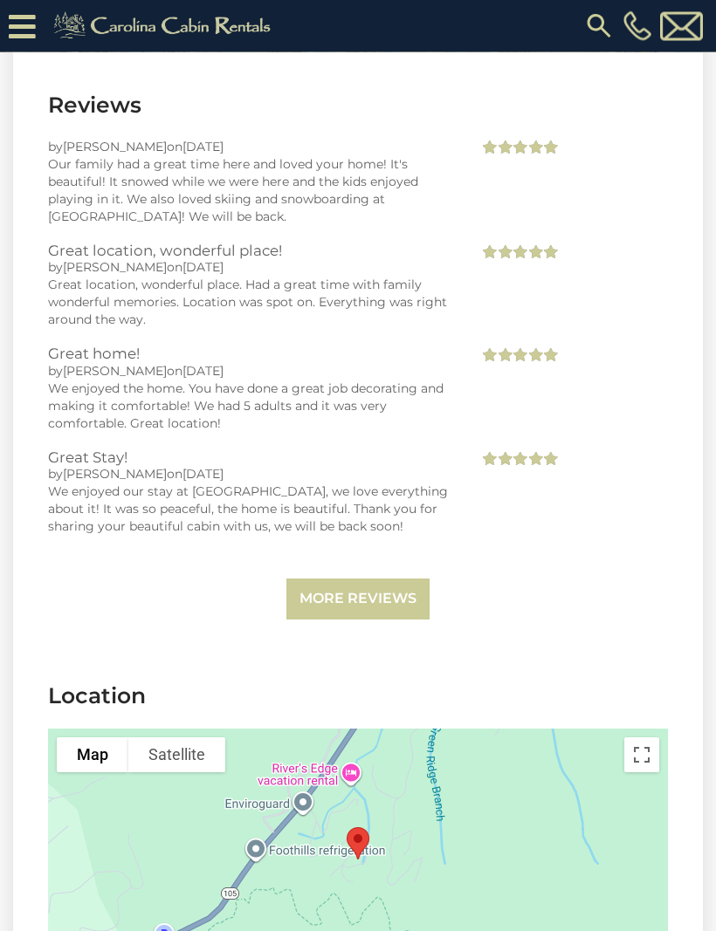
scroll to position [3896, 0]
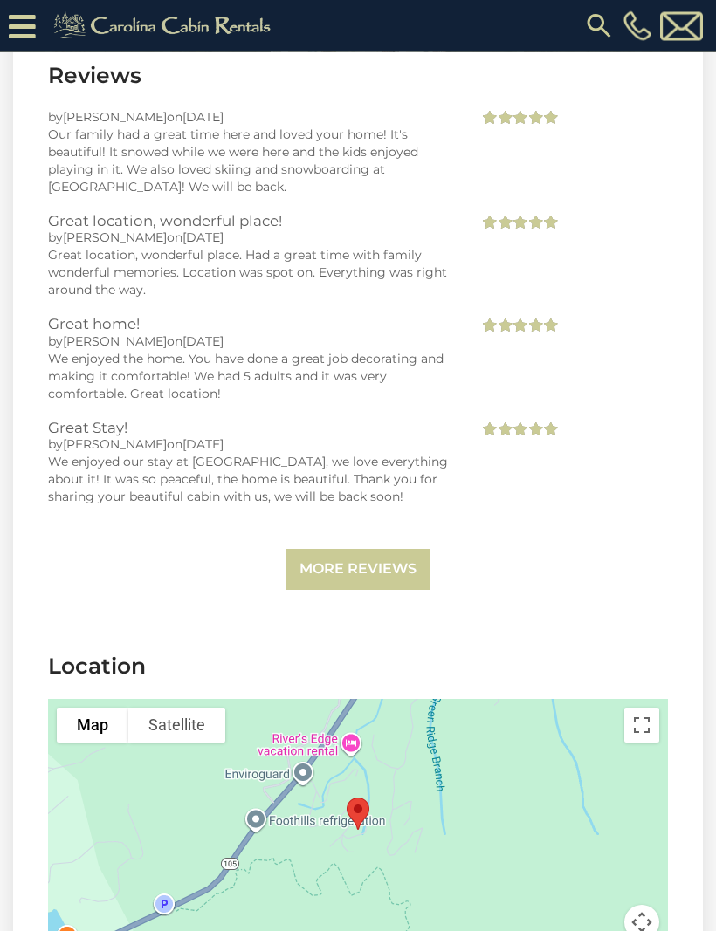
click at [382, 590] on link "More Reviews" at bounding box center [357, 570] width 143 height 41
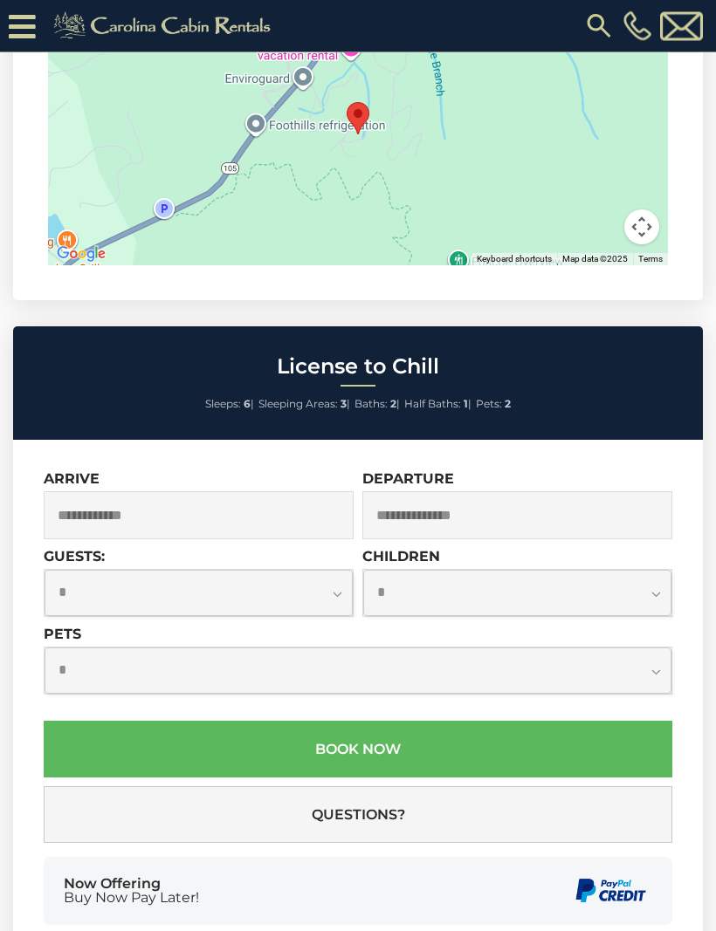
scroll to position [6202, 0]
click at [309, 491] on input "text" at bounding box center [199, 515] width 310 height 48
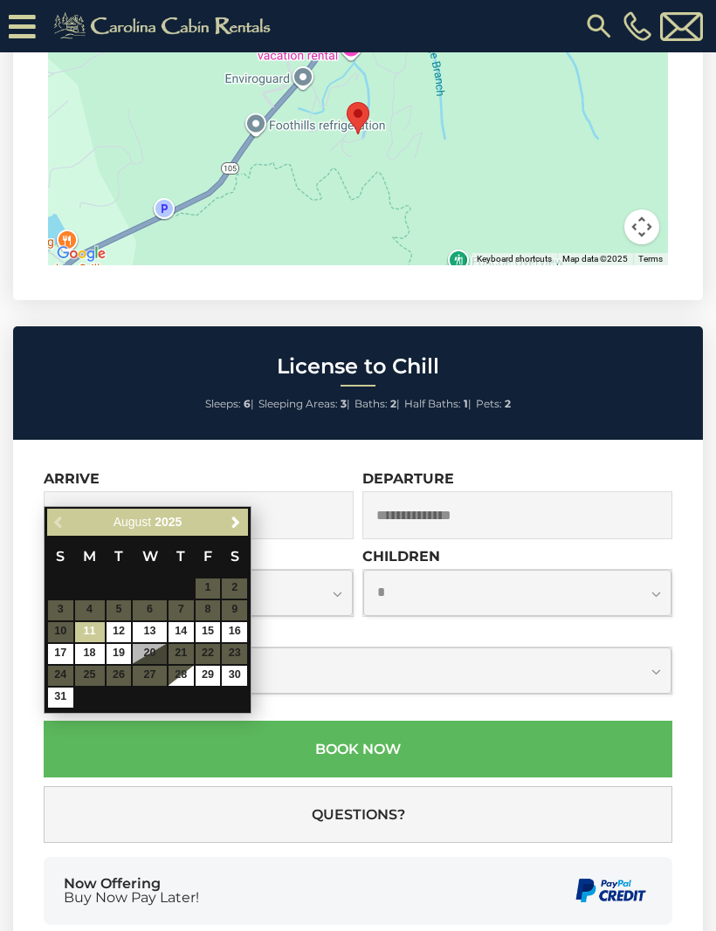
click at [242, 524] on span "Next" at bounding box center [236, 523] width 14 height 14
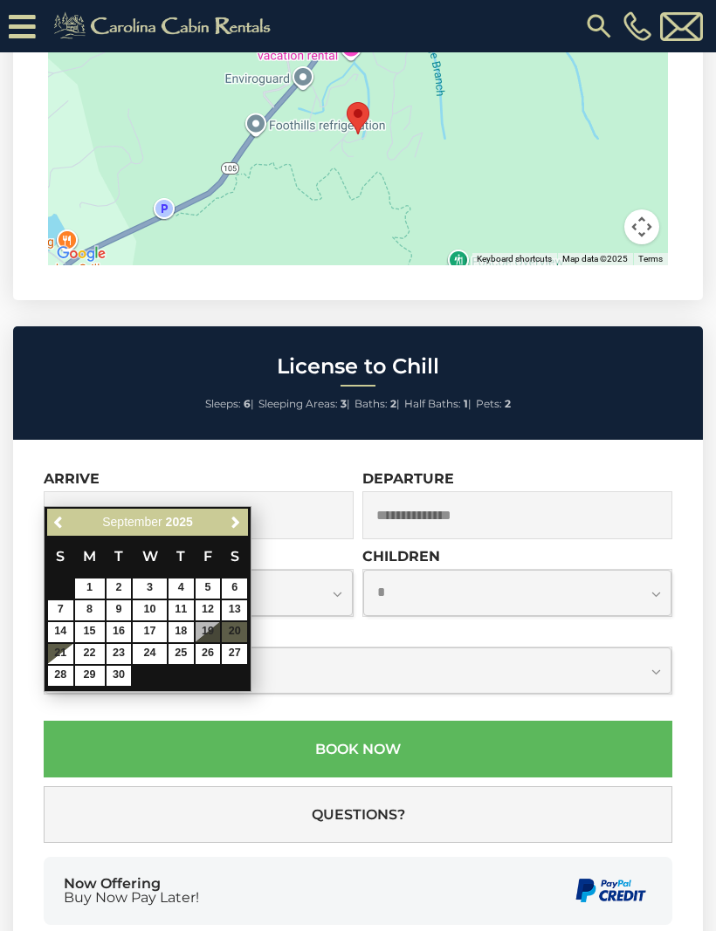
click at [237, 520] on span "Next" at bounding box center [236, 523] width 14 height 14
click at [241, 527] on span "Next" at bounding box center [236, 523] width 14 height 14
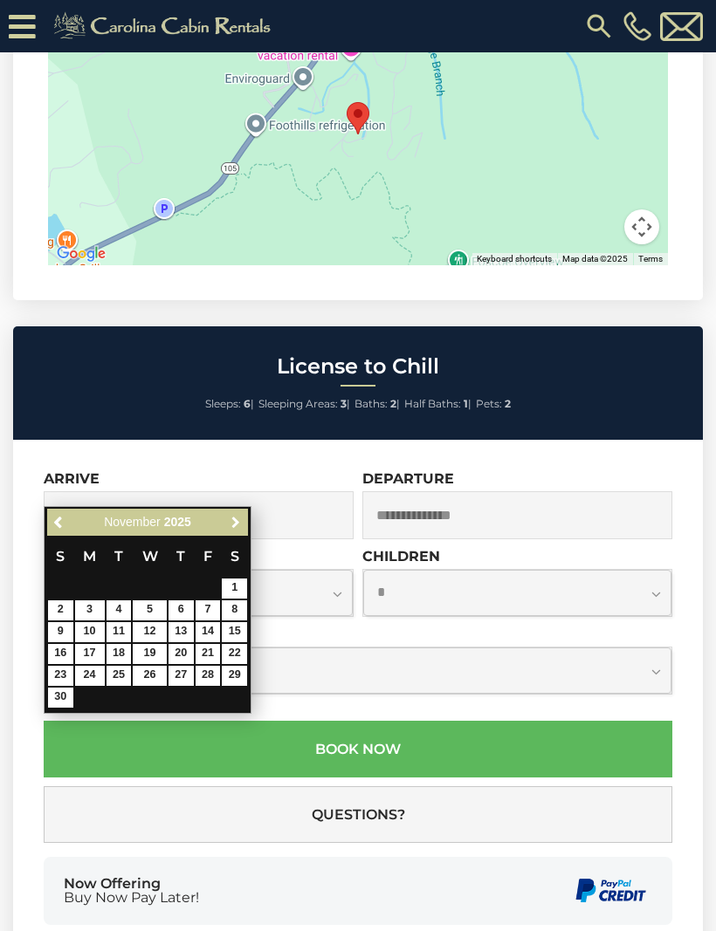
click at [239, 520] on span "Next" at bounding box center [236, 523] width 14 height 14
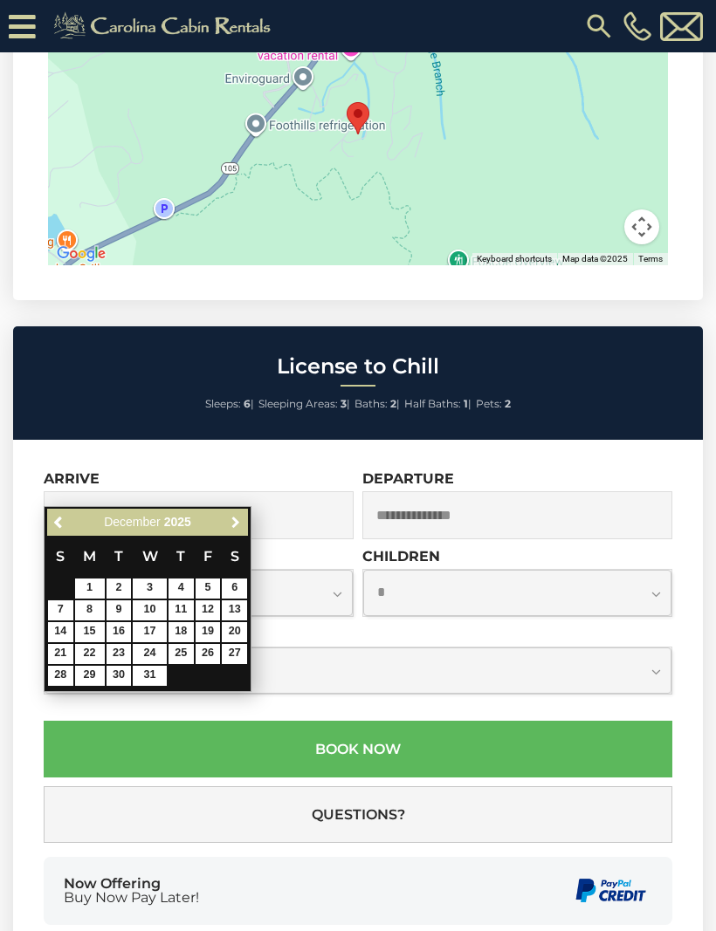
click at [241, 518] on span "Next" at bounding box center [236, 523] width 14 height 14
click at [244, 519] on link "Next" at bounding box center [235, 523] width 22 height 22
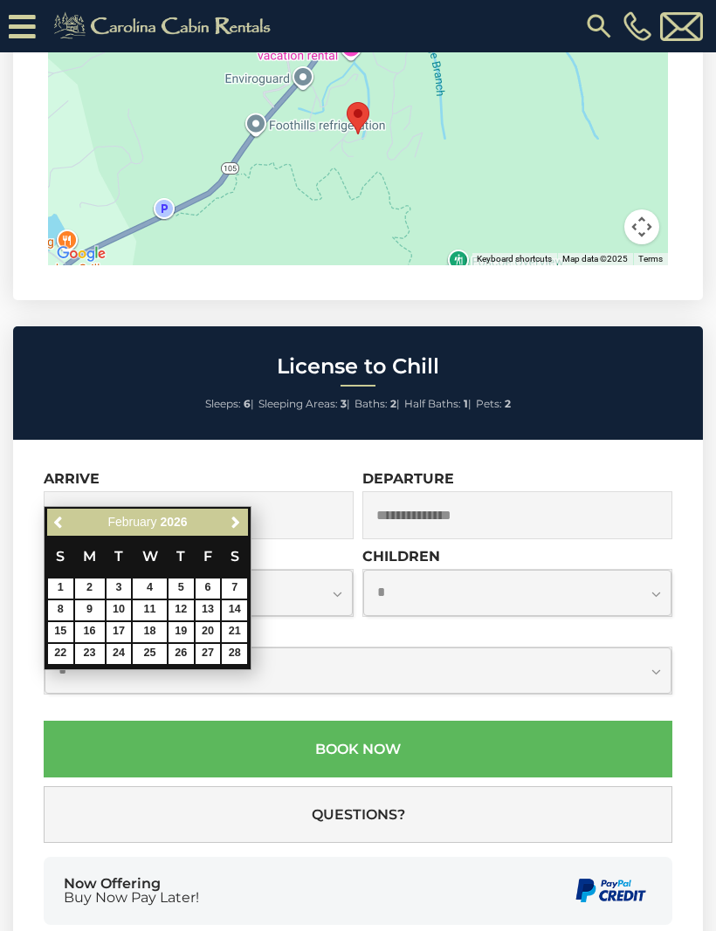
click at [241, 521] on span "Next" at bounding box center [236, 523] width 14 height 14
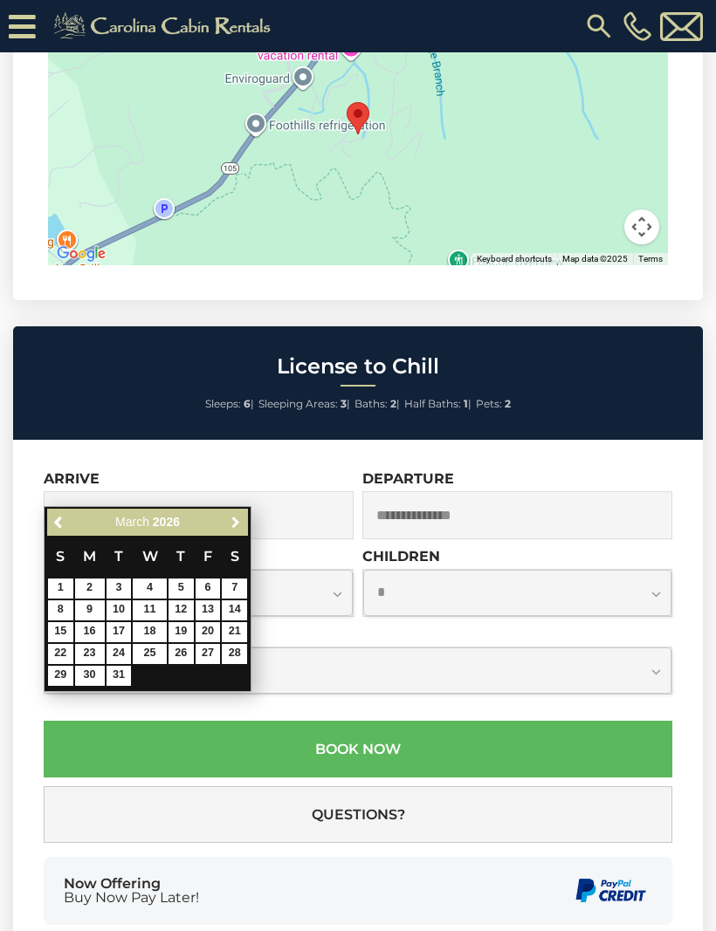
click at [244, 512] on link "Next" at bounding box center [235, 523] width 22 height 22
click at [243, 522] on link "Next" at bounding box center [235, 523] width 22 height 22
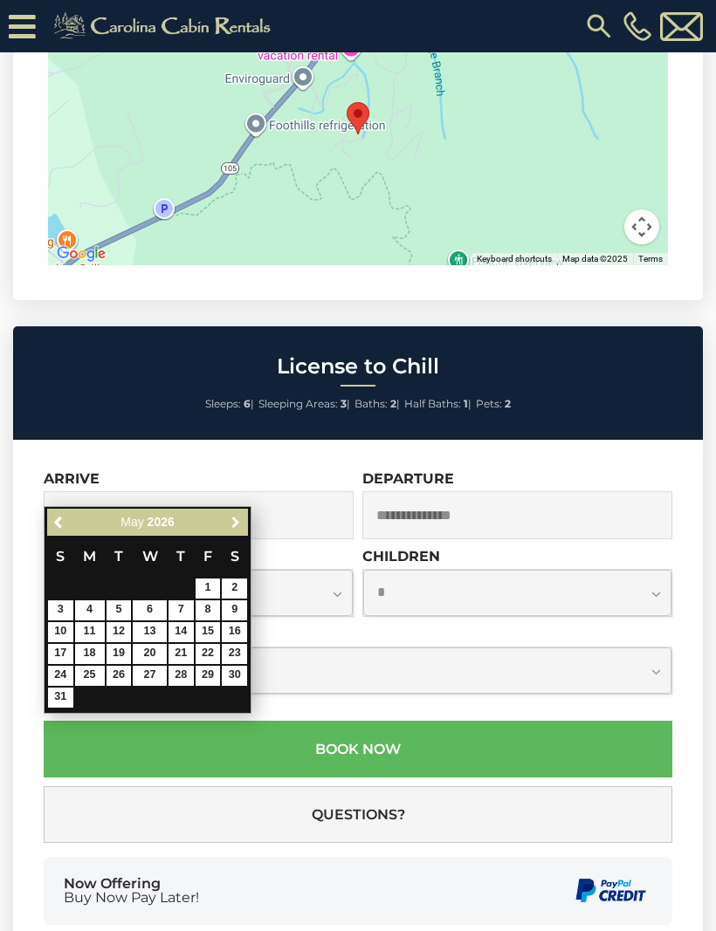
click at [241, 526] on span "Next" at bounding box center [236, 523] width 14 height 14
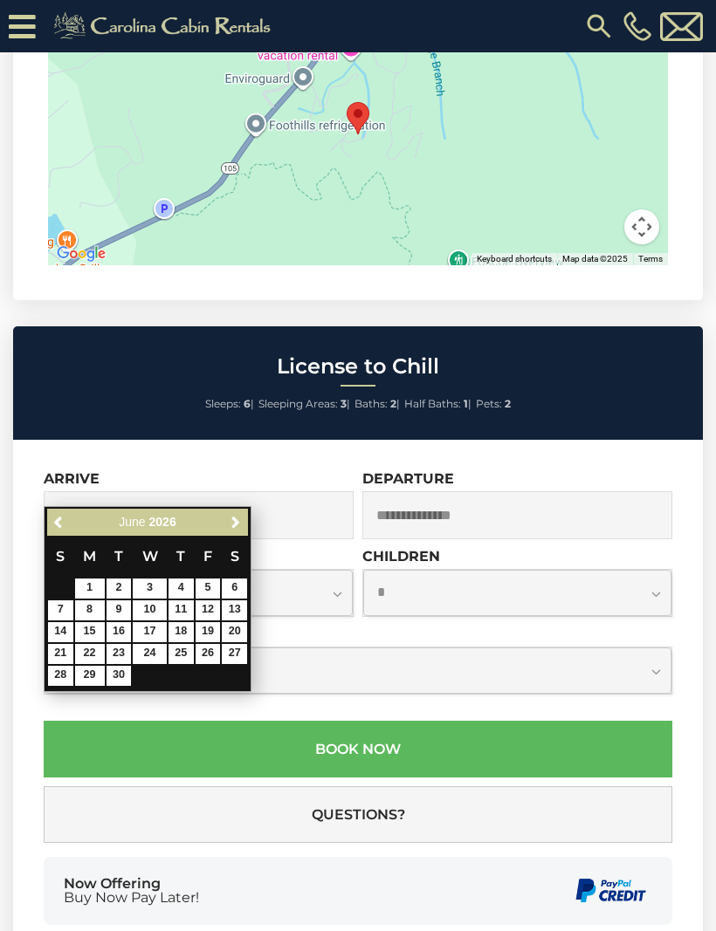
click at [240, 523] on span "Next" at bounding box center [236, 523] width 14 height 14
click at [158, 629] on link "15" at bounding box center [149, 632] width 33 height 20
type input "**********"
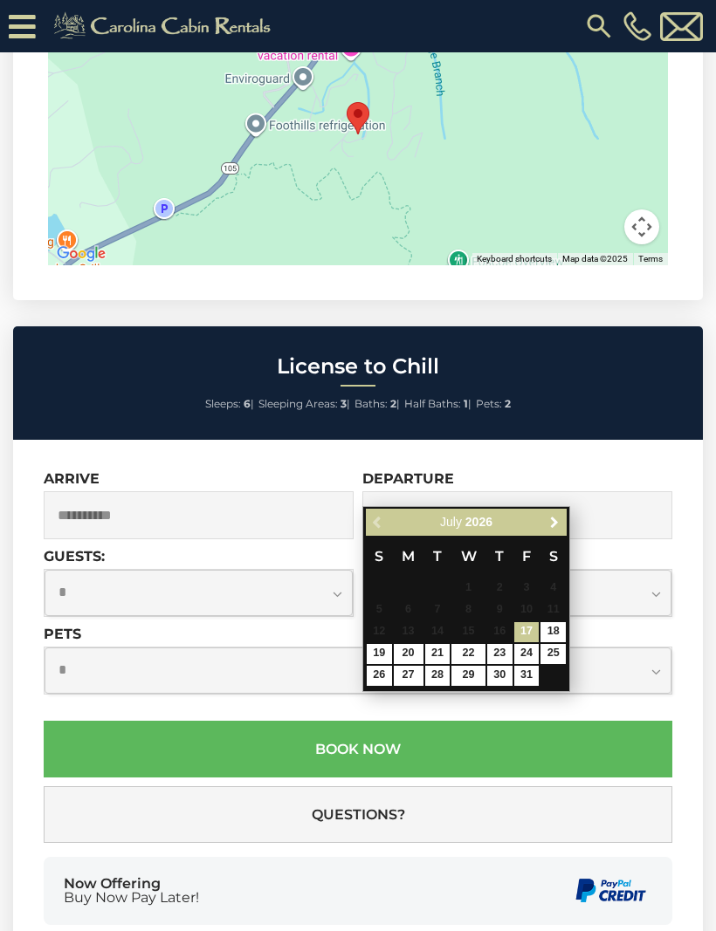
click at [560, 516] on span "Next" at bounding box center [554, 523] width 14 height 14
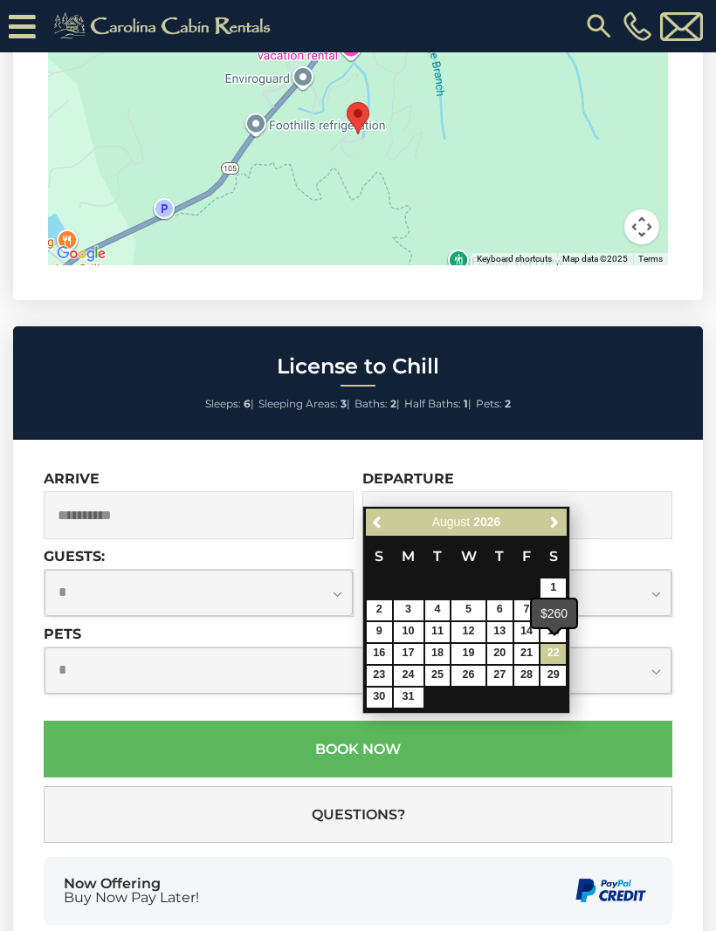
click at [552, 648] on link "22" at bounding box center [552, 654] width 25 height 20
type input "**********"
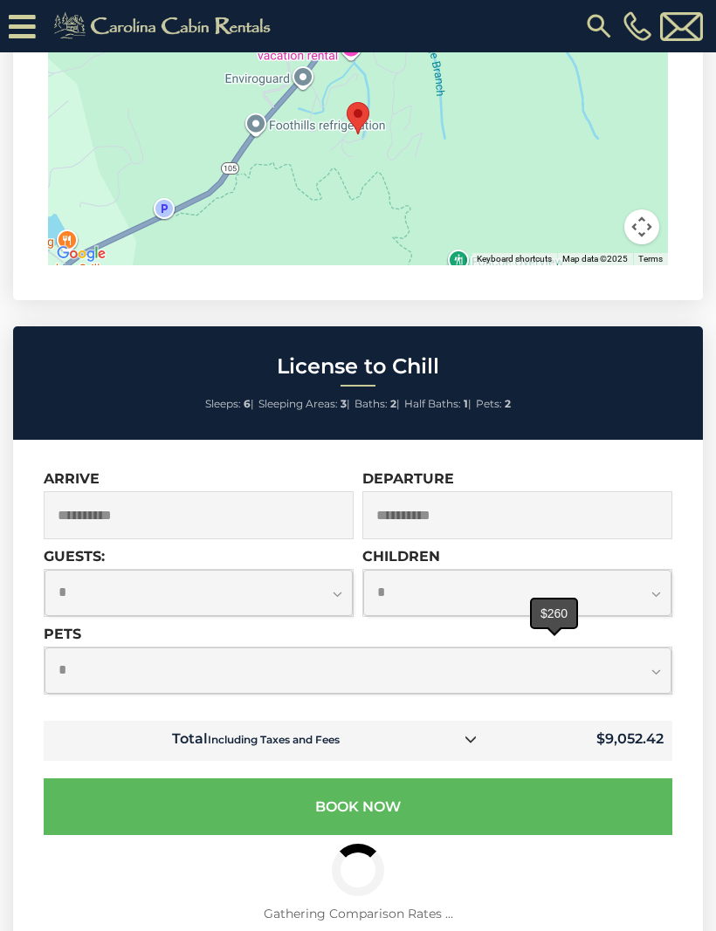
click at [341, 570] on select "**********" at bounding box center [199, 593] width 308 height 46
select select "*"
click at [251, 648] on select "**********" at bounding box center [358, 671] width 627 height 46
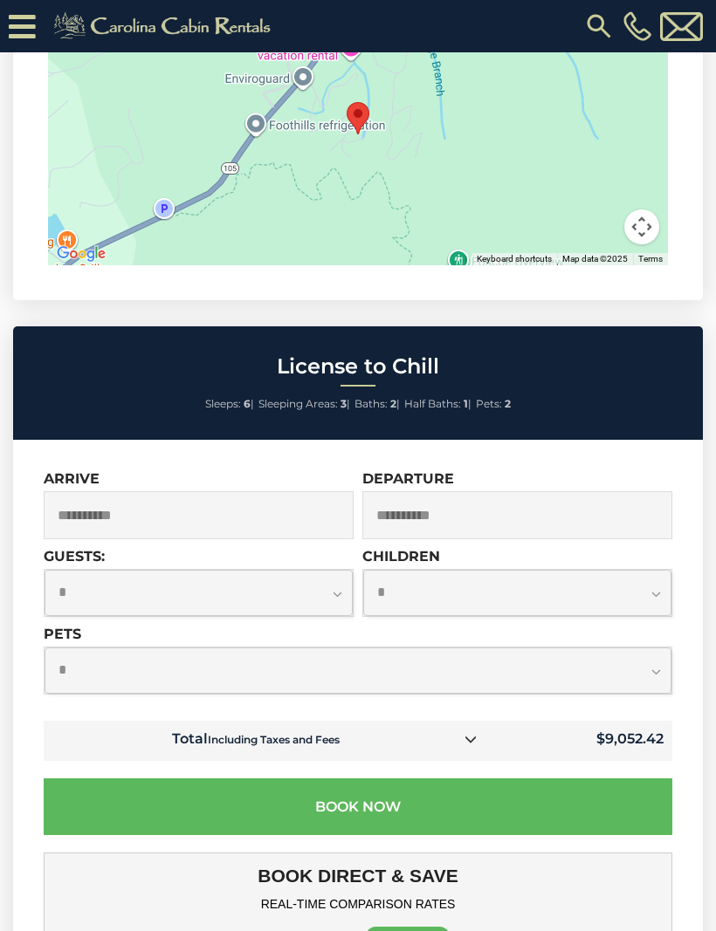
select select "*"
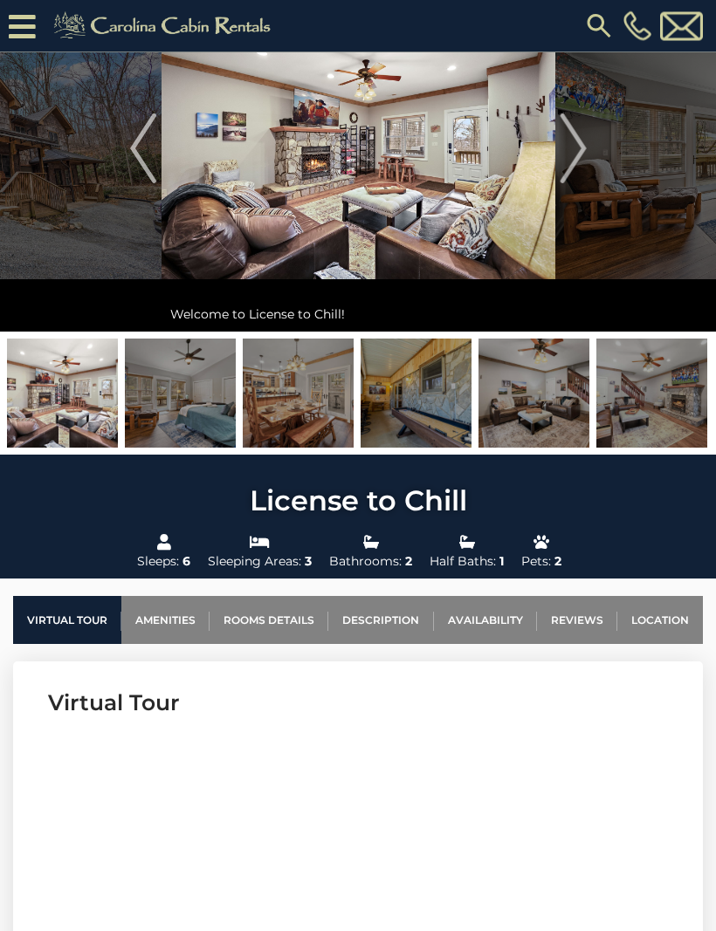
scroll to position [0, 0]
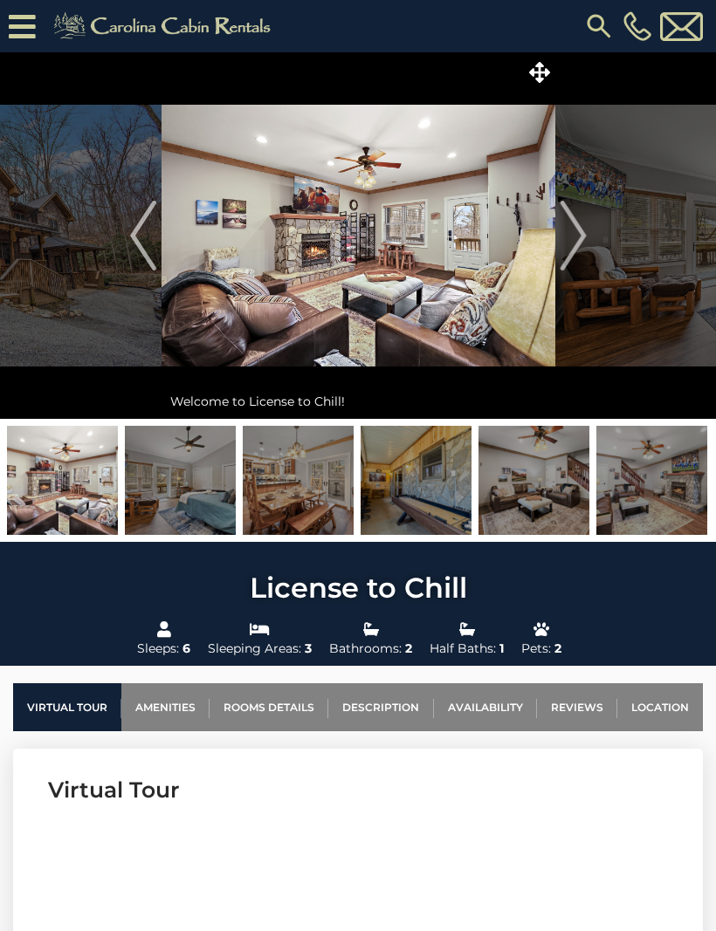
click at [135, 235] on img "Previous" at bounding box center [143, 236] width 26 height 70
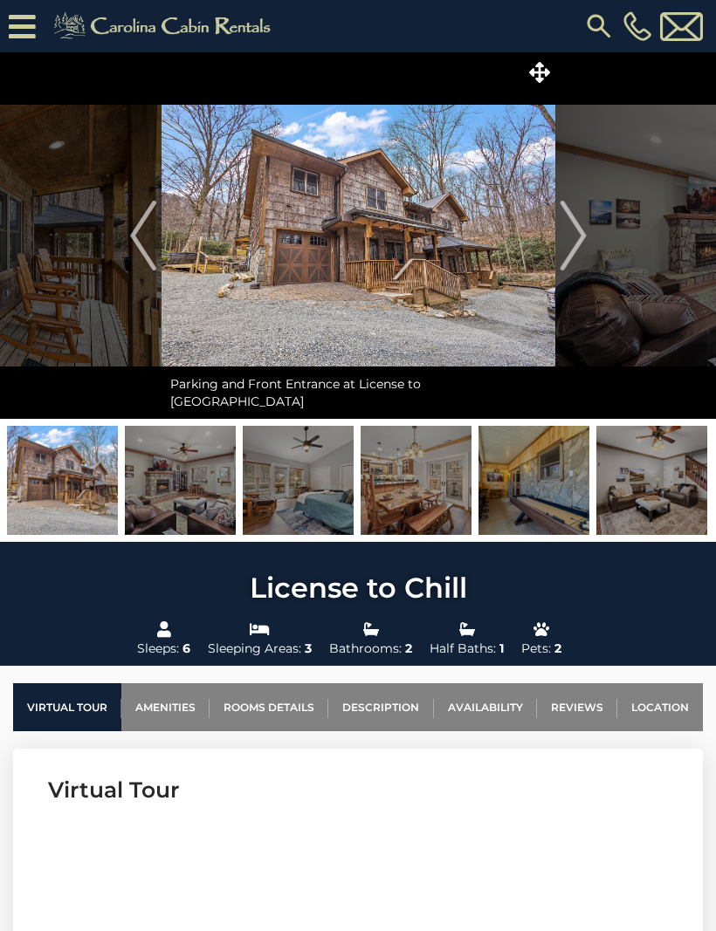
click at [507, 281] on img at bounding box center [358, 235] width 394 height 367
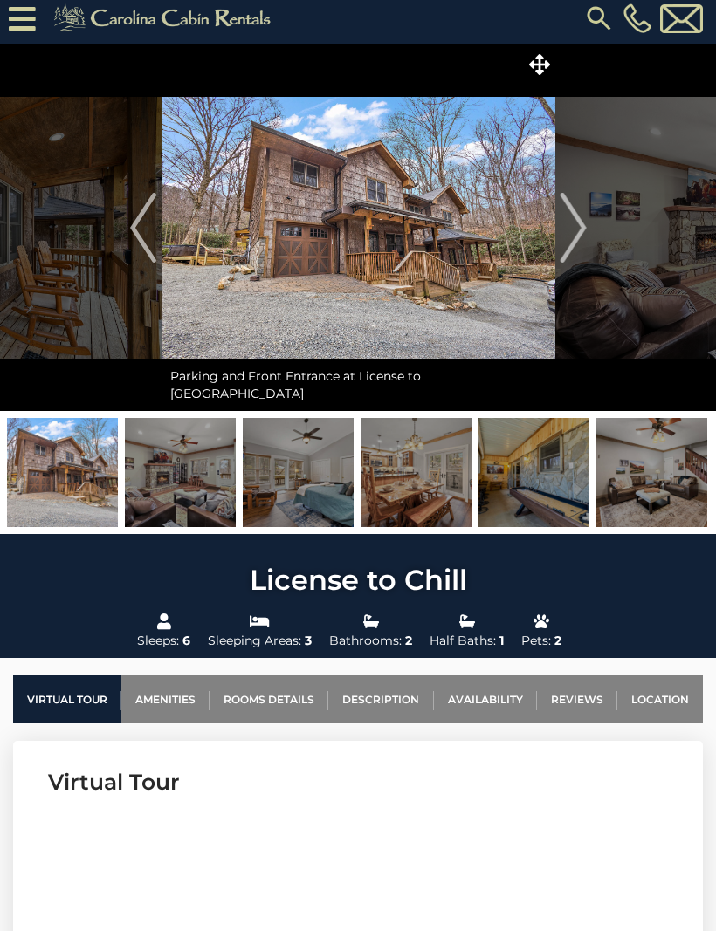
scroll to position [8, 0]
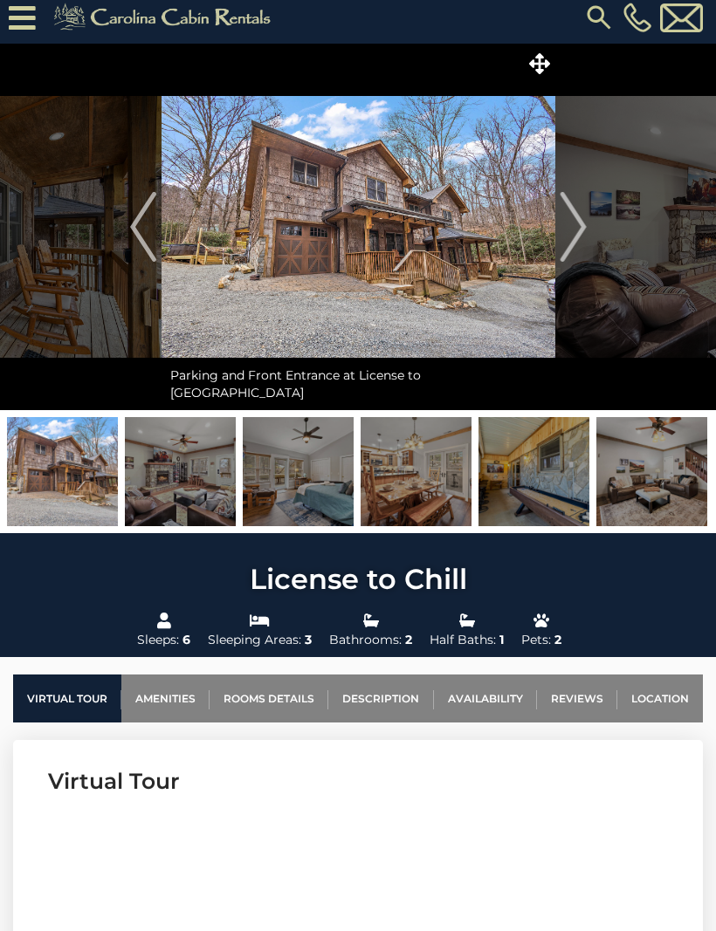
click at [85, 469] on img at bounding box center [62, 472] width 111 height 109
click at [98, 455] on img at bounding box center [62, 472] width 111 height 109
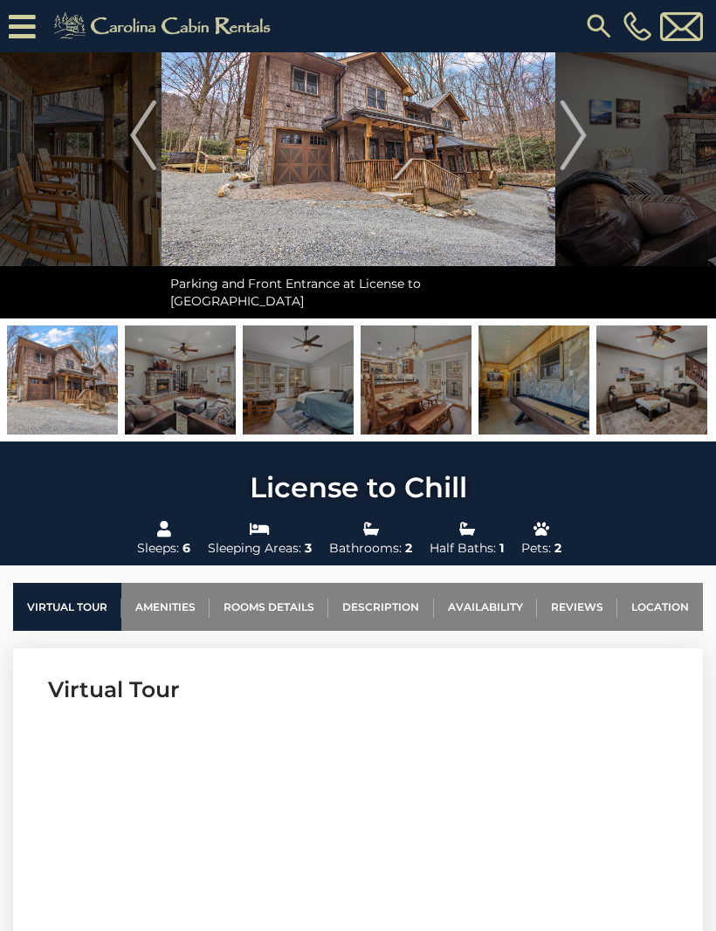
scroll to position [129, 0]
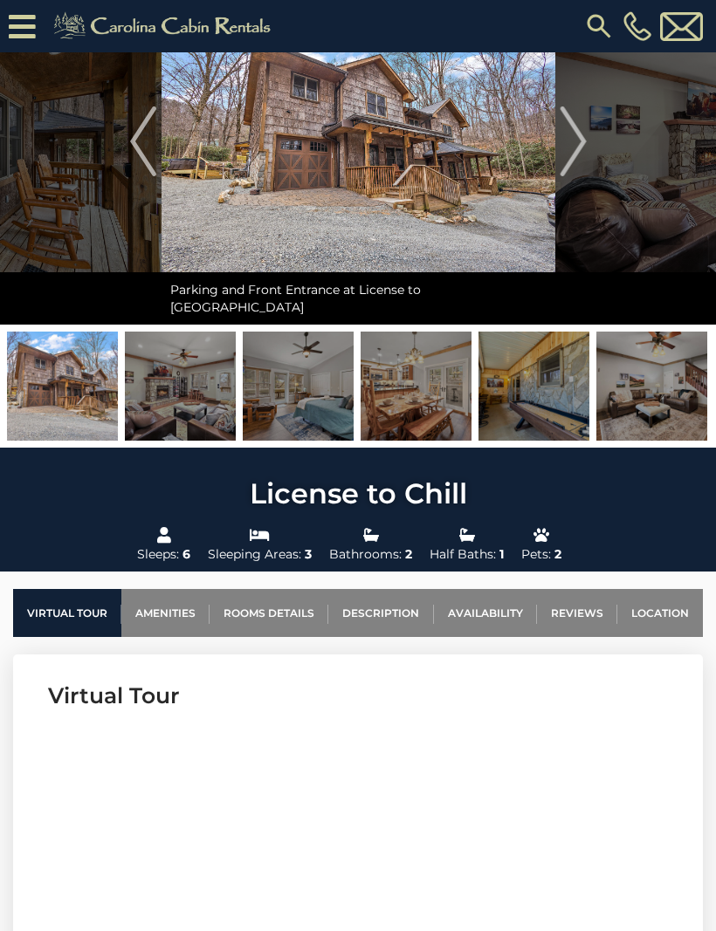
click at [577, 145] on img "Next" at bounding box center [573, 142] width 26 height 70
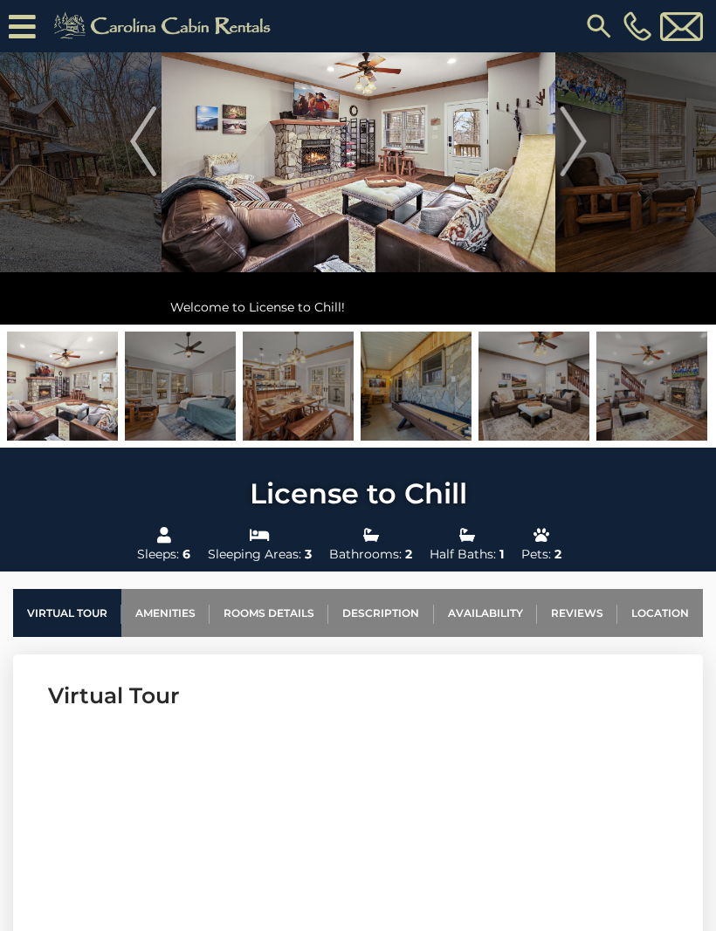
click at [588, 153] on button "Next" at bounding box center [573, 141] width 36 height 367
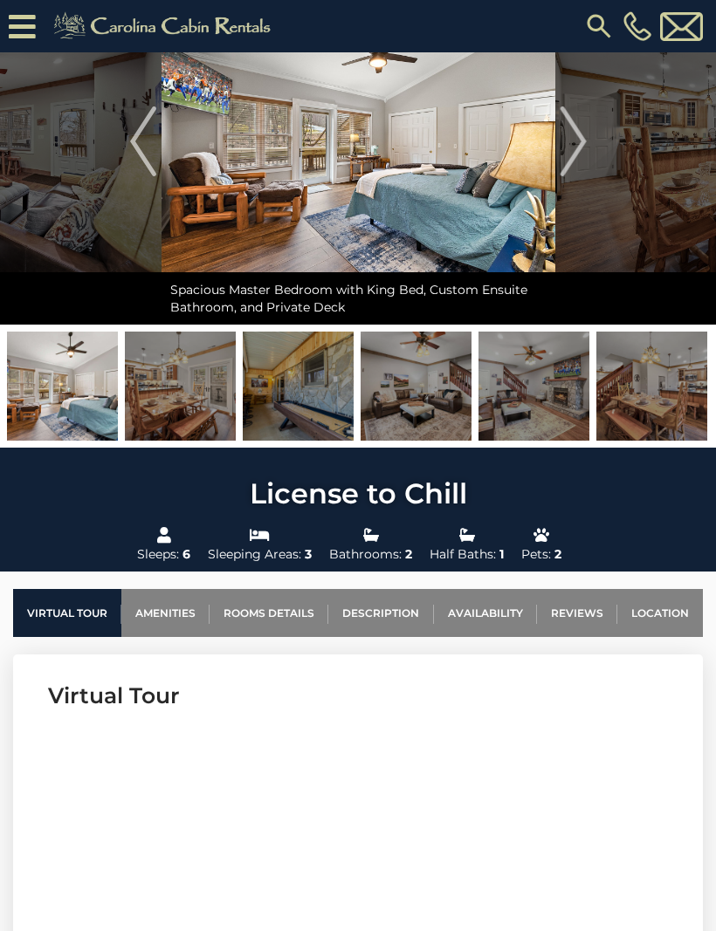
click at [577, 148] on img "Next" at bounding box center [573, 142] width 26 height 70
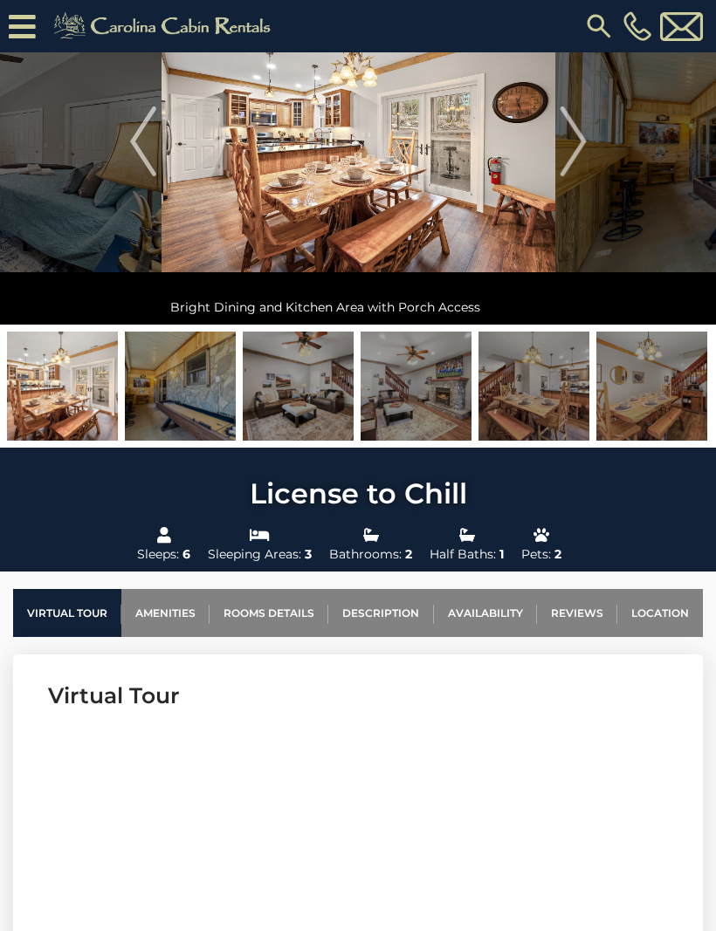
click at [583, 149] on img "Next" at bounding box center [573, 142] width 26 height 70
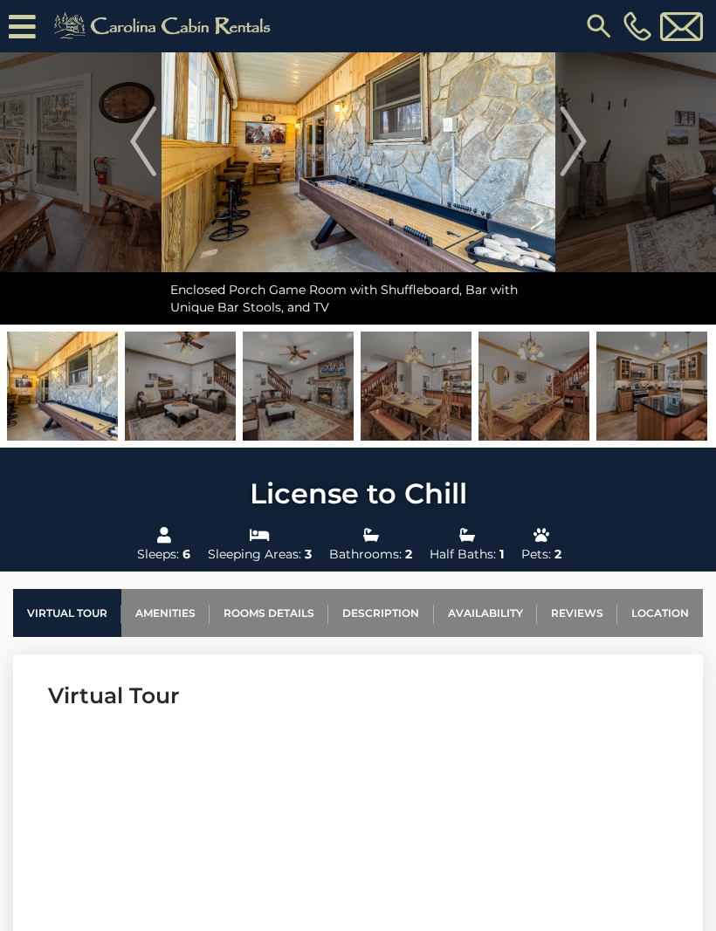
click at [581, 141] on img "Next" at bounding box center [573, 142] width 26 height 70
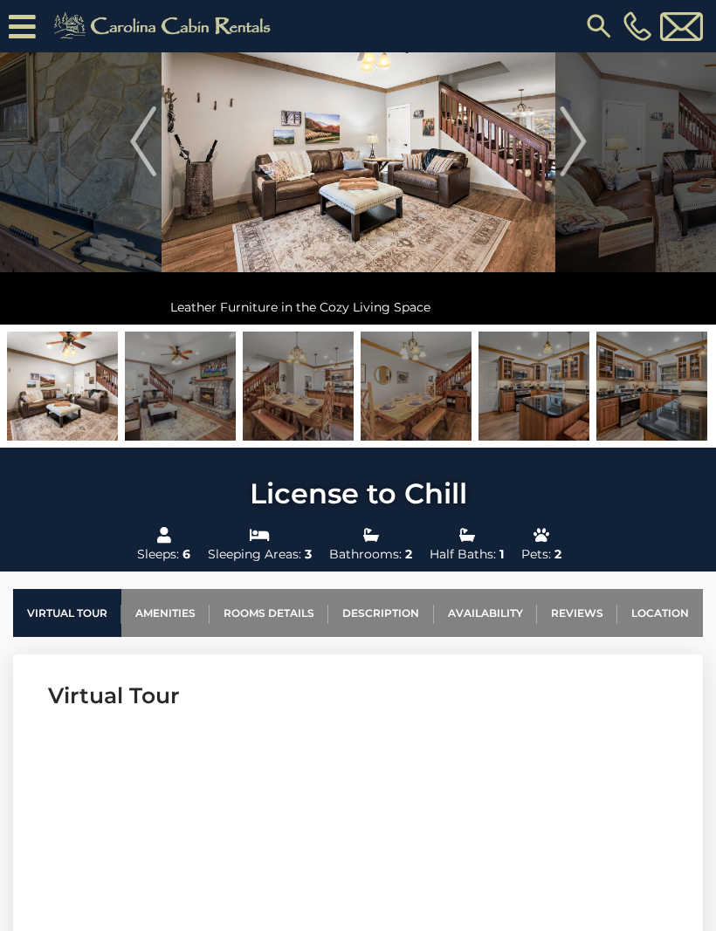
click at [588, 140] on button "Next" at bounding box center [573, 141] width 36 height 367
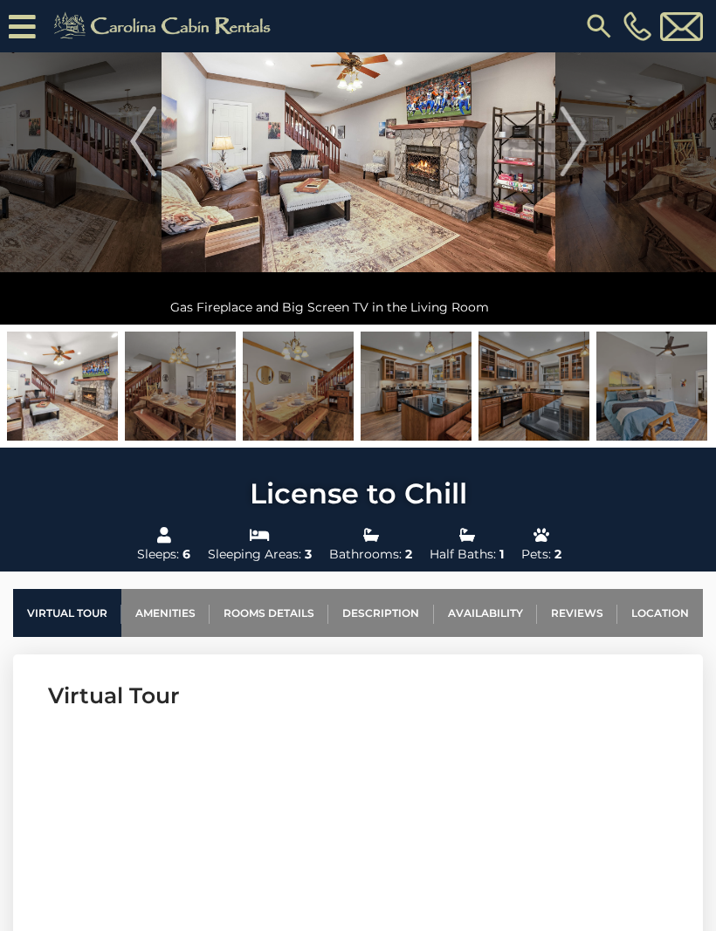
click at [582, 143] on img "Next" at bounding box center [573, 142] width 26 height 70
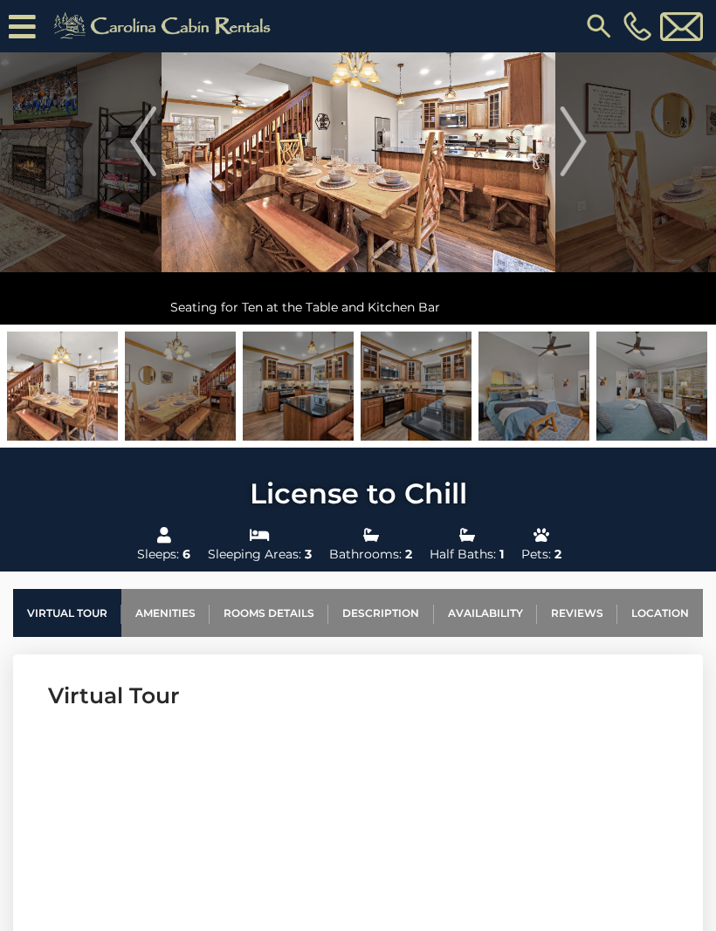
click at [587, 145] on button "Next" at bounding box center [573, 141] width 36 height 367
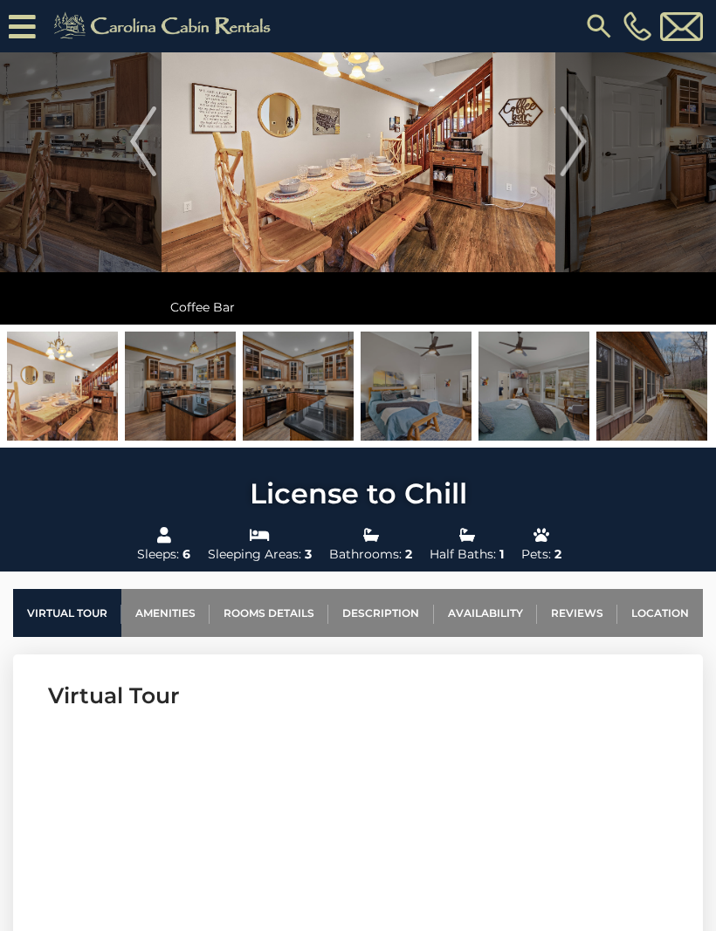
click at [588, 145] on button "Next" at bounding box center [573, 141] width 36 height 367
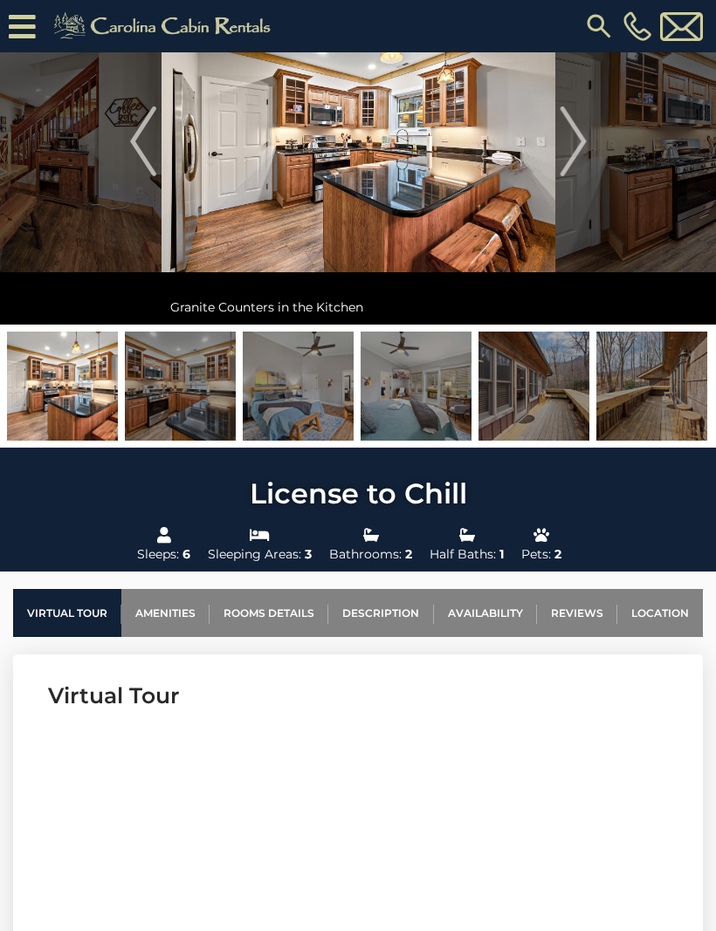
click at [582, 147] on img "Next" at bounding box center [573, 142] width 26 height 70
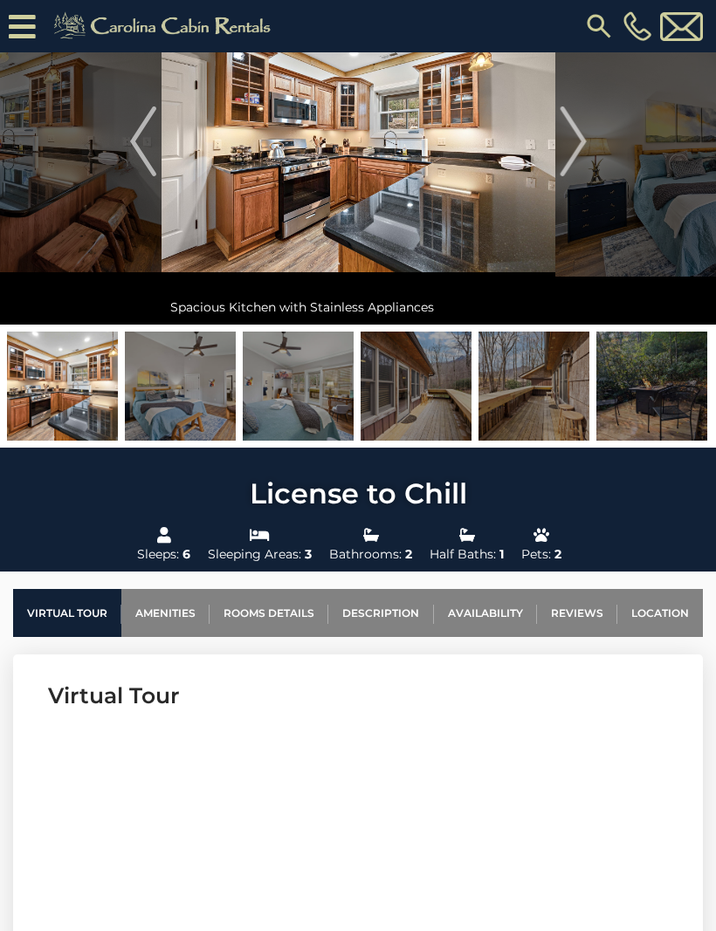
click at [585, 145] on img "Next" at bounding box center [573, 142] width 26 height 70
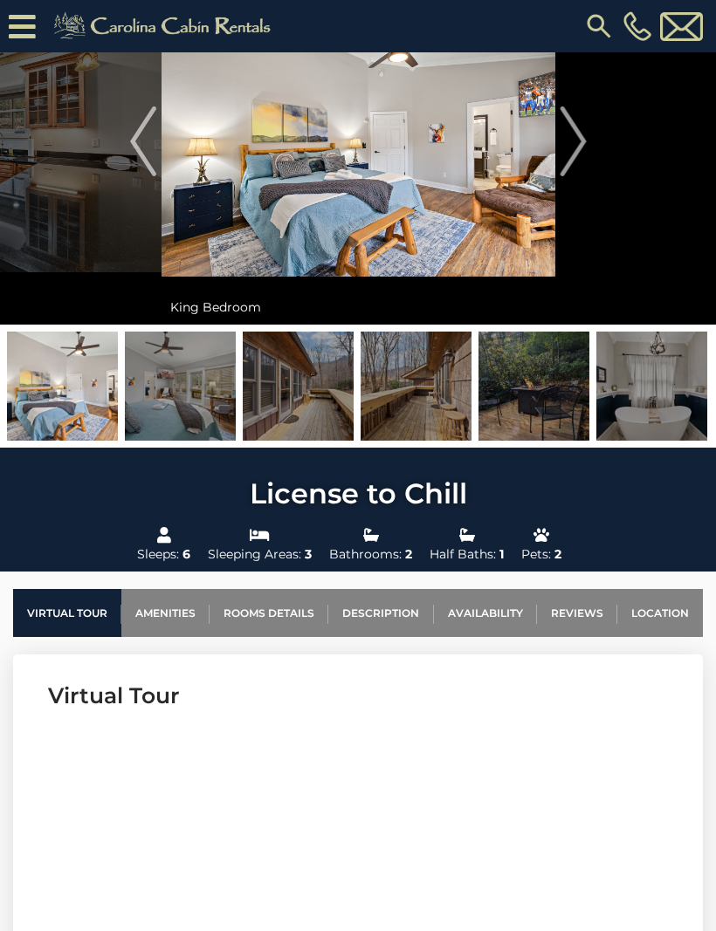
click at [584, 147] on img "Next" at bounding box center [573, 142] width 26 height 70
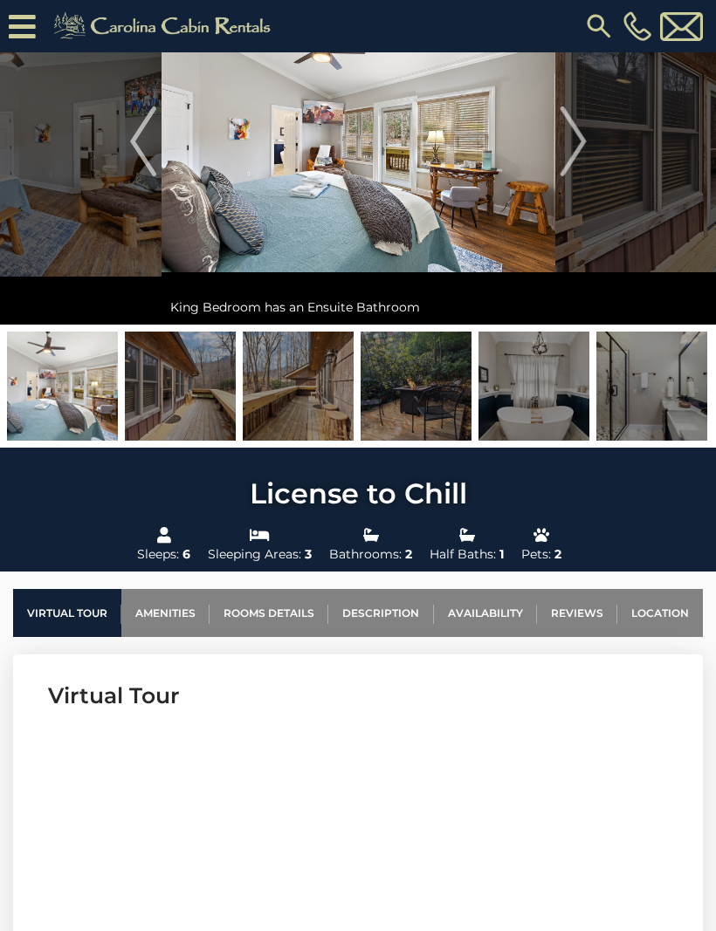
click at [580, 144] on img "Next" at bounding box center [573, 142] width 26 height 70
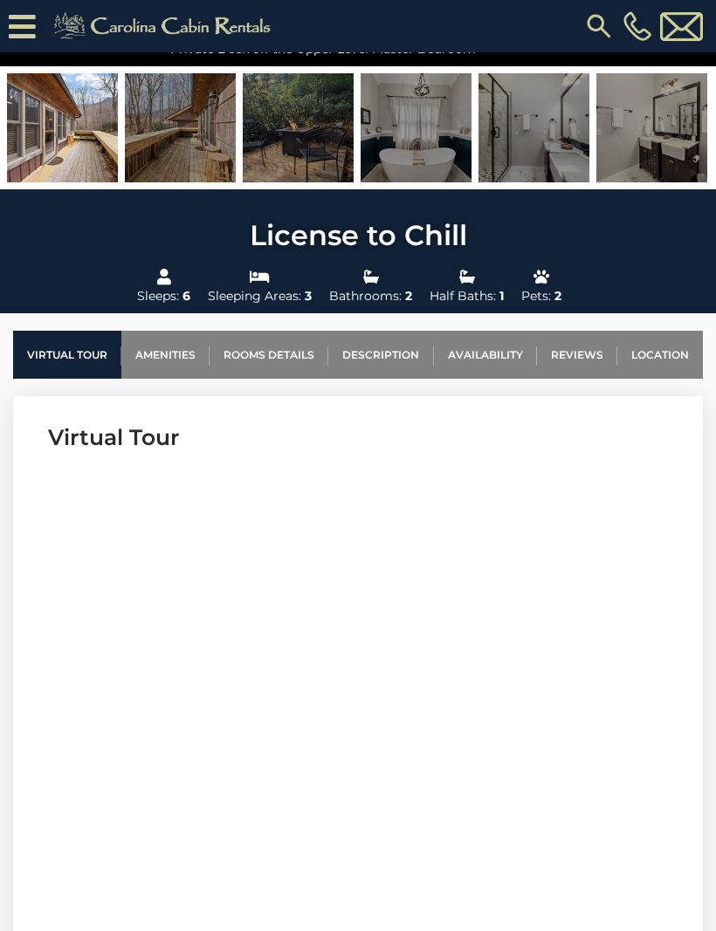
scroll to position [0, 0]
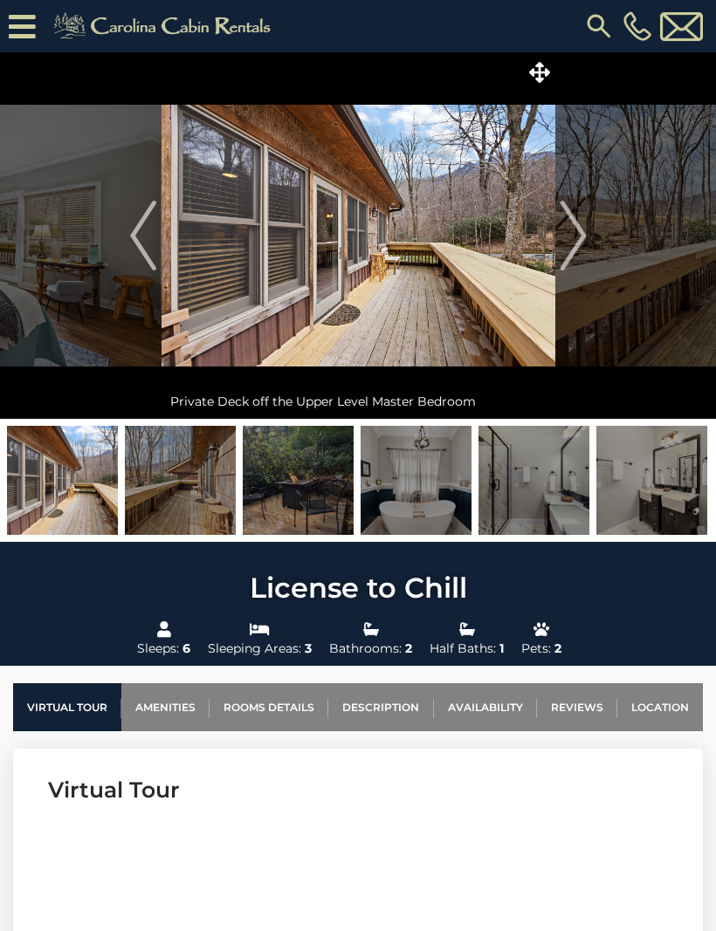
click at [436, 292] on img at bounding box center [358, 235] width 394 height 367
click at [575, 229] on img "Next" at bounding box center [573, 236] width 26 height 70
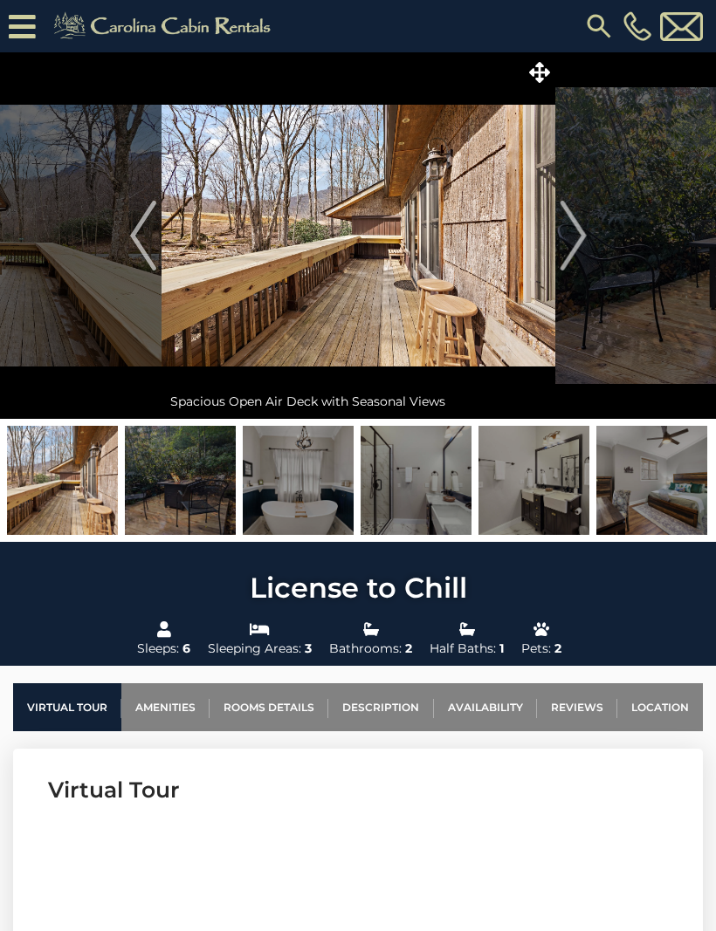
click at [574, 237] on img "Next" at bounding box center [573, 236] width 26 height 70
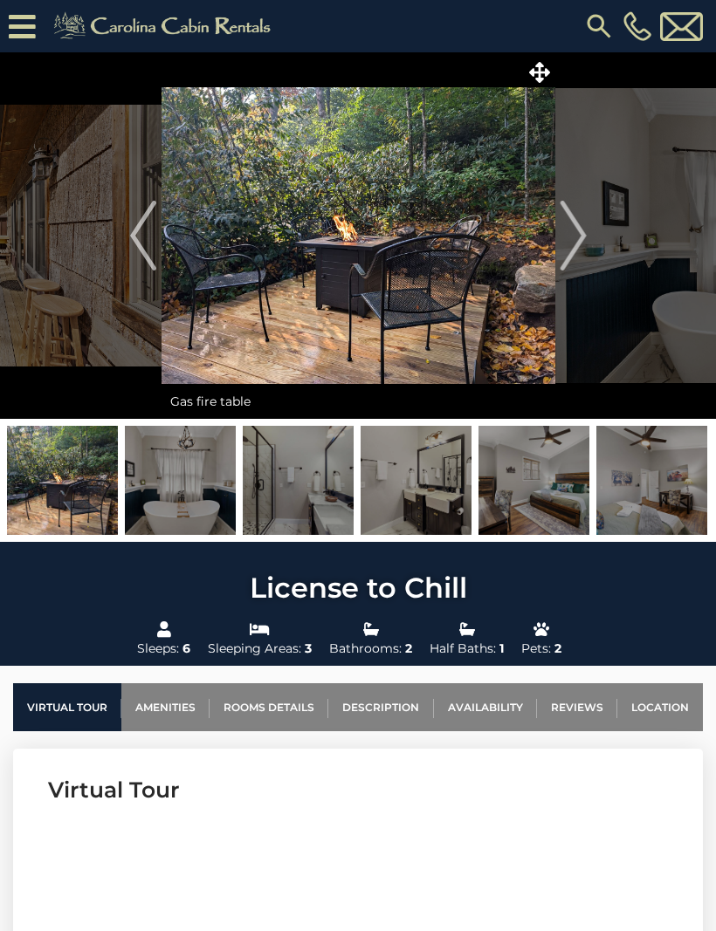
click at [577, 249] on img "Next" at bounding box center [573, 236] width 26 height 70
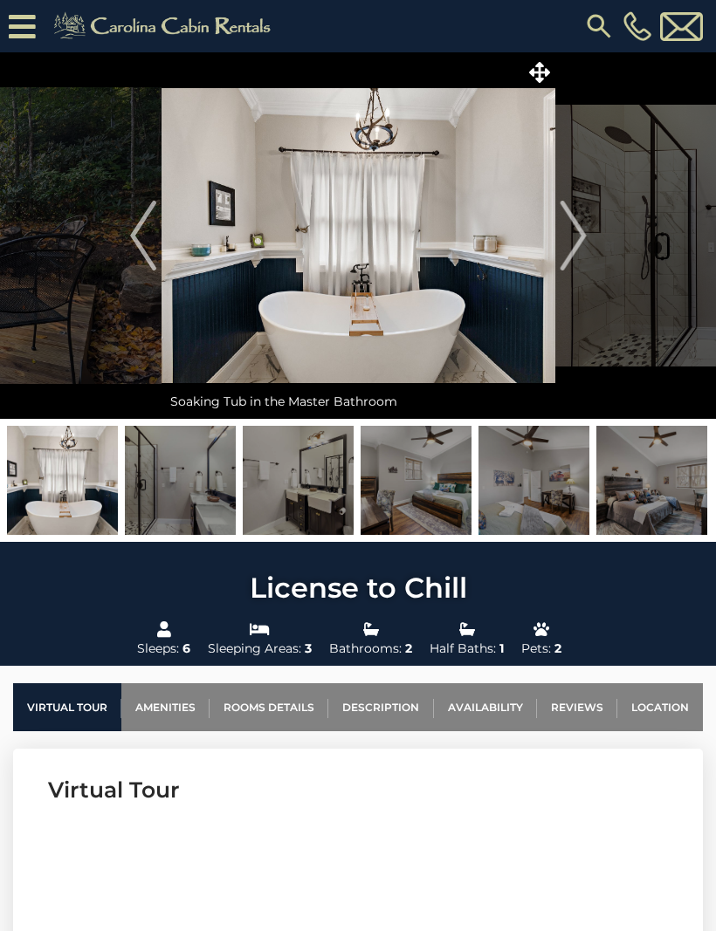
click at [141, 240] on img "Previous" at bounding box center [143, 236] width 26 height 70
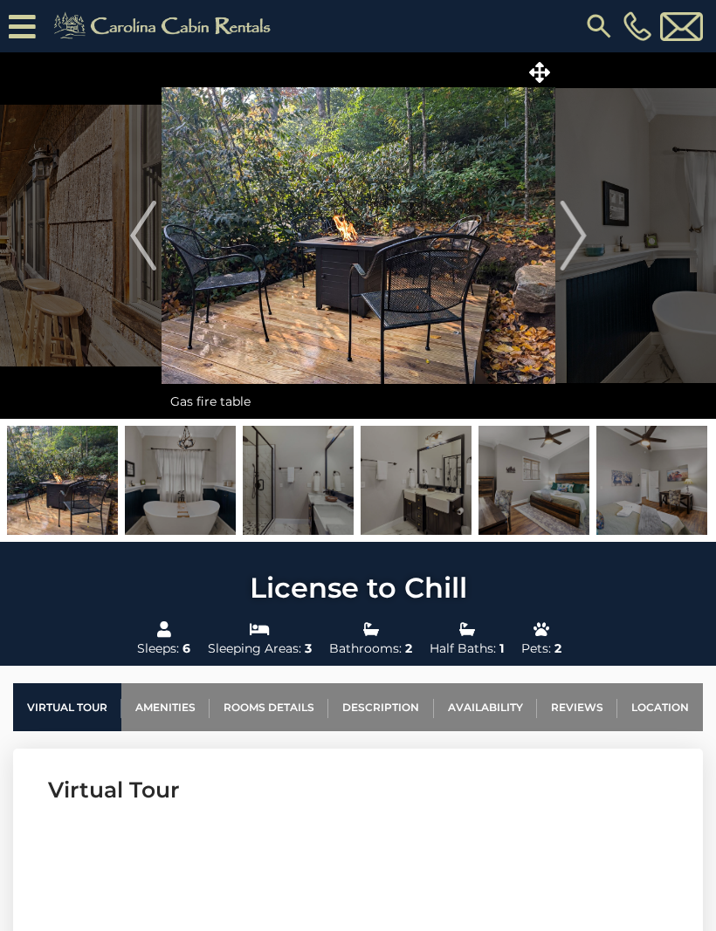
click at [134, 242] on img "Previous" at bounding box center [143, 236] width 26 height 70
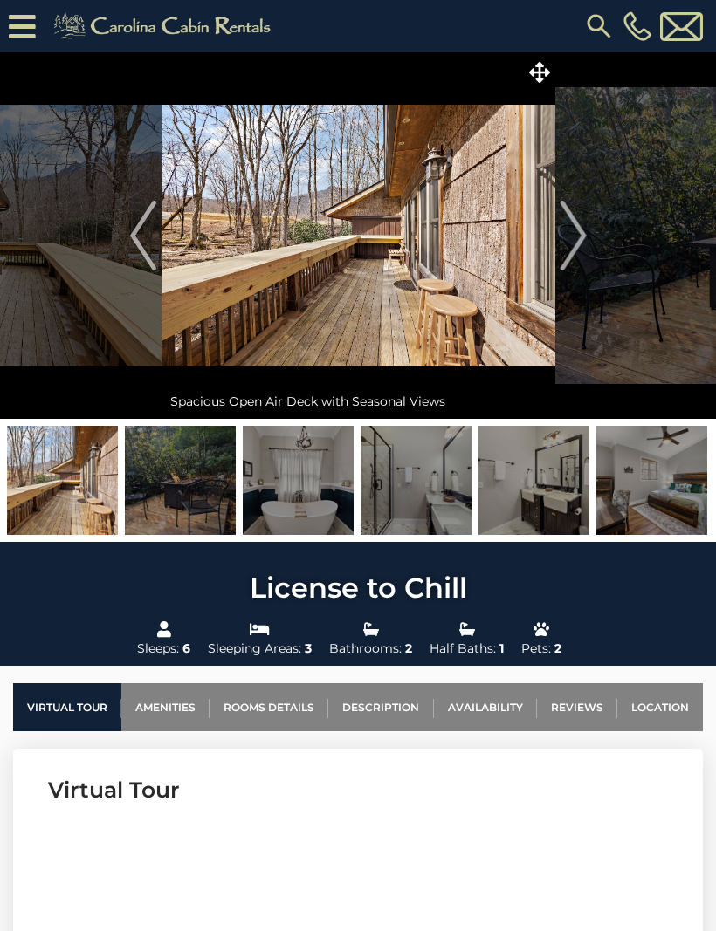
click at [155, 237] on img "Previous" at bounding box center [143, 236] width 26 height 70
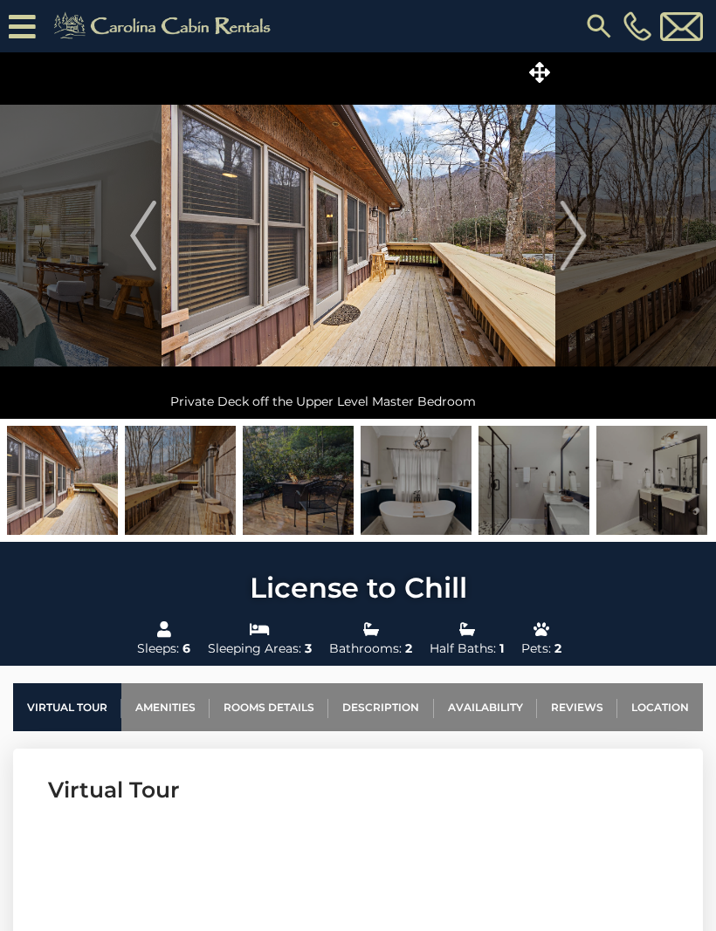
click at [141, 234] on img "Previous" at bounding box center [143, 236] width 26 height 70
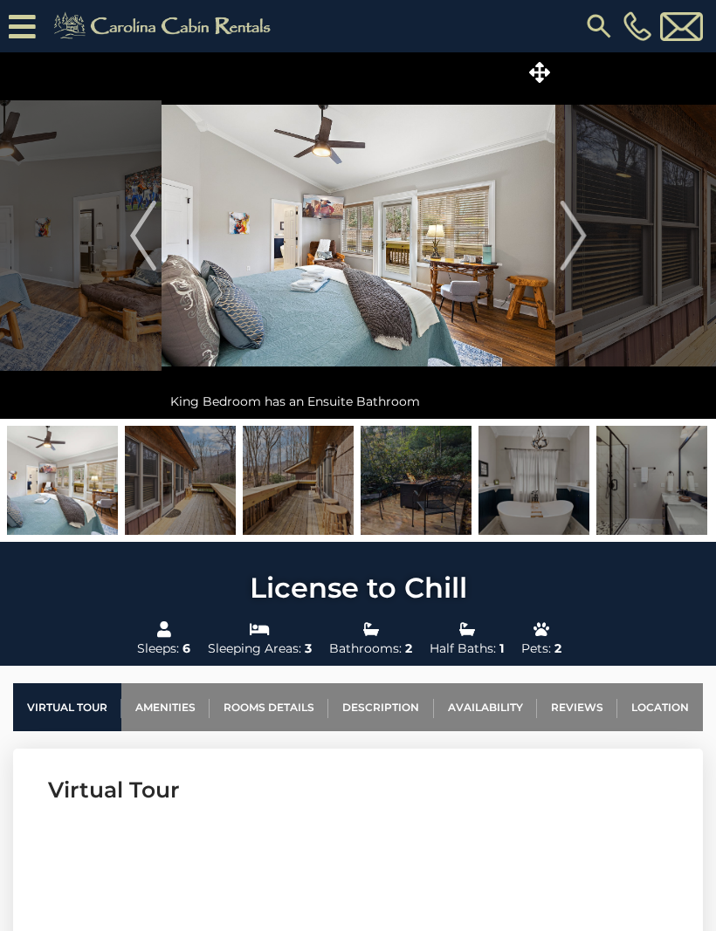
click at [133, 235] on img "Previous" at bounding box center [143, 236] width 26 height 70
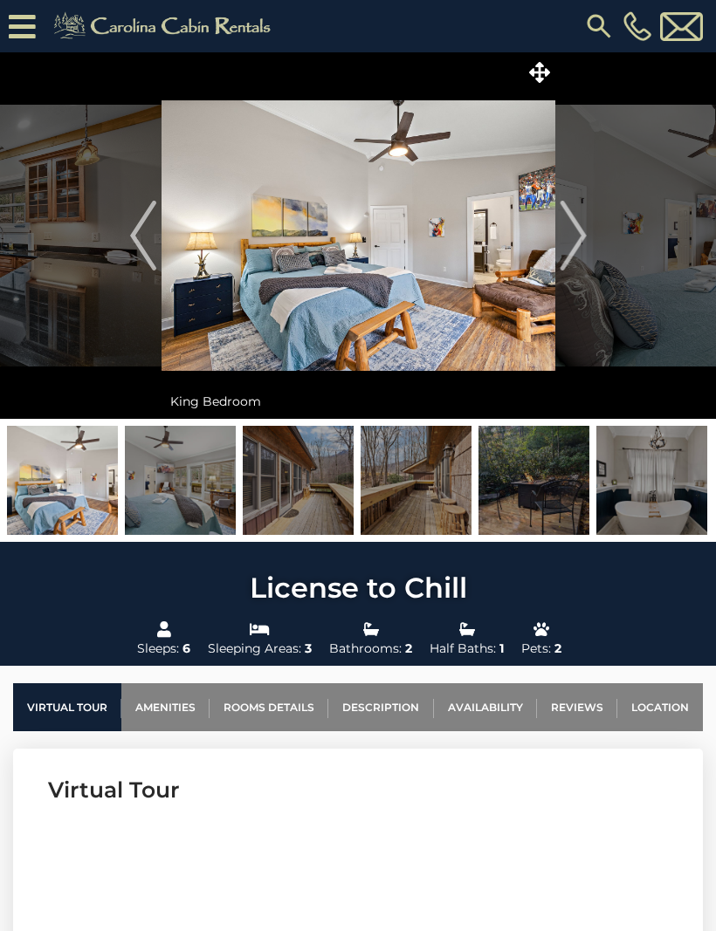
click at [135, 238] on img "Previous" at bounding box center [143, 236] width 26 height 70
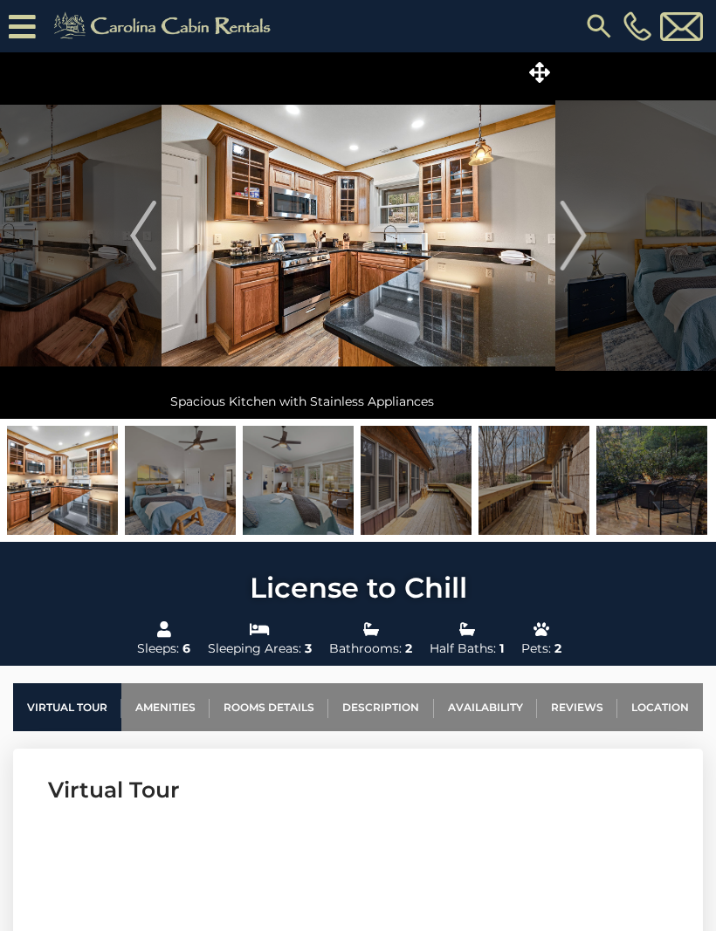
click at [140, 233] on img "Previous" at bounding box center [143, 236] width 26 height 70
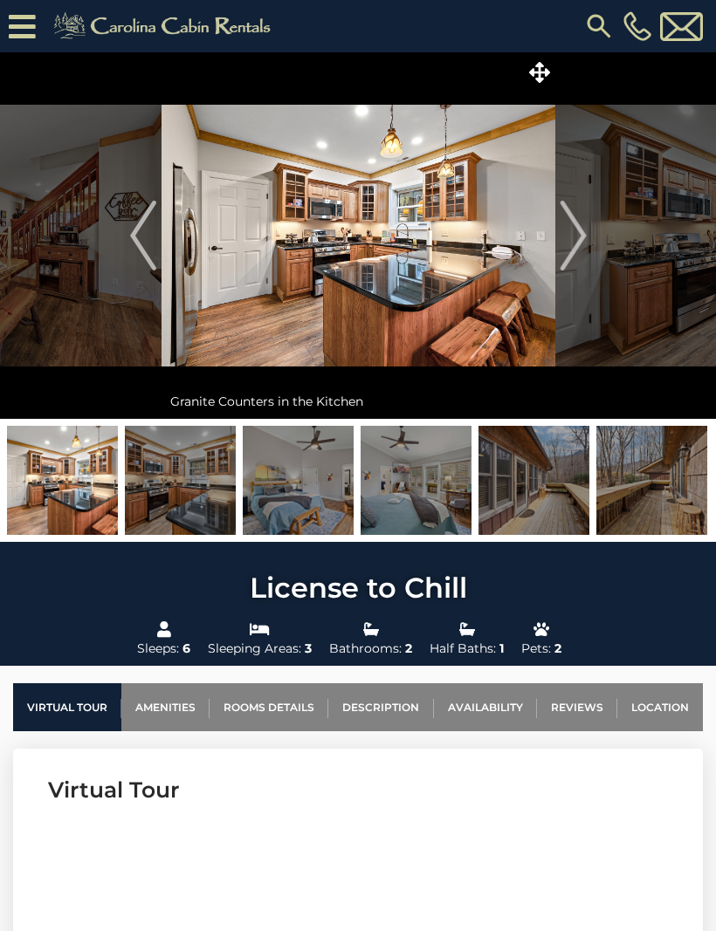
click at [133, 235] on img "Previous" at bounding box center [143, 236] width 26 height 70
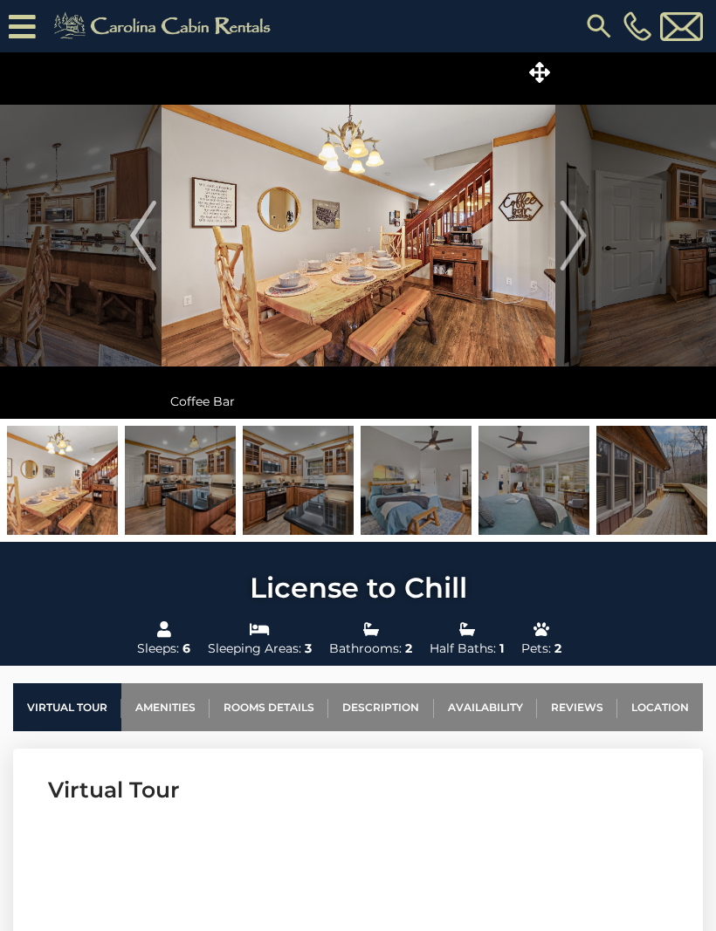
click at [140, 239] on img "Previous" at bounding box center [143, 236] width 26 height 70
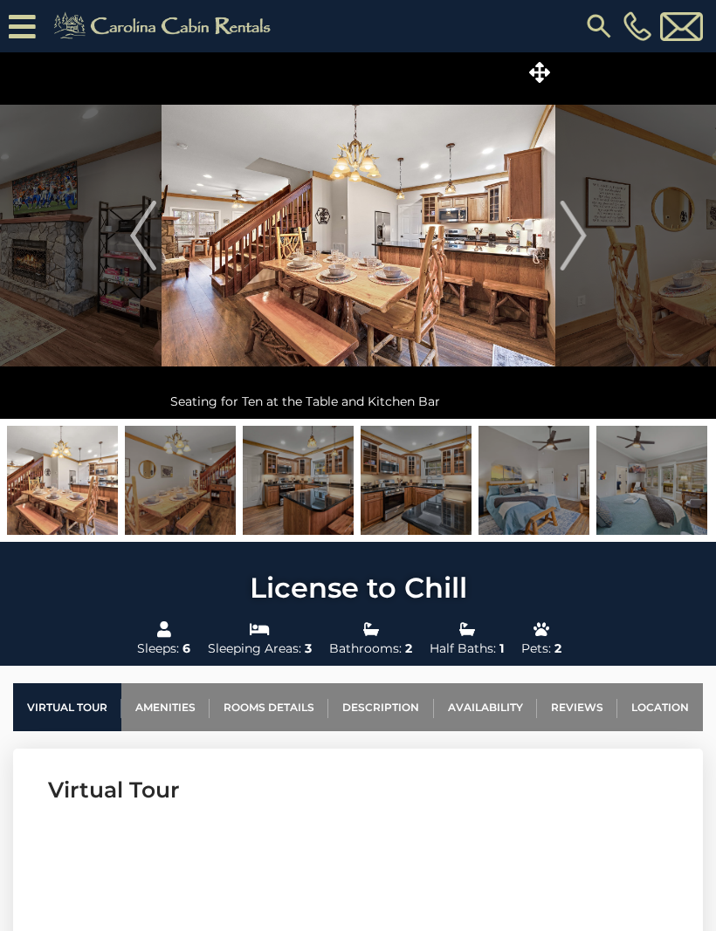
click at [138, 248] on img "Previous" at bounding box center [143, 236] width 26 height 70
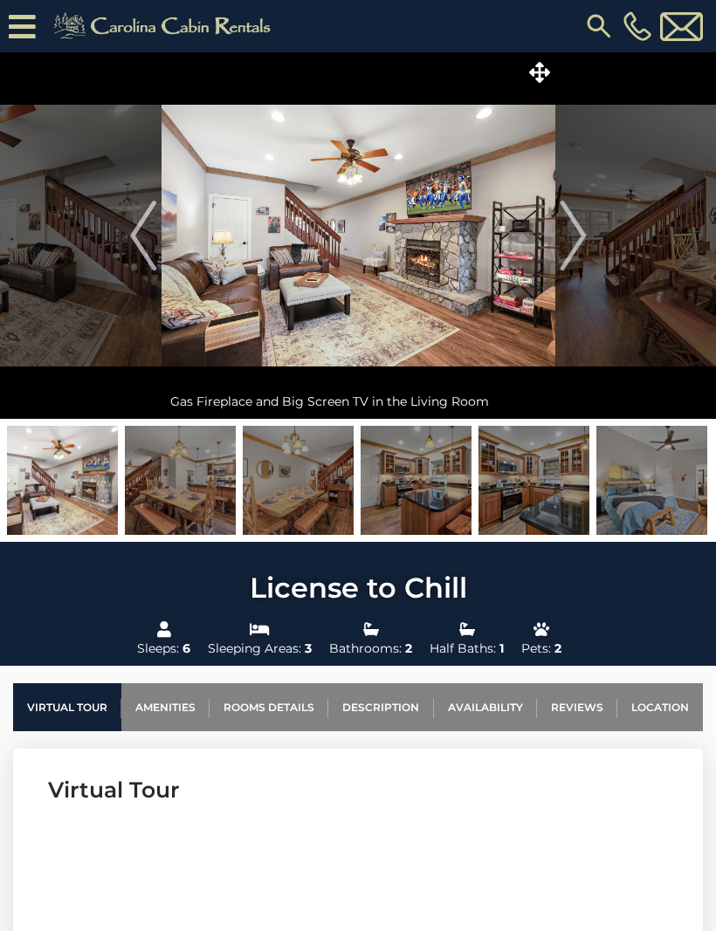
click at [140, 242] on img "Previous" at bounding box center [143, 236] width 26 height 70
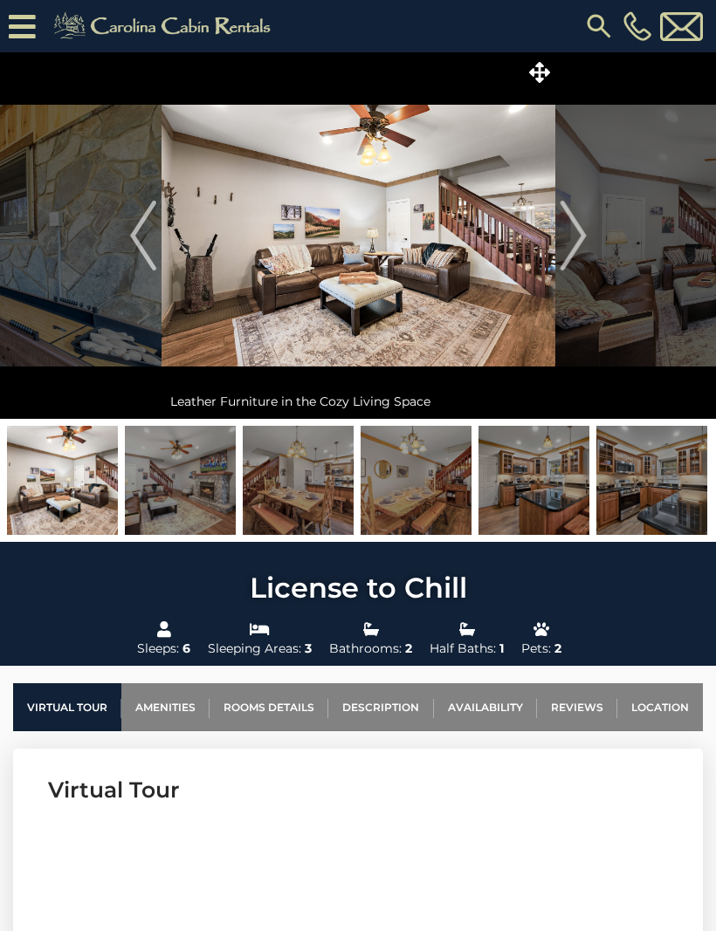
click at [136, 235] on img "Previous" at bounding box center [143, 236] width 26 height 70
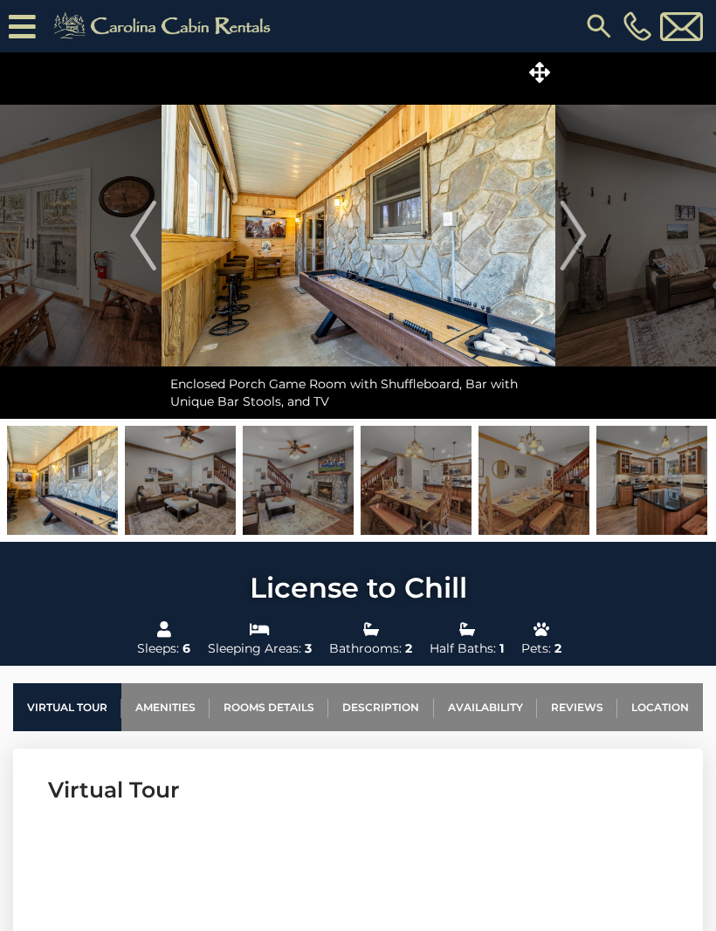
click at [132, 239] on img "Previous" at bounding box center [143, 236] width 26 height 70
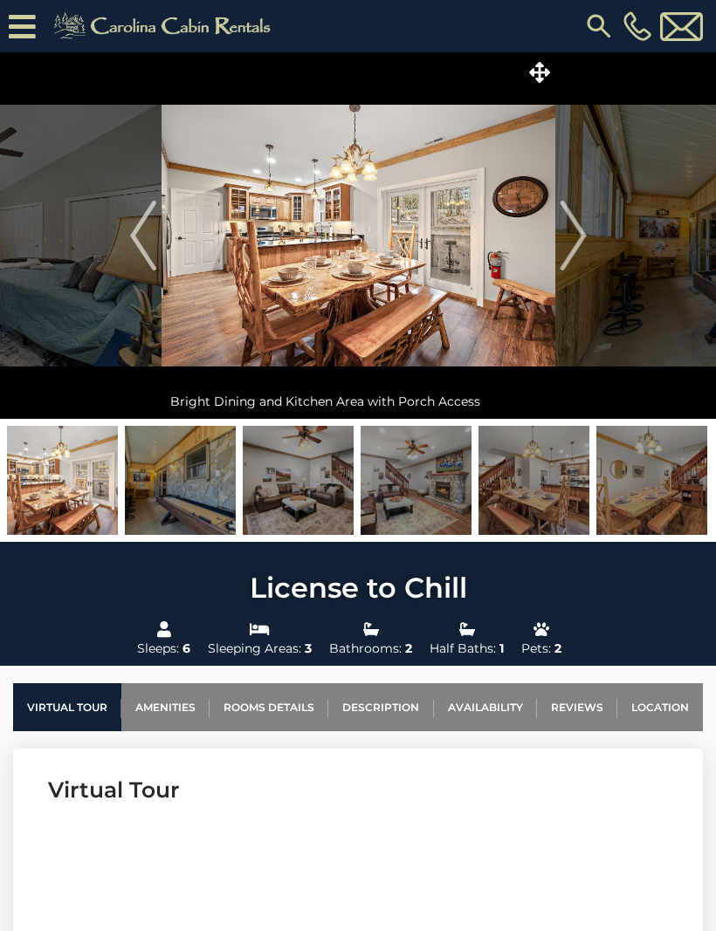
click at [129, 243] on button "Previous" at bounding box center [144, 235] width 36 height 367
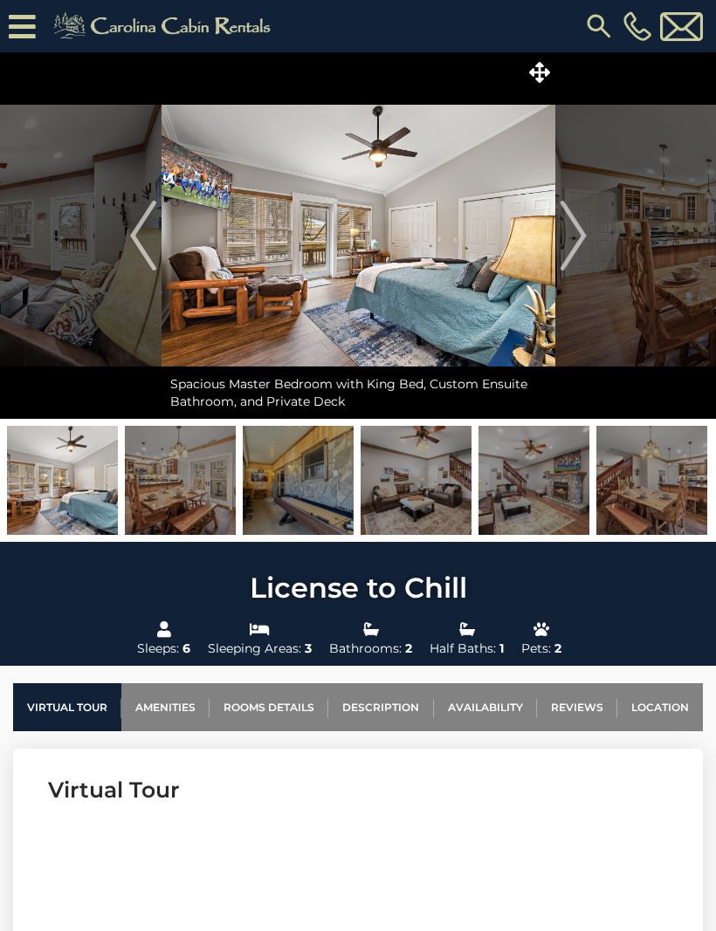
click at [141, 243] on img "Previous" at bounding box center [143, 236] width 26 height 70
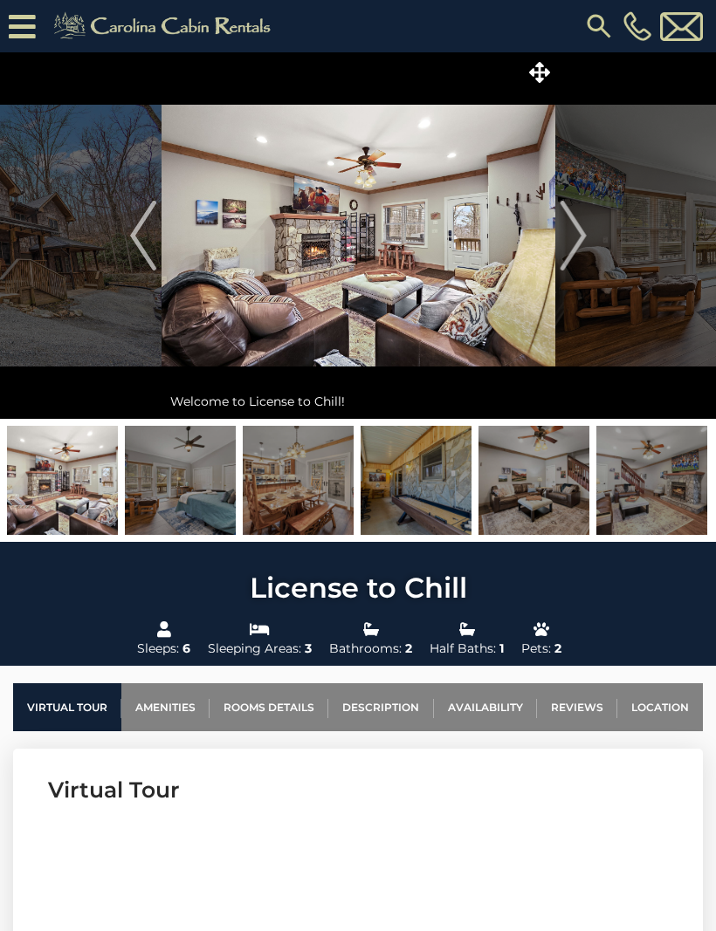
click at [573, 253] on img "Next" at bounding box center [573, 236] width 26 height 70
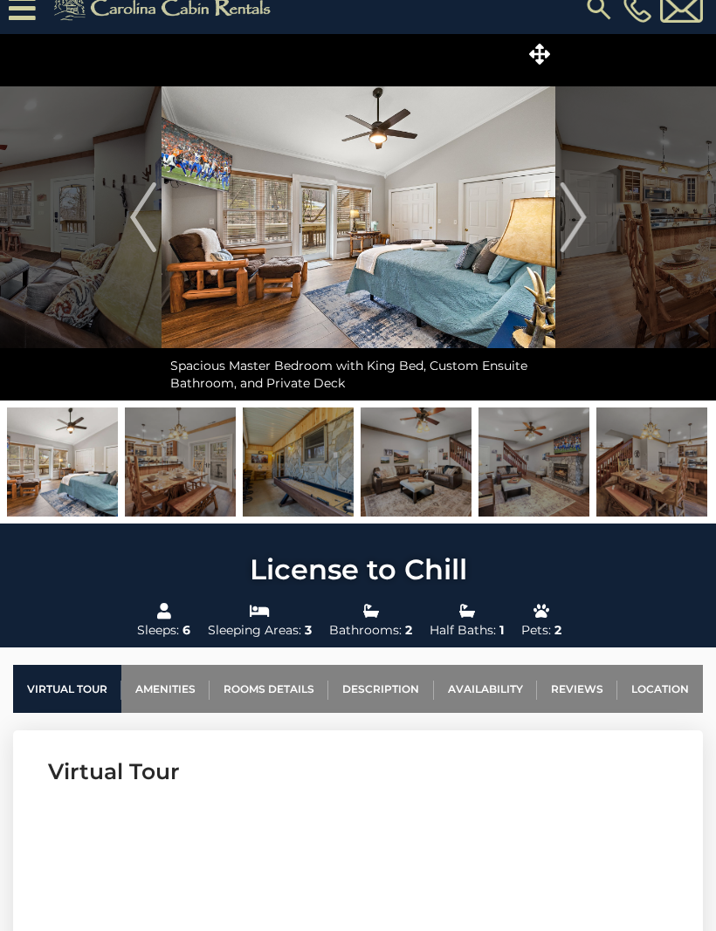
scroll to position [17, 0]
